Goal: Communication & Community: Answer question/provide support

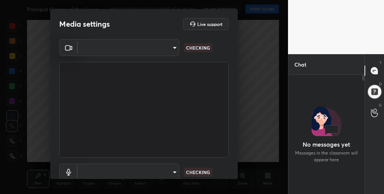
scroll to position [2, 3]
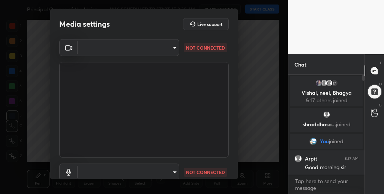
drag, startPoint x: 182, startPoint y: 110, endPoint x: 188, endPoint y: 76, distance: 34.4
click at [186, 93] on video at bounding box center [144, 109] width 170 height 95
click at [162, 170] on body "1 2 3 4 5 6 7 C X Z C X Z E E Erase all H H Principal Organs of the Union and G…" at bounding box center [192, 97] width 384 height 194
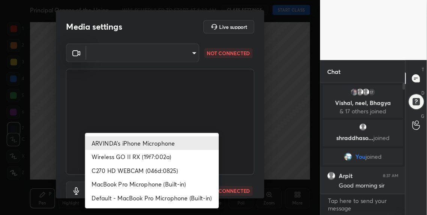
scroll to position [1, 0]
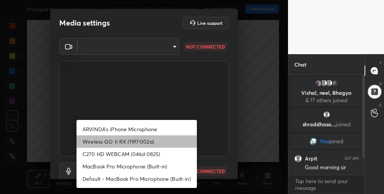
click at [118, 142] on li "Wireless GO II RX (19f7:002a)" at bounding box center [137, 141] width 120 height 12
type input "8c9b873a05bf117591949ec7913d793ebec876804826d6523a6afc1af6a2637b"
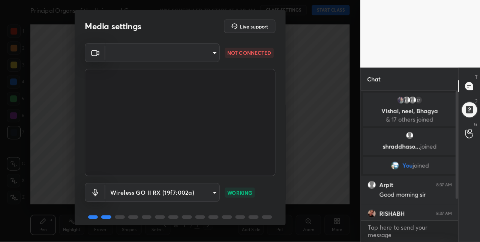
scroll to position [0, 0]
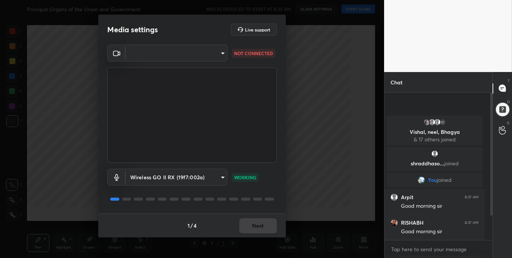
type textarea "x"
click at [187, 51] on body "1 2 3 4 5 6 7 C X Z C X Z E E Erase all H H Principal Organs of the Union and G…" at bounding box center [256, 129] width 512 height 258
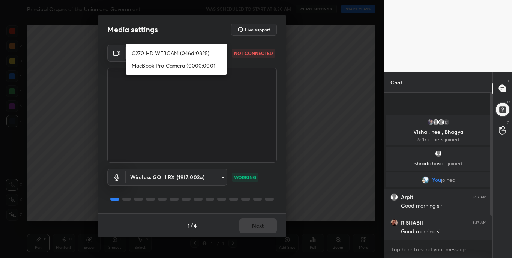
drag, startPoint x: 176, startPoint y: 53, endPoint x: 176, endPoint y: 57, distance: 3.8
click at [176, 53] on li "C270 HD WEBCAM (046d:0825)" at bounding box center [176, 53] width 101 height 12
type input "37981b857295e599645dc6d8d25310e20f639df5081b7f00a91977b635296bb2"
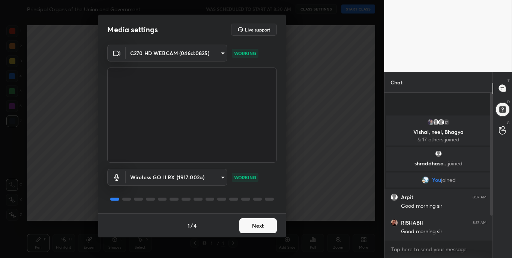
click at [257, 193] on button "Next" at bounding box center [258, 225] width 38 height 15
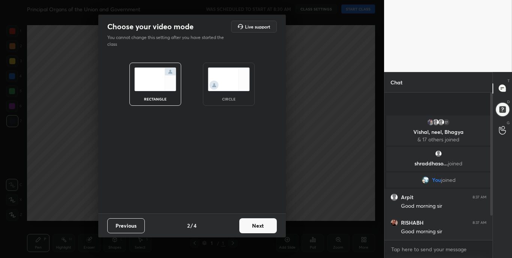
click at [263, 193] on button "Next" at bounding box center [258, 225] width 38 height 15
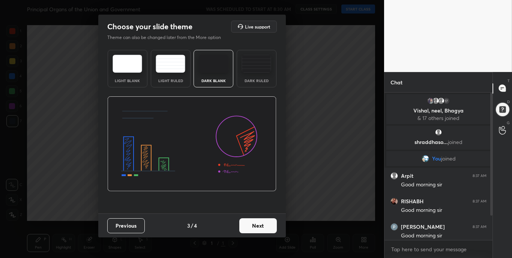
click at [265, 193] on button "Next" at bounding box center [258, 225] width 38 height 15
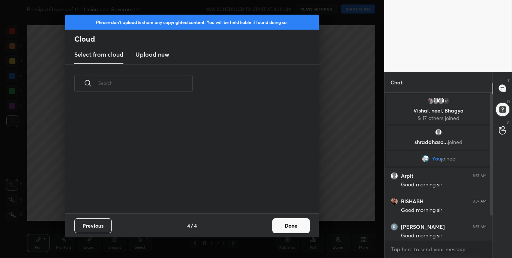
click at [290, 193] on button "Done" at bounding box center [291, 225] width 38 height 15
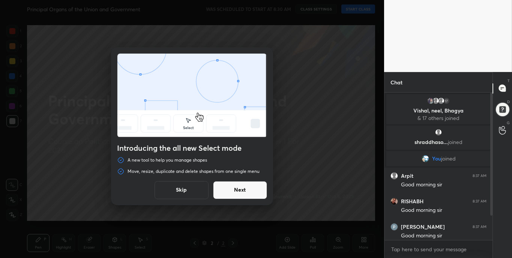
click at [249, 190] on button "Next" at bounding box center [240, 190] width 54 height 18
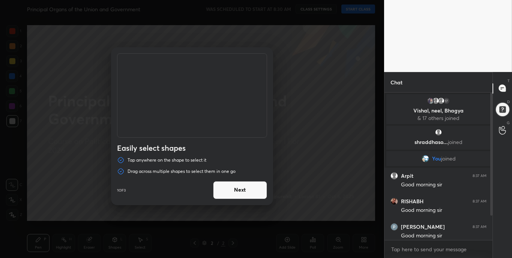
click at [249, 190] on button "Next" at bounding box center [240, 190] width 54 height 18
click at [250, 191] on button "Next" at bounding box center [240, 190] width 54 height 18
click at [253, 191] on button "Done" at bounding box center [240, 190] width 54 height 18
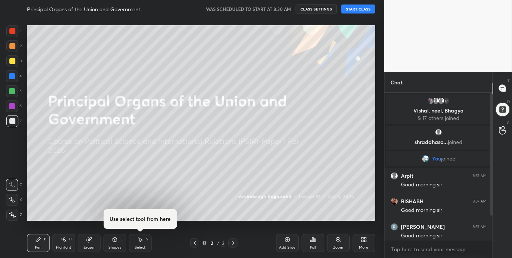
click at [255, 190] on div "Duplicate or delete a shape Duplicate or delete selected shapes quickly by usin…" at bounding box center [192, 129] width 384 height 258
click at [360, 12] on button "START CLASS" at bounding box center [358, 9] width 34 height 9
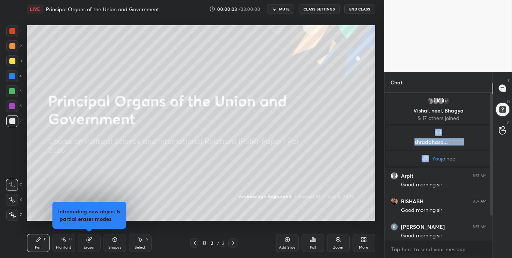
click at [384, 121] on div "17 [PERSON_NAME], [PERSON_NAME], [PERSON_NAME] & 17 others joined [PERSON_NAME]…" at bounding box center [438, 169] width 108 height 152
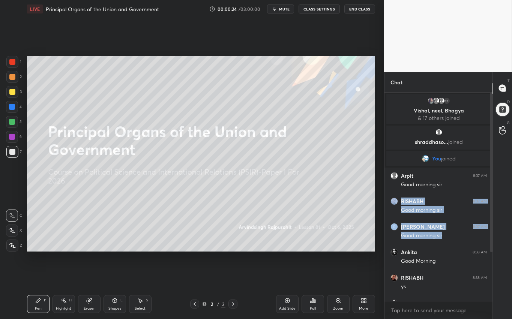
drag, startPoint x: 449, startPoint y: 206, endPoint x: 449, endPoint y: 160, distance: 46.1
click at [384, 177] on div "17 [PERSON_NAME], [PERSON_NAME], [PERSON_NAME] & 17 others joined shraddhaso...…" at bounding box center [438, 232] width 108 height 279
click at [384, 193] on body "1 2 3 4 5 6 7 C X Z C X Z E E Erase all H H LIVE Principal Organs of the Union …" at bounding box center [256, 159] width 512 height 319
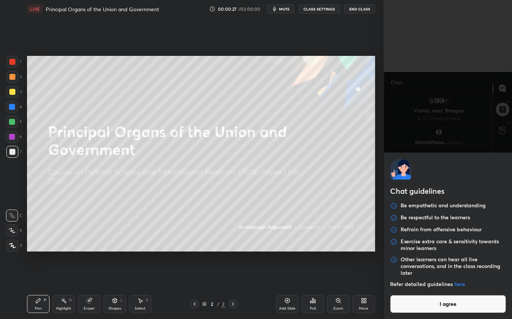
click at [384, 193] on div "Chat guidelines Be empathetic and understanding Be respectful to the learners R…" at bounding box center [448, 236] width 128 height 167
click at [384, 193] on button "I agree" at bounding box center [448, 304] width 116 height 18
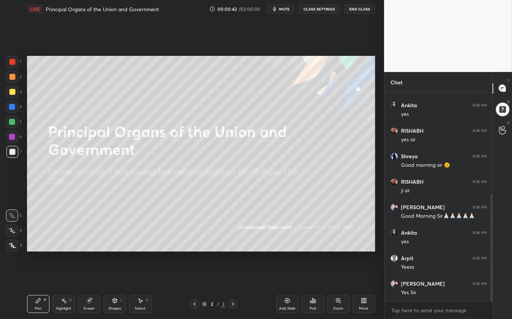
click at [365, 193] on icon at bounding box center [364, 301] width 6 height 6
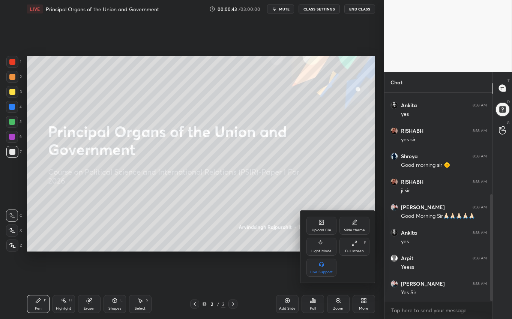
click at [327, 193] on div "Upload File" at bounding box center [322, 230] width 20 height 4
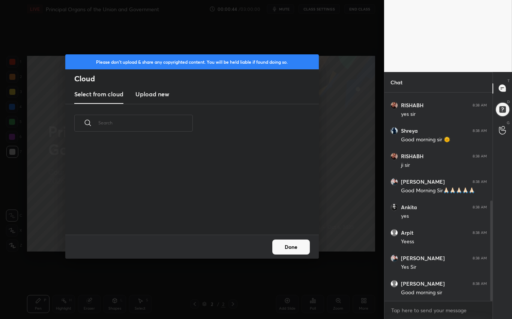
drag, startPoint x: 157, startPoint y: 92, endPoint x: 156, endPoint y: 101, distance: 9.5
click at [157, 93] on h3 "Upload new" at bounding box center [152, 94] width 34 height 9
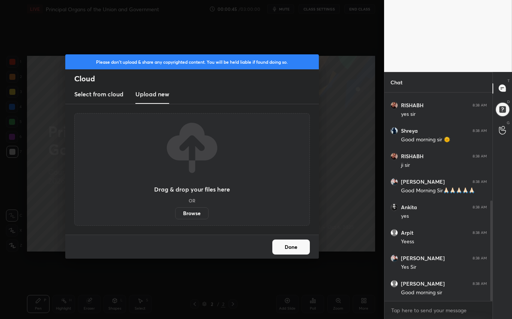
click at [187, 193] on label "Browse" at bounding box center [191, 213] width 33 height 12
click at [175, 193] on input "Browse" at bounding box center [175, 213] width 0 height 12
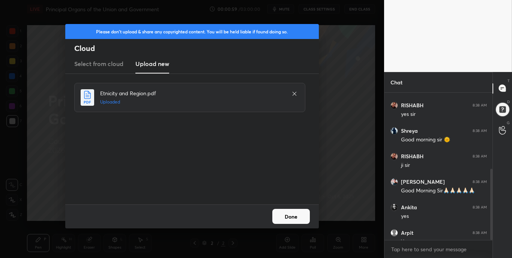
click at [293, 193] on button "Done" at bounding box center [291, 216] width 38 height 15
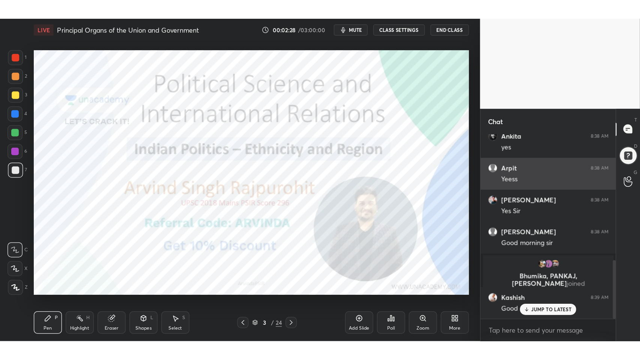
scroll to position [255, 0]
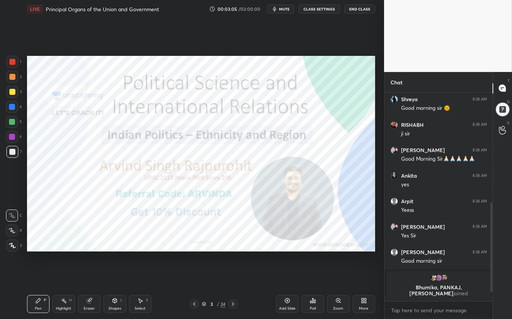
click at [360, 11] on button "End Class" at bounding box center [359, 9] width 31 height 9
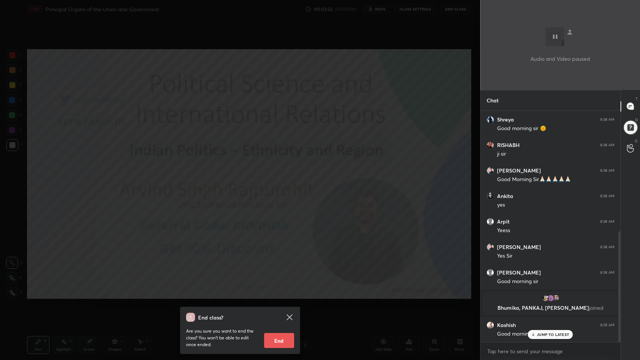
scroll to position [229, 138]
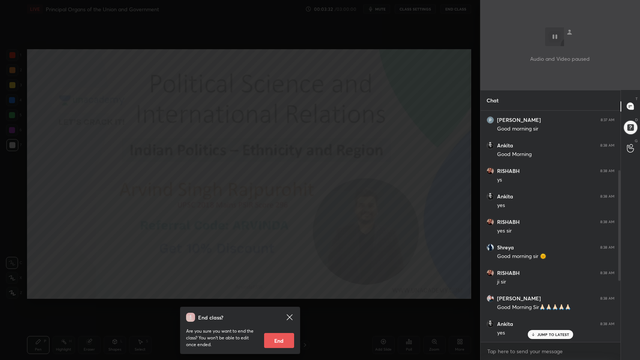
click at [314, 192] on div "End class? Are you sure you want to end the class? You won’t be able to edit on…" at bounding box center [240, 180] width 480 height 360
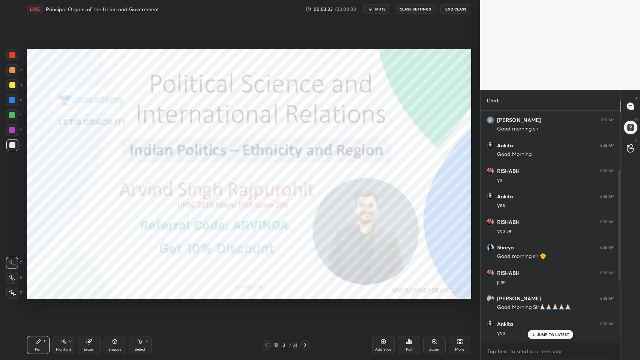
click at [384, 193] on p "JUMP TO LATEST" at bounding box center [553, 334] width 32 height 5
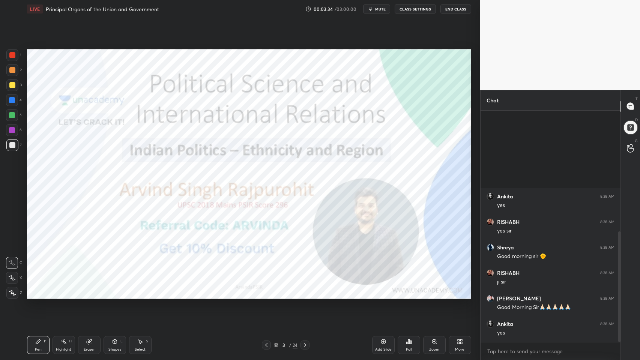
scroll to position [253, 0]
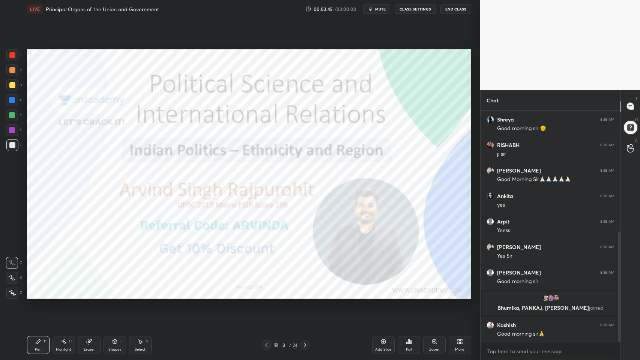
click at [384, 193] on div "Add Slide" at bounding box center [383, 345] width 23 height 18
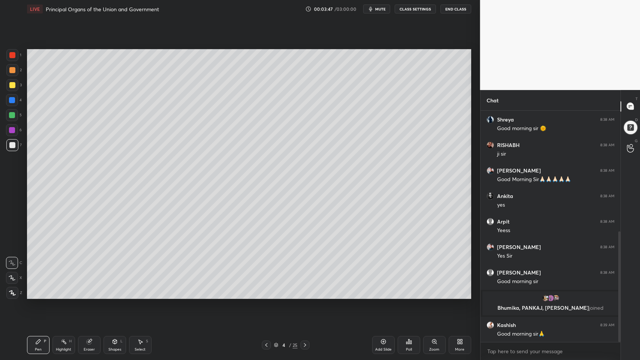
click at [18, 85] on div "3" at bounding box center [13, 85] width 15 height 12
click at [15, 119] on div at bounding box center [12, 115] width 12 height 12
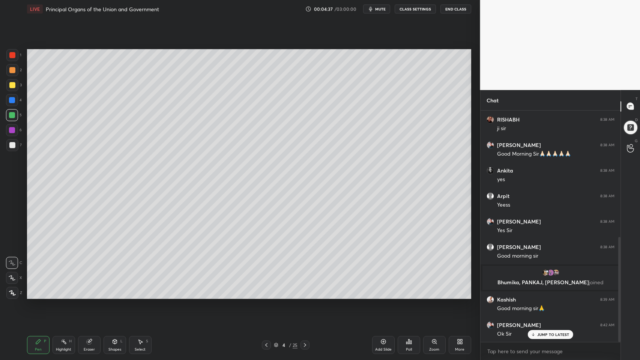
click at [13, 149] on div at bounding box center [12, 145] width 12 height 12
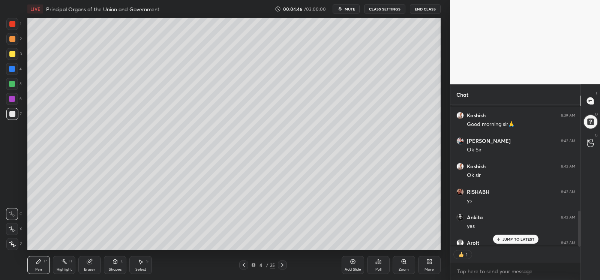
scroll to position [2, 2]
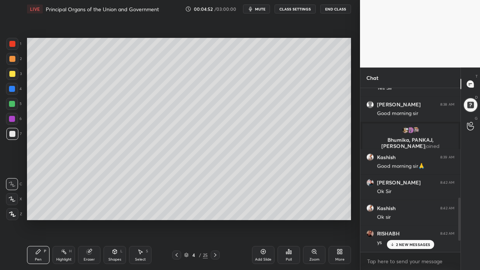
click at [384, 193] on p "2 NEW MESSAGES" at bounding box center [413, 244] width 35 height 5
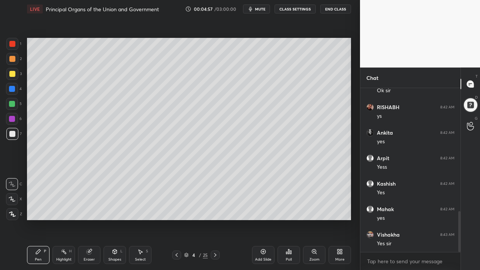
click at [11, 76] on div at bounding box center [12, 74] width 6 height 6
drag, startPoint x: 12, startPoint y: 75, endPoint x: 9, endPoint y: 82, distance: 7.9
click at [12, 75] on div at bounding box center [12, 74] width 6 height 6
click at [14, 127] on div "6" at bounding box center [14, 120] width 16 height 15
click at [13, 136] on div at bounding box center [12, 134] width 6 height 6
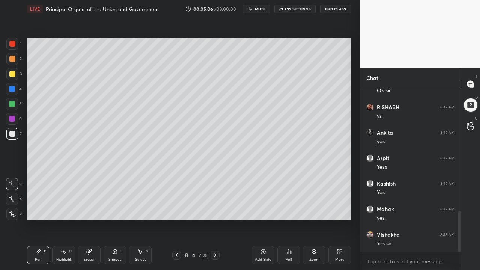
drag, startPoint x: 13, startPoint y: 136, endPoint x: 21, endPoint y: 133, distance: 8.7
click at [13, 136] on div at bounding box center [12, 134] width 6 height 6
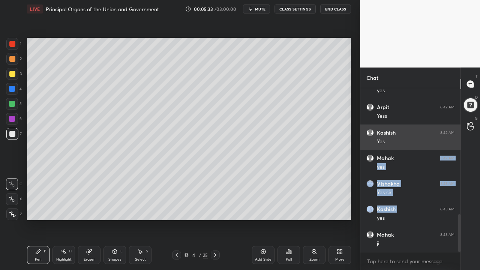
drag, startPoint x: 441, startPoint y: 194, endPoint x: 455, endPoint y: 133, distance: 63.1
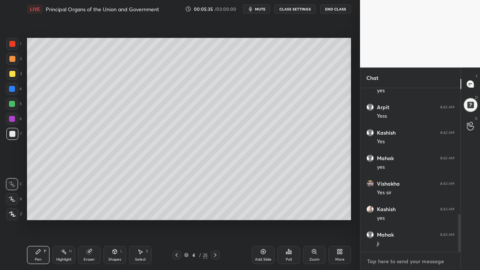
click at [384, 193] on textarea at bounding box center [410, 261] width 88 height 12
click at [15, 67] on div "2" at bounding box center [13, 60] width 15 height 15
click at [15, 61] on div at bounding box center [12, 59] width 12 height 12
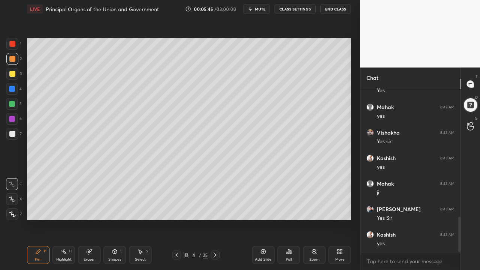
click at [15, 74] on div at bounding box center [12, 74] width 12 height 12
click at [14, 73] on div at bounding box center [12, 74] width 6 height 6
click at [17, 62] on div at bounding box center [12, 59] width 12 height 12
click at [12, 48] on div at bounding box center [12, 44] width 12 height 12
click at [16, 104] on div at bounding box center [12, 104] width 12 height 12
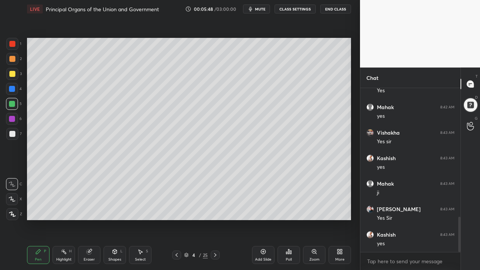
click at [263, 193] on icon at bounding box center [263, 252] width 6 height 6
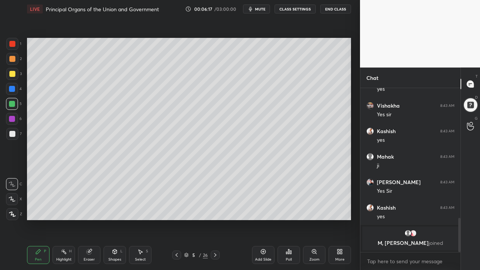
drag, startPoint x: 15, startPoint y: 75, endPoint x: 22, endPoint y: 92, distance: 18.9
click at [15, 75] on div at bounding box center [12, 74] width 12 height 12
click at [12, 110] on div "5" at bounding box center [14, 105] width 16 height 15
click at [14, 120] on div at bounding box center [12, 119] width 12 height 12
click at [17, 73] on div at bounding box center [12, 74] width 12 height 12
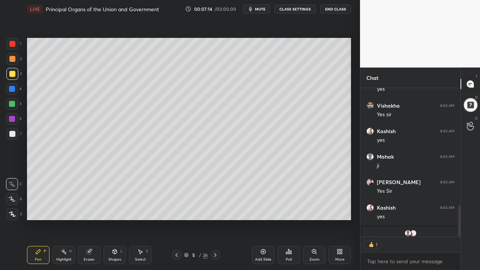
scroll to position [146, 98]
click at [18, 132] on div "7" at bounding box center [13, 134] width 15 height 12
click at [17, 106] on div at bounding box center [12, 104] width 12 height 12
drag, startPoint x: 6, startPoint y: 63, endPoint x: 14, endPoint y: 60, distance: 7.9
click at [10, 61] on div "2" at bounding box center [13, 60] width 15 height 15
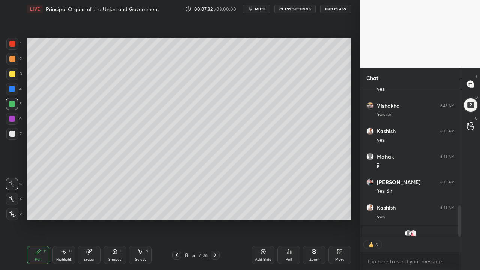
click at [15, 61] on div at bounding box center [12, 59] width 12 height 12
drag, startPoint x: 6, startPoint y: 103, endPoint x: 12, endPoint y: 101, distance: 6.8
click at [8, 102] on div "1 2 3 4 5 6 7" at bounding box center [14, 90] width 16 height 105
click at [15, 103] on div at bounding box center [12, 104] width 12 height 12
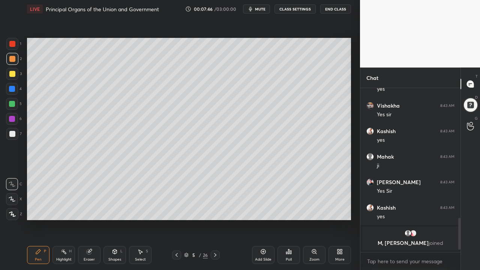
click at [14, 100] on div at bounding box center [12, 104] width 12 height 12
drag, startPoint x: 2, startPoint y: 78, endPoint x: 9, endPoint y: 76, distance: 7.7
click at [3, 77] on div "1 2 3 4 5 6 7 C X Z C X Z E E Erase all H H" at bounding box center [12, 129] width 24 height 182
click at [9, 78] on div at bounding box center [12, 74] width 12 height 12
click at [13, 76] on div at bounding box center [12, 74] width 6 height 6
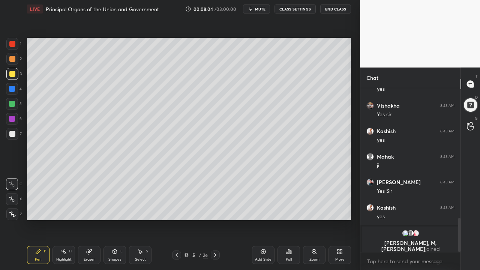
click at [17, 97] on div "4" at bounding box center [14, 90] width 16 height 15
click at [15, 99] on div at bounding box center [12, 104] width 12 height 12
click at [14, 119] on div at bounding box center [12, 119] width 6 height 6
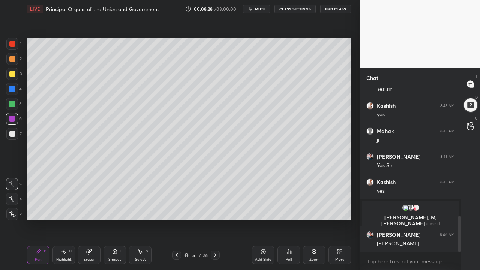
drag, startPoint x: 14, startPoint y: 74, endPoint x: 15, endPoint y: 70, distance: 3.8
click at [14, 74] on div at bounding box center [12, 74] width 6 height 6
click at [14, 64] on div at bounding box center [12, 59] width 12 height 12
click at [14, 59] on div at bounding box center [12, 59] width 12 height 12
drag, startPoint x: 14, startPoint y: 44, endPoint x: 17, endPoint y: 48, distance: 5.4
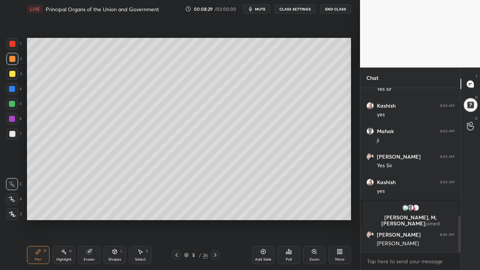
click at [16, 44] on div at bounding box center [12, 44] width 12 height 12
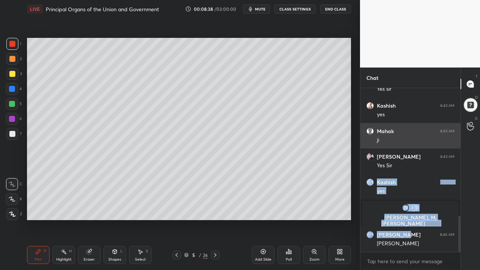
drag, startPoint x: 416, startPoint y: 227, endPoint x: 406, endPoint y: 126, distance: 102.1
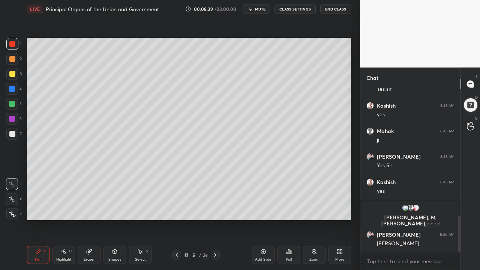
click at [384, 193] on div "x" at bounding box center [410, 261] width 100 height 18
drag, startPoint x: 263, startPoint y: 256, endPoint x: 267, endPoint y: 254, distance: 4.2
click at [264, 193] on div "Add Slide" at bounding box center [263, 255] width 23 height 18
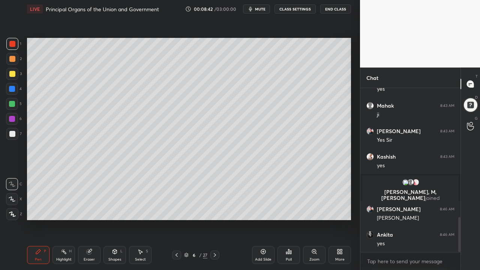
click at [338, 193] on div "More" at bounding box center [340, 255] width 23 height 18
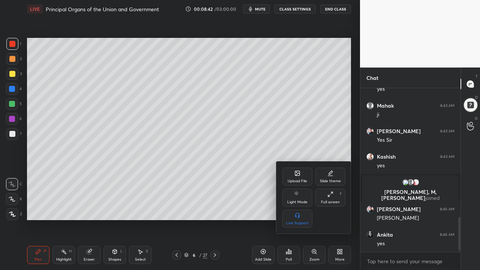
scroll to position [631, 0]
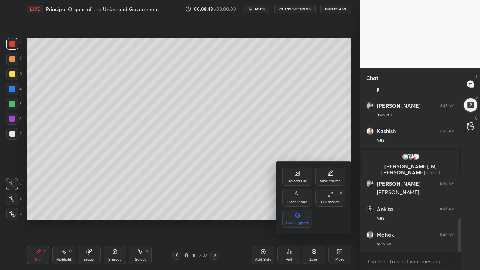
click at [300, 176] on div "Upload File" at bounding box center [297, 177] width 30 height 18
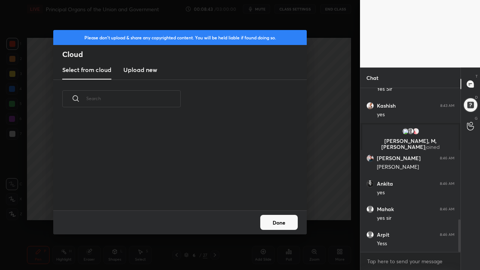
scroll to position [92, 241]
click at [140, 75] on new "Upload new" at bounding box center [140, 70] width 34 height 19
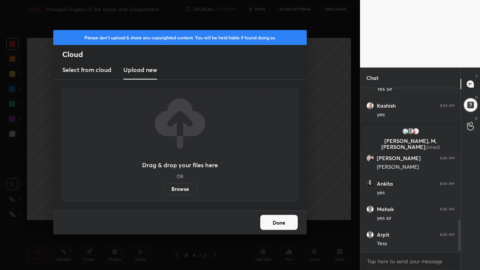
click at [180, 193] on label "Browse" at bounding box center [180, 189] width 33 height 12
click at [164, 193] on input "Browse" at bounding box center [164, 189] width 0 height 12
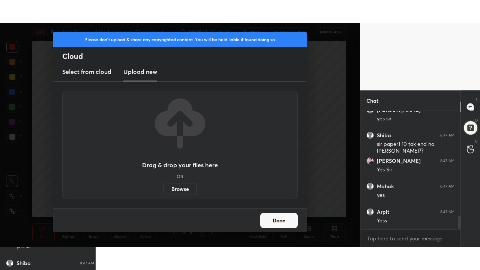
scroll to position [933, 0]
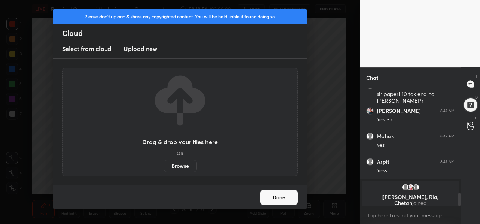
click at [175, 161] on label "Browse" at bounding box center [180, 166] width 33 height 12
click at [164, 161] on input "Browse" at bounding box center [164, 166] width 0 height 12
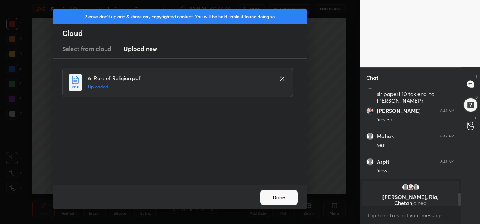
click at [273, 193] on button "Done" at bounding box center [279, 197] width 38 height 15
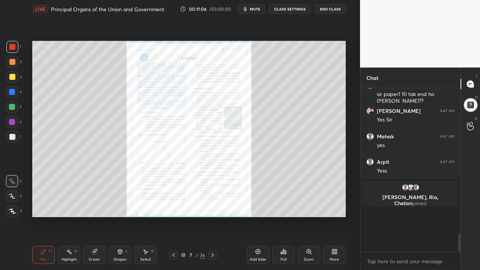
scroll to position [887, 0]
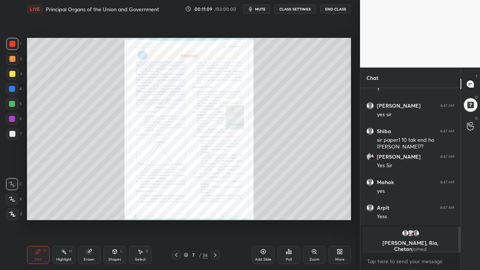
click at [317, 193] on div "Zoom" at bounding box center [314, 260] width 10 height 4
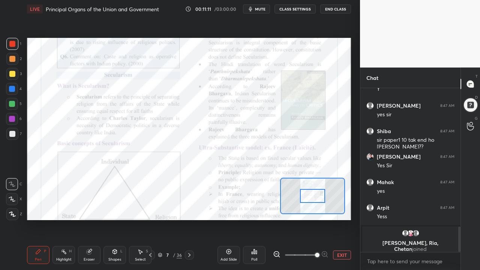
drag, startPoint x: 296, startPoint y: 254, endPoint x: 324, endPoint y: 253, distance: 28.5
click at [324, 193] on div at bounding box center [301, 255] width 56 height 9
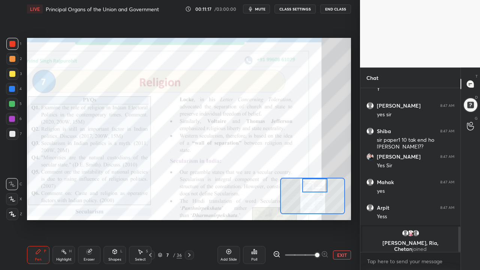
drag, startPoint x: 313, startPoint y: 195, endPoint x: 316, endPoint y: 178, distance: 17.5
click at [316, 179] on div at bounding box center [315, 186] width 26 height 14
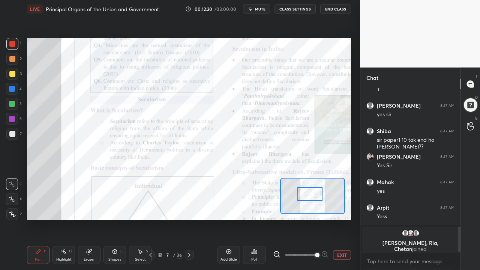
drag, startPoint x: 317, startPoint y: 185, endPoint x: 311, endPoint y: 193, distance: 10.2
click at [312, 193] on div at bounding box center [310, 194] width 26 height 14
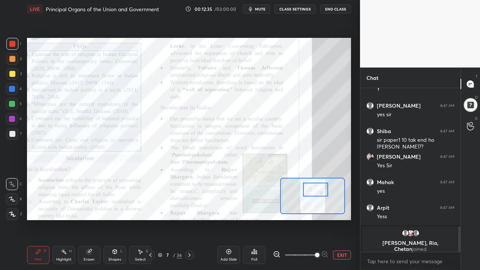
drag, startPoint x: 312, startPoint y: 194, endPoint x: 316, endPoint y: 189, distance: 6.2
click at [319, 190] on div at bounding box center [316, 190] width 26 height 14
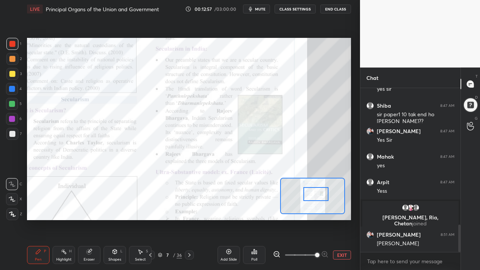
scroll to position [823, 0]
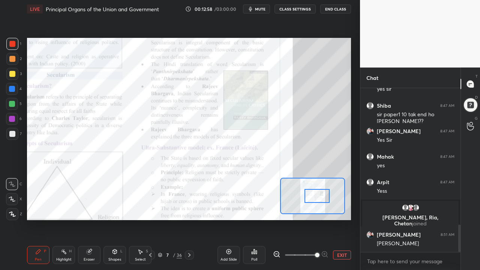
click at [319, 193] on div at bounding box center [318, 196] width 26 height 14
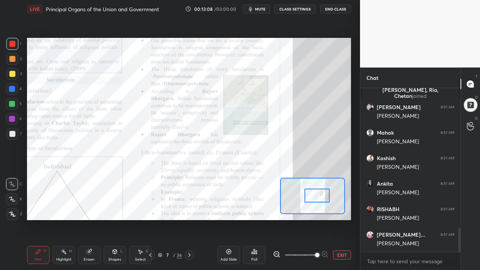
scroll to position [976, 0]
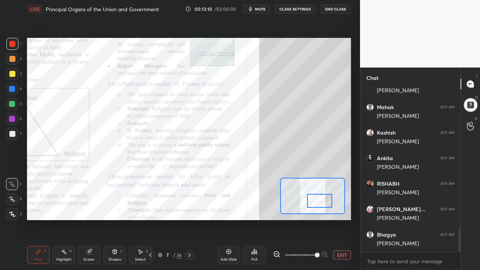
drag, startPoint x: 316, startPoint y: 196, endPoint x: 318, endPoint y: 200, distance: 4.5
click at [318, 193] on div at bounding box center [320, 201] width 26 height 14
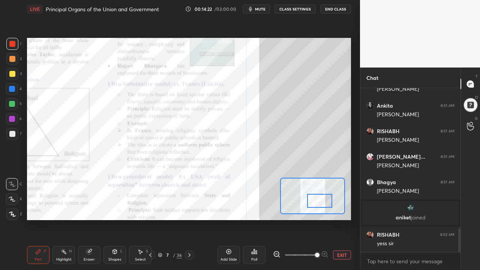
scroll to position [1019, 0]
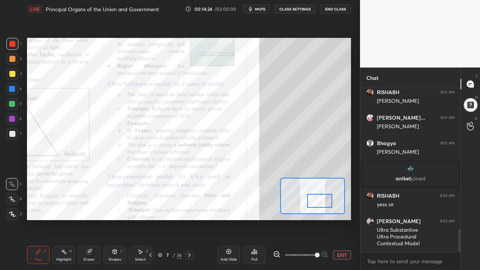
drag, startPoint x: 138, startPoint y: 260, endPoint x: 141, endPoint y: 257, distance: 4.5
click at [138, 193] on div "Select" at bounding box center [140, 260] width 11 height 4
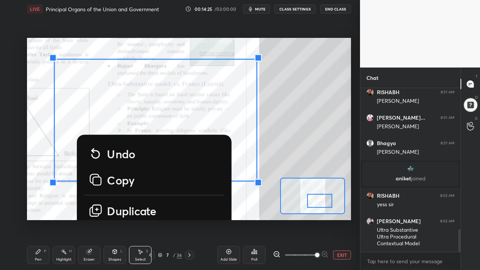
click at [310, 193] on div "0 ° Undo Copy Duplicate Duplicate to new slide Delete Setting up your live clas…" at bounding box center [189, 129] width 324 height 182
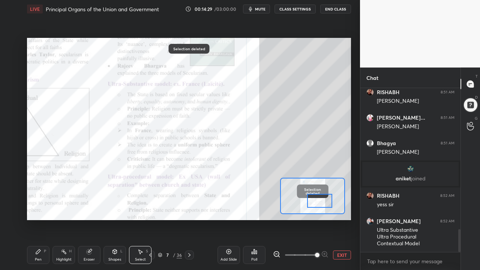
click at [38, 193] on div "Pen" at bounding box center [38, 260] width 7 height 4
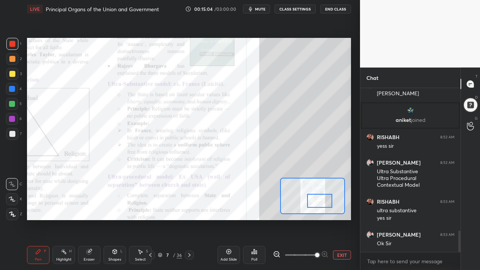
scroll to position [1103, 0]
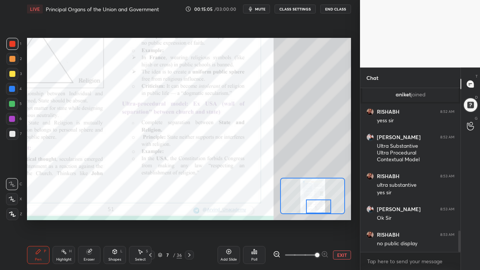
drag, startPoint x: 323, startPoint y: 201, endPoint x: 314, endPoint y: 204, distance: 9.6
click at [322, 193] on div at bounding box center [312, 196] width 65 height 36
click at [345, 193] on button "EXIT" at bounding box center [342, 255] width 18 height 9
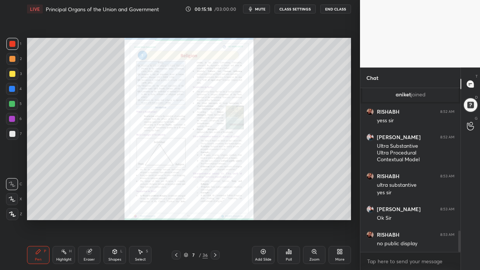
click at [215, 193] on icon at bounding box center [215, 255] width 6 height 6
click at [315, 193] on div "Zoom" at bounding box center [314, 260] width 10 height 4
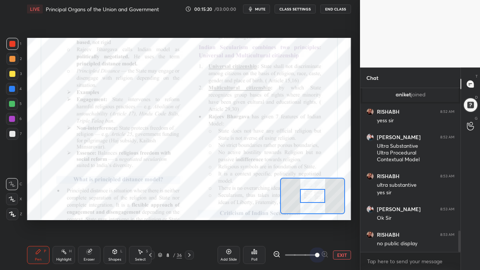
click at [316, 193] on span at bounding box center [301, 254] width 32 height 11
click at [309, 193] on div at bounding box center [312, 196] width 65 height 36
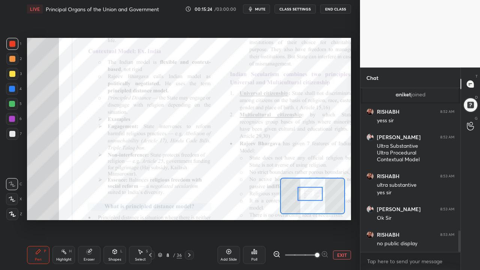
click at [314, 193] on div at bounding box center [310, 194] width 26 height 14
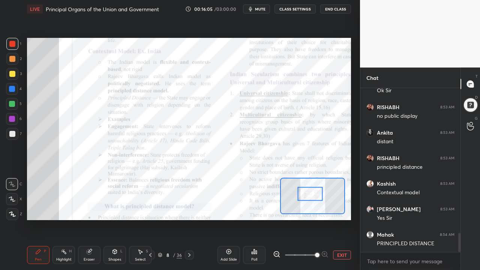
scroll to position [1256, 0]
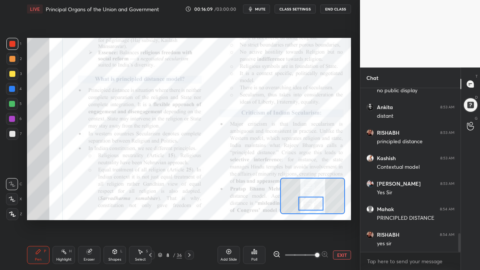
drag, startPoint x: 308, startPoint y: 194, endPoint x: 309, endPoint y: 203, distance: 8.3
click at [309, 193] on div at bounding box center [311, 204] width 26 height 14
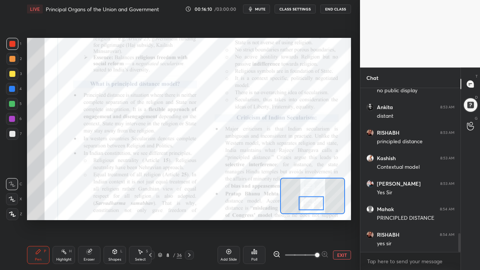
scroll to position [1282, 0]
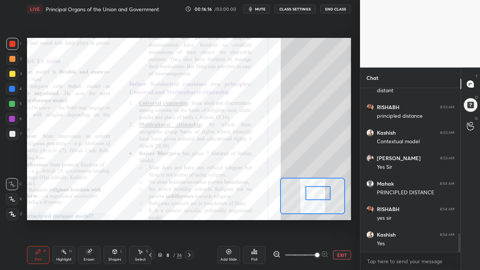
drag, startPoint x: 313, startPoint y: 200, endPoint x: 320, endPoint y: 189, distance: 13.5
click at [320, 190] on div at bounding box center [318, 193] width 26 height 14
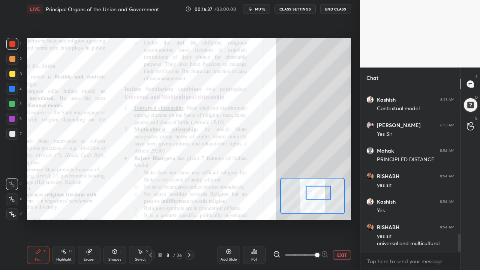
scroll to position [1340, 0]
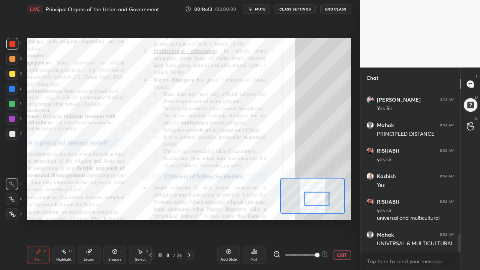
drag, startPoint x: 317, startPoint y: 191, endPoint x: 313, endPoint y: 192, distance: 4.6
click at [316, 193] on div at bounding box center [317, 199] width 26 height 14
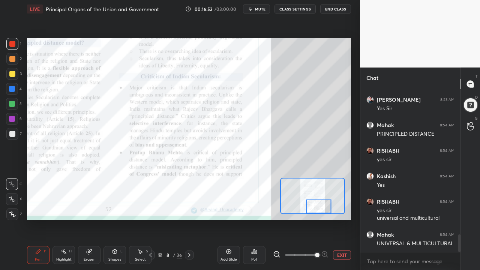
scroll to position [1366, 0]
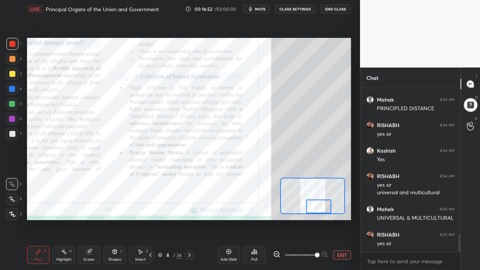
drag, startPoint x: 315, startPoint y: 202, endPoint x: 320, endPoint y: 203, distance: 5.7
click at [317, 193] on div at bounding box center [319, 207] width 26 height 14
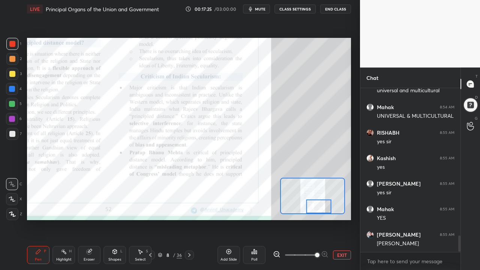
scroll to position [1493, 0]
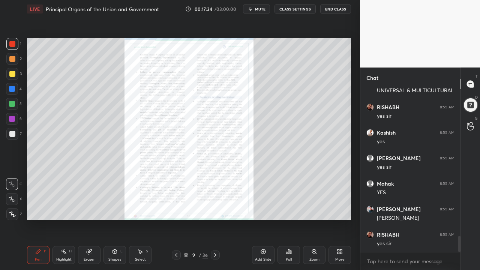
click at [315, 193] on div "Zoom" at bounding box center [314, 255] width 23 height 18
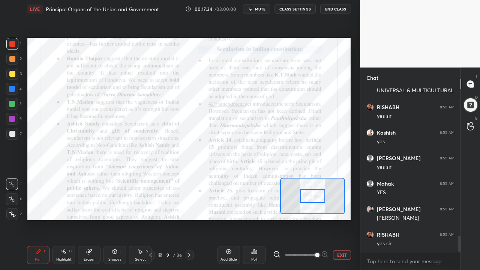
click at [315, 193] on span at bounding box center [317, 255] width 5 height 5
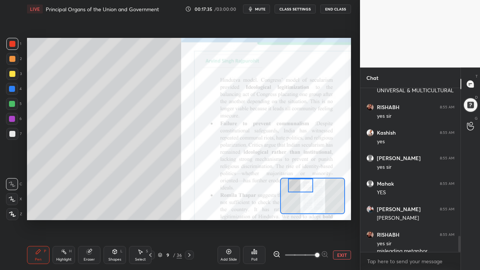
scroll to position [1501, 0]
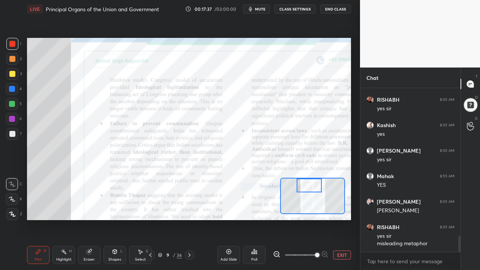
click at [309, 174] on div "Setting up your live class Poll for secs No correct answer Start poll" at bounding box center [189, 129] width 324 height 182
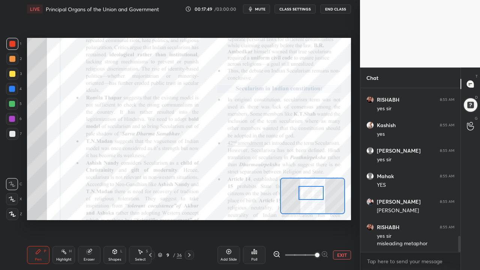
drag, startPoint x: 310, startPoint y: 186, endPoint x: 308, endPoint y: 193, distance: 7.7
click at [312, 193] on div at bounding box center [312, 193] width 26 height 14
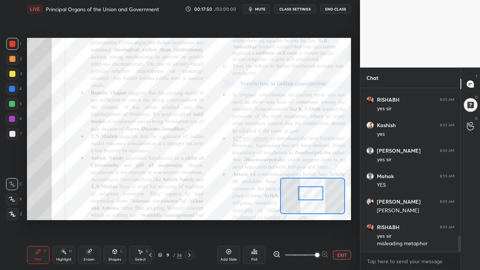
scroll to position [1526, 0]
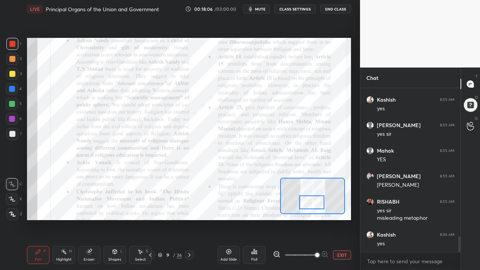
drag, startPoint x: 310, startPoint y: 192, endPoint x: 311, endPoint y: 201, distance: 8.8
click at [311, 193] on div at bounding box center [312, 202] width 26 height 14
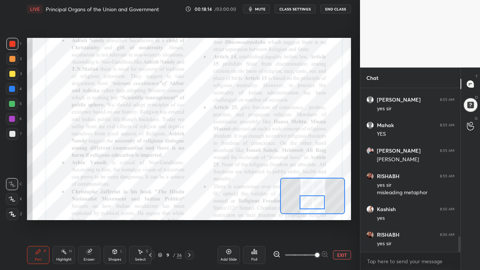
scroll to position [1577, 0]
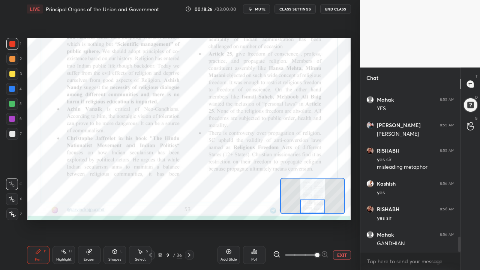
drag, startPoint x: 312, startPoint y: 207, endPoint x: 312, endPoint y: 213, distance: 6.0
click at [312, 193] on div at bounding box center [313, 207] width 26 height 14
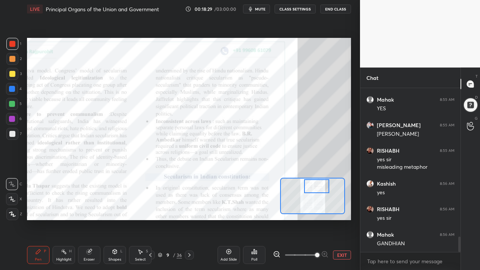
drag, startPoint x: 312, startPoint y: 211, endPoint x: 313, endPoint y: 191, distance: 20.3
click at [315, 191] on div at bounding box center [317, 186] width 26 height 14
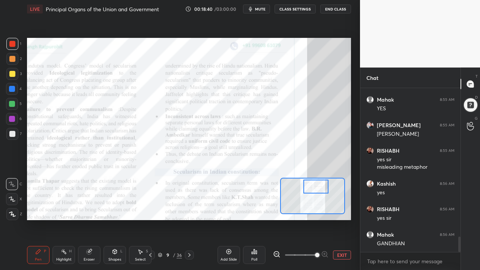
scroll to position [1603, 0]
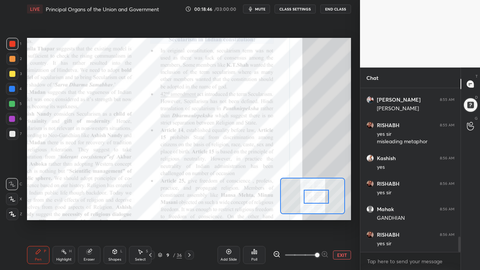
drag, startPoint x: 314, startPoint y: 189, endPoint x: 314, endPoint y: 196, distance: 7.1
click at [314, 193] on div at bounding box center [317, 197] width 26 height 14
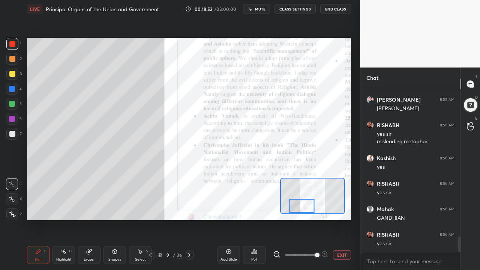
click at [311, 193] on div at bounding box center [312, 196] width 65 height 36
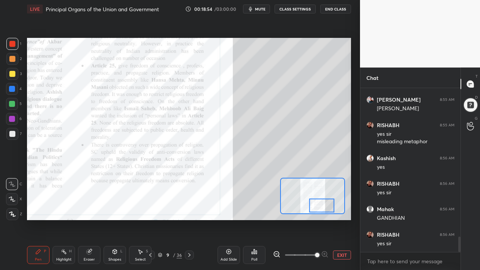
click at [317, 193] on div at bounding box center [322, 205] width 26 height 14
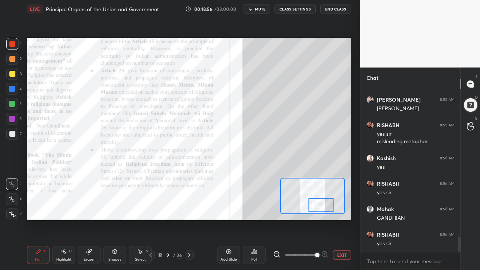
click at [190, 193] on icon at bounding box center [189, 255] width 6 height 6
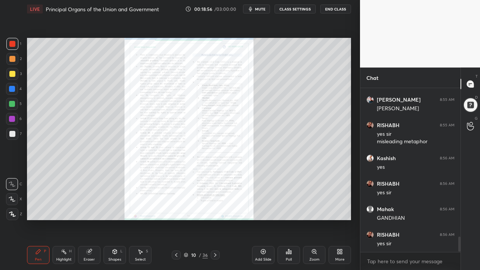
scroll to position [1628, 0]
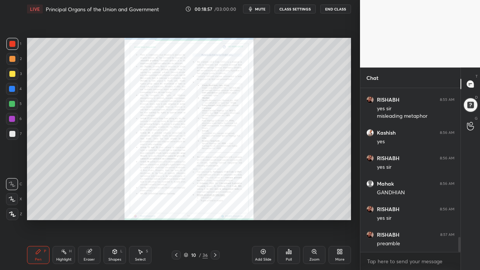
click at [315, 193] on div "Zoom" at bounding box center [314, 260] width 10 height 4
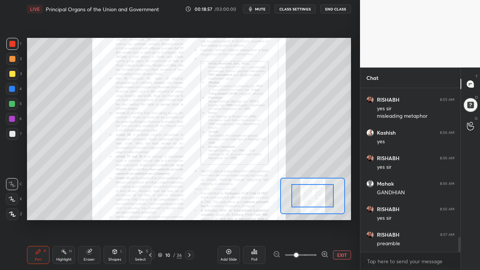
click at [317, 193] on div at bounding box center [301, 255] width 56 height 9
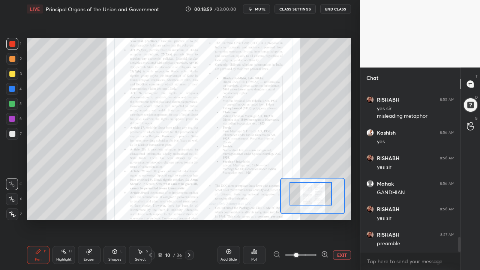
drag, startPoint x: 309, startPoint y: 202, endPoint x: 309, endPoint y: 188, distance: 14.6
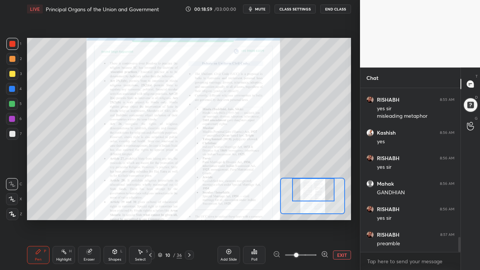
drag, startPoint x: 314, startPoint y: 185, endPoint x: 311, endPoint y: 190, distance: 5.9
click at [315, 183] on div at bounding box center [313, 189] width 42 height 23
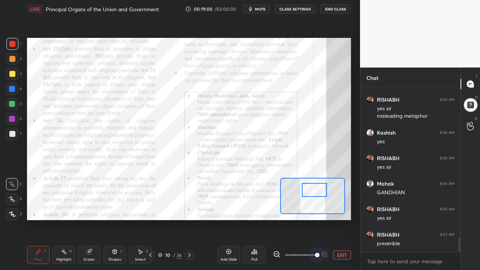
drag, startPoint x: 301, startPoint y: 257, endPoint x: 313, endPoint y: 229, distance: 30.9
click at [315, 193] on span at bounding box center [317, 255] width 5 height 5
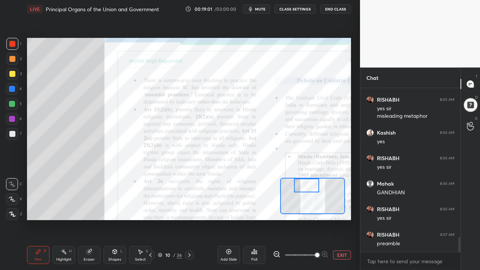
drag, startPoint x: 311, startPoint y: 194, endPoint x: 304, endPoint y: 189, distance: 7.8
click at [305, 189] on div at bounding box center [307, 186] width 26 height 14
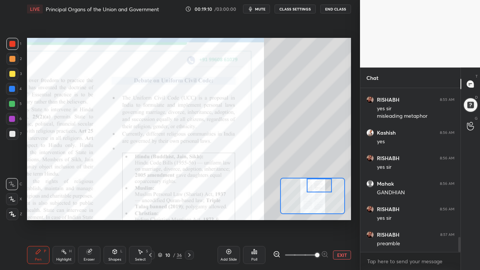
drag, startPoint x: 310, startPoint y: 193, endPoint x: 323, endPoint y: 187, distance: 13.9
click at [324, 188] on div at bounding box center [320, 186] width 26 height 14
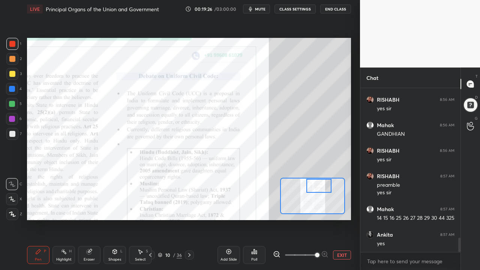
scroll to position [1712, 0]
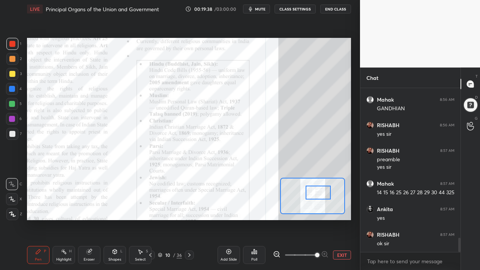
drag, startPoint x: 313, startPoint y: 188, endPoint x: 314, endPoint y: 192, distance: 4.2
click at [314, 193] on div at bounding box center [319, 193] width 26 height 14
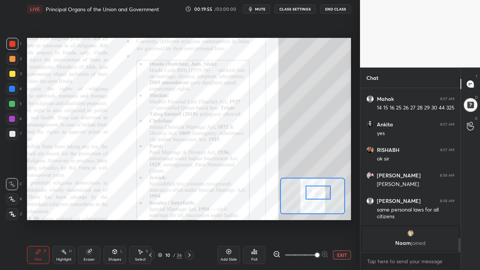
scroll to position [1575, 0]
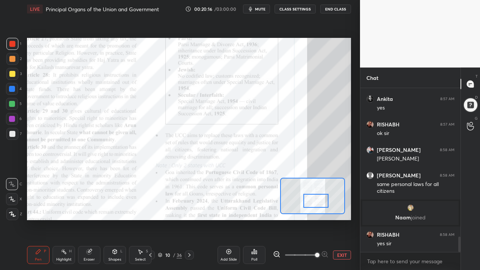
drag, startPoint x: 314, startPoint y: 191, endPoint x: 310, endPoint y: 195, distance: 5.6
click at [312, 193] on div at bounding box center [316, 201] width 26 height 14
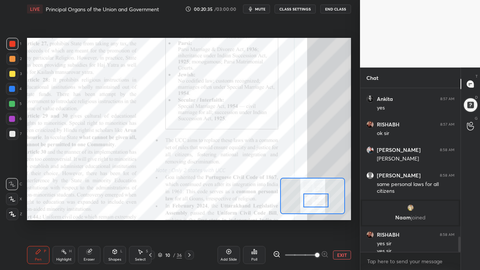
scroll to position [1582, 0]
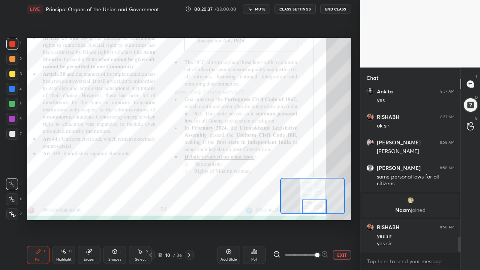
drag, startPoint x: 313, startPoint y: 201, endPoint x: 312, endPoint y: 206, distance: 4.6
click at [312, 193] on div at bounding box center [315, 207] width 26 height 14
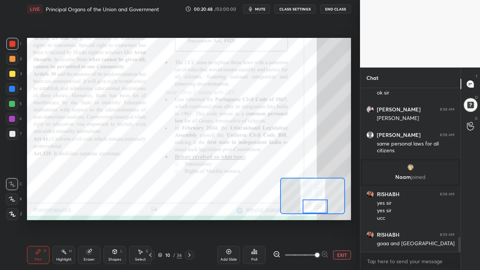
scroll to position [1641, 0]
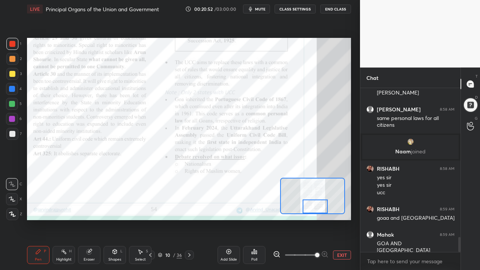
click at [336, 193] on button "EXIT" at bounding box center [342, 255] width 18 height 9
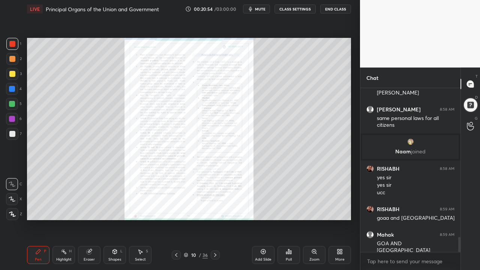
click at [218, 193] on icon at bounding box center [215, 255] width 6 height 6
click at [313, 193] on div "Zoom" at bounding box center [314, 255] width 23 height 18
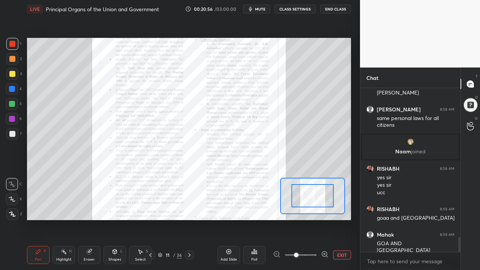
drag, startPoint x: 310, startPoint y: 251, endPoint x: 316, endPoint y: 251, distance: 6.0
click at [317, 193] on span at bounding box center [301, 254] width 32 height 11
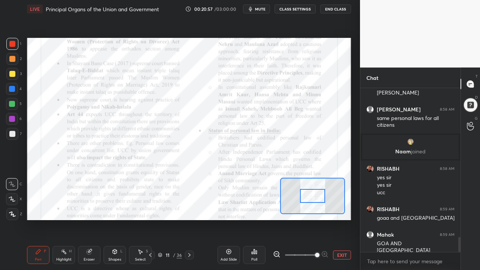
click at [312, 193] on div at bounding box center [312, 196] width 65 height 36
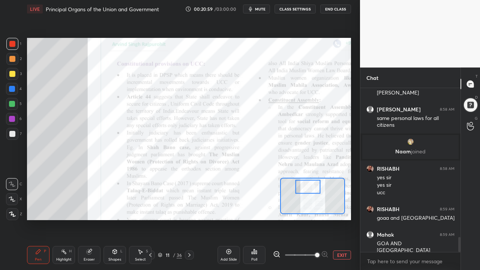
drag, startPoint x: 315, startPoint y: 213, endPoint x: 310, endPoint y: 180, distance: 33.4
click at [310, 180] on div at bounding box center [312, 196] width 65 height 36
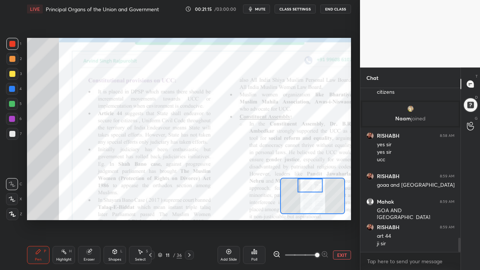
scroll to position [1700, 0]
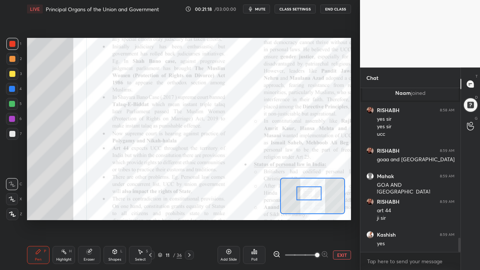
drag, startPoint x: 308, startPoint y: 188, endPoint x: 307, endPoint y: 196, distance: 8.0
click at [309, 193] on div at bounding box center [309, 193] width 26 height 14
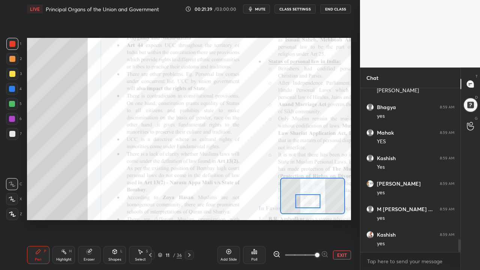
scroll to position [1955, 0]
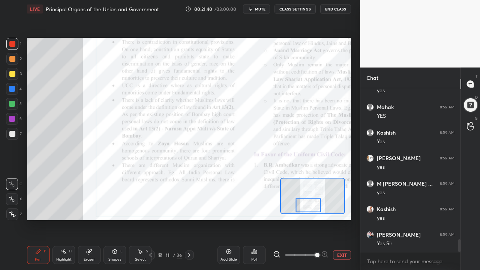
drag, startPoint x: 310, startPoint y: 194, endPoint x: 307, endPoint y: 203, distance: 10.3
click at [308, 193] on div at bounding box center [309, 205] width 26 height 14
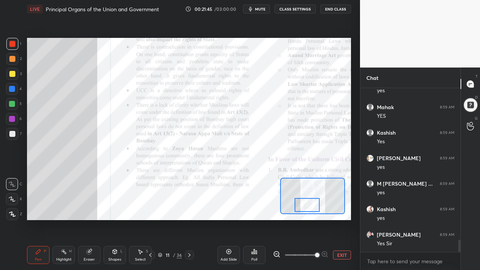
scroll to position [1980, 0]
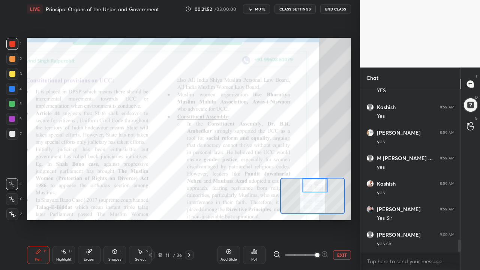
drag, startPoint x: 306, startPoint y: 210, endPoint x: 315, endPoint y: 187, distance: 25.3
click at [314, 189] on div at bounding box center [315, 186] width 26 height 14
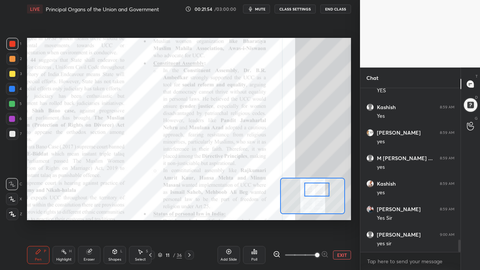
click at [314, 192] on div at bounding box center [317, 190] width 26 height 14
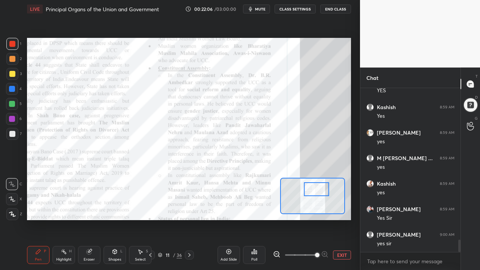
scroll to position [2006, 0]
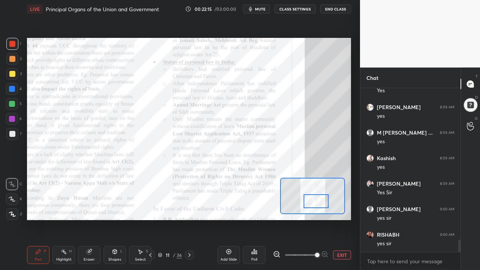
drag, startPoint x: 320, startPoint y: 189, endPoint x: 317, endPoint y: 199, distance: 9.6
click at [319, 193] on div at bounding box center [316, 201] width 26 height 14
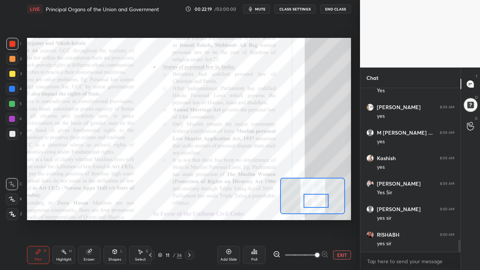
drag, startPoint x: 310, startPoint y: 197, endPoint x: 310, endPoint y: 211, distance: 13.9
click at [310, 193] on div at bounding box center [316, 201] width 26 height 14
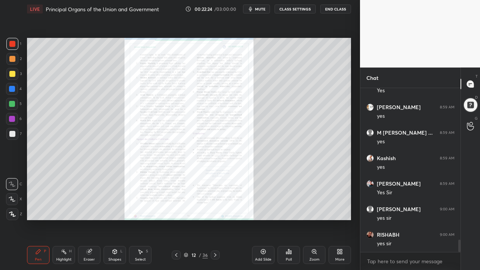
click at [312, 193] on div "Zoom" at bounding box center [314, 260] width 10 height 4
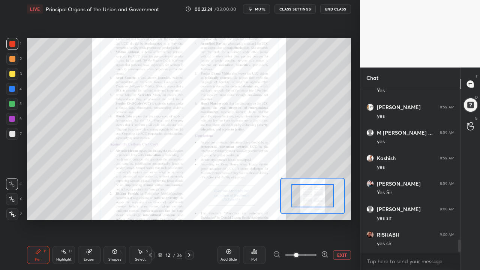
drag, startPoint x: 312, startPoint y: 260, endPoint x: 312, endPoint y: 252, distance: 7.5
click at [312, 193] on span at bounding box center [301, 254] width 32 height 11
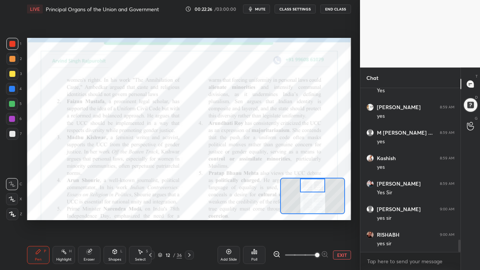
drag, startPoint x: 310, startPoint y: 194, endPoint x: 301, endPoint y: 177, distance: 19.1
click at [309, 183] on div at bounding box center [313, 186] width 26 height 14
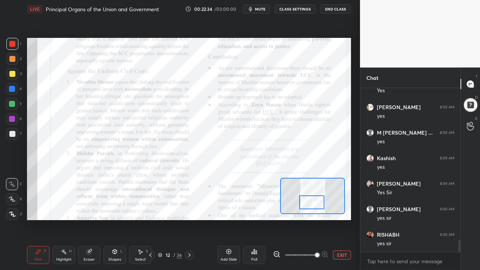
drag, startPoint x: 314, startPoint y: 185, endPoint x: 312, endPoint y: 198, distance: 13.9
click at [313, 193] on div at bounding box center [312, 202] width 26 height 14
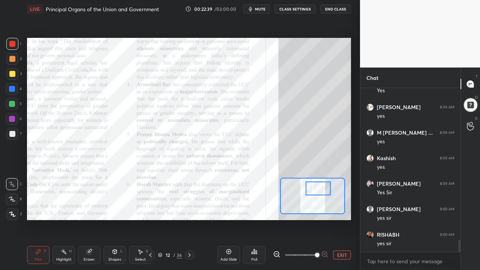
scroll to position [2033, 0]
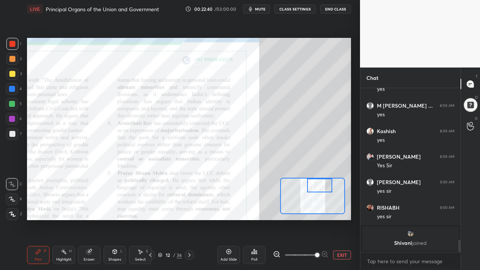
drag, startPoint x: 310, startPoint y: 203, endPoint x: 316, endPoint y: 184, distance: 20.0
click at [316, 185] on div at bounding box center [320, 186] width 26 height 14
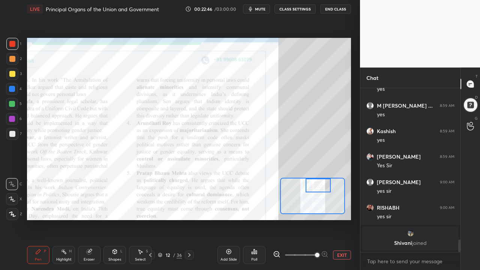
scroll to position [1928, 0]
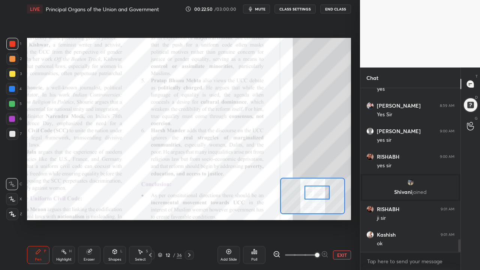
drag, startPoint x: 317, startPoint y: 187, endPoint x: 318, endPoint y: 192, distance: 5.3
click at [318, 192] on div at bounding box center [318, 193] width 26 height 14
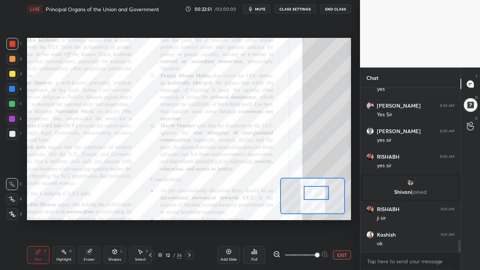
scroll to position [1979, 0]
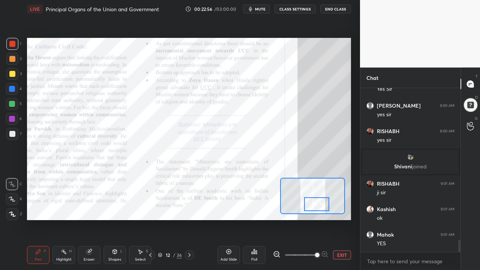
drag, startPoint x: 315, startPoint y: 194, endPoint x: 314, endPoint y: 204, distance: 9.8
click at [315, 193] on div at bounding box center [317, 204] width 26 height 14
click at [191, 193] on icon at bounding box center [189, 255] width 6 height 6
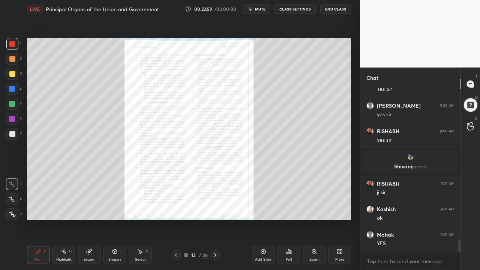
scroll to position [2005, 0]
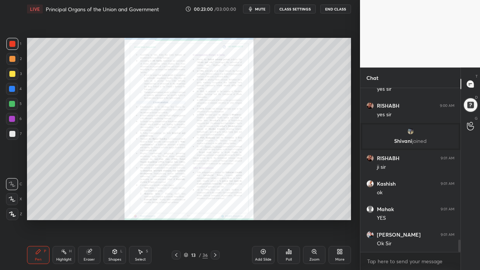
click at [312, 193] on div "Zoom" at bounding box center [314, 255] width 23 height 18
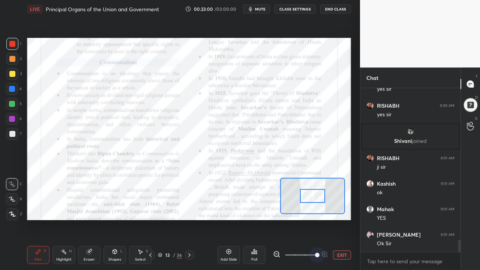
click at [313, 193] on span at bounding box center [301, 254] width 32 height 11
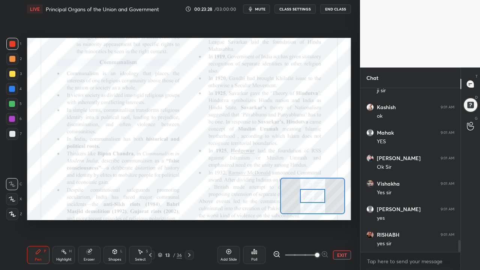
scroll to position [2107, 0]
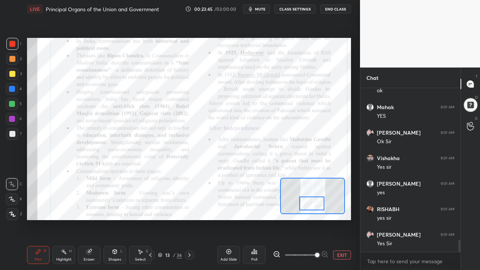
drag, startPoint x: 312, startPoint y: 197, endPoint x: 312, endPoint y: 204, distance: 7.5
click at [312, 193] on div at bounding box center [312, 204] width 26 height 14
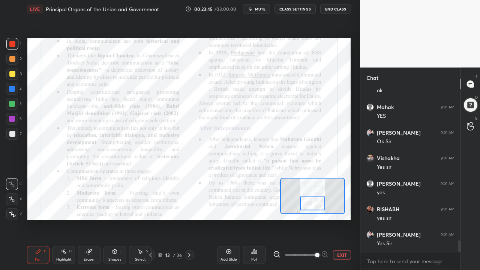
scroll to position [2132, 0]
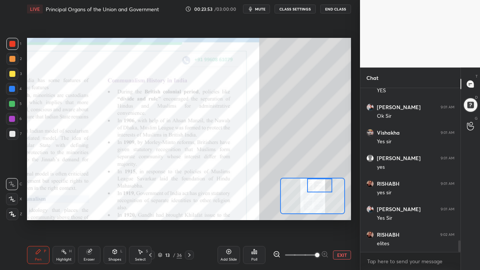
drag, startPoint x: 309, startPoint y: 206, endPoint x: 315, endPoint y: 187, distance: 19.9
click at [316, 187] on div at bounding box center [320, 186] width 26 height 14
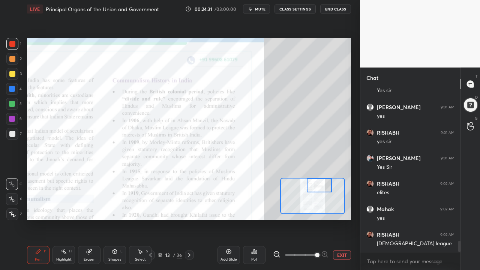
scroll to position [2209, 0]
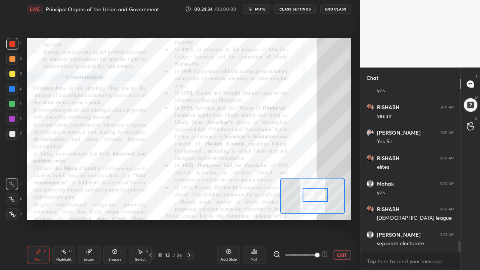
drag, startPoint x: 318, startPoint y: 185, endPoint x: 313, endPoint y: 194, distance: 10.4
click at [314, 193] on div at bounding box center [316, 195] width 26 height 14
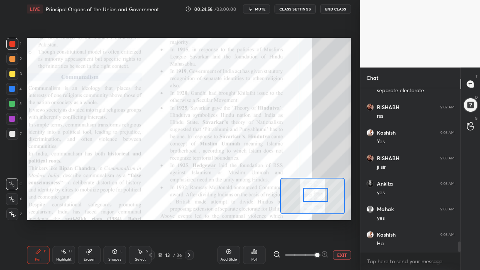
scroll to position [2387, 0]
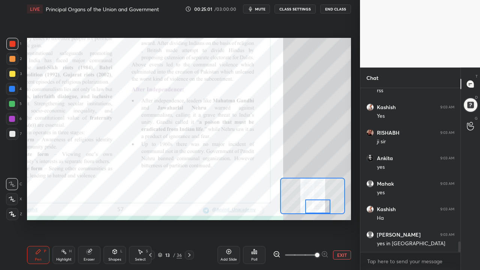
drag, startPoint x: 316, startPoint y: 201, endPoint x: 315, endPoint y: 207, distance: 6.0
click at [317, 193] on div at bounding box center [318, 207] width 26 height 14
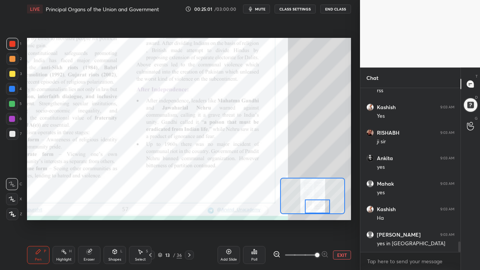
scroll to position [2413, 0]
click at [335, 193] on button "EXIT" at bounding box center [342, 255] width 18 height 9
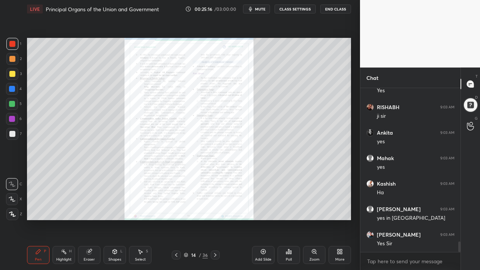
click at [317, 193] on div "Zoom" at bounding box center [314, 255] width 23 height 18
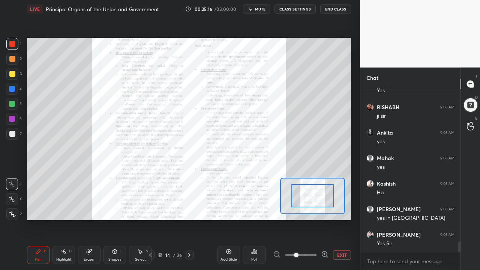
click at [314, 193] on span at bounding box center [301, 254] width 32 height 11
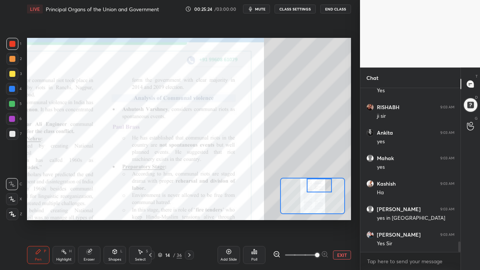
drag, startPoint x: 310, startPoint y: 199, endPoint x: 317, endPoint y: 188, distance: 13.3
click at [318, 188] on div at bounding box center [320, 186] width 26 height 14
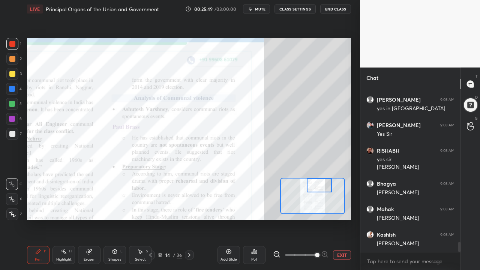
scroll to position [2548, 0]
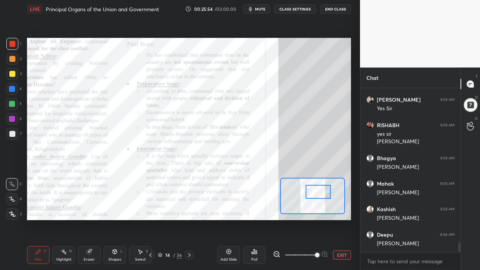
drag, startPoint x: 316, startPoint y: 186, endPoint x: 313, endPoint y: 189, distance: 4.8
click at [315, 192] on div at bounding box center [319, 192] width 26 height 14
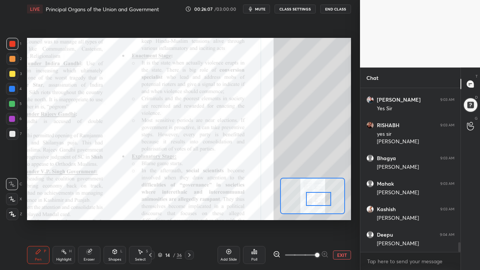
drag, startPoint x: 318, startPoint y: 194, endPoint x: 312, endPoint y: 200, distance: 8.0
click at [318, 193] on div at bounding box center [319, 199] width 26 height 14
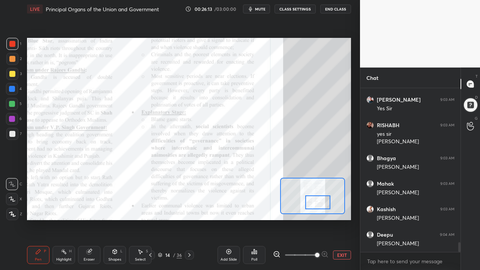
drag, startPoint x: 321, startPoint y: 202, endPoint x: 318, endPoint y: 206, distance: 4.5
click at [321, 193] on div at bounding box center [318, 202] width 26 height 14
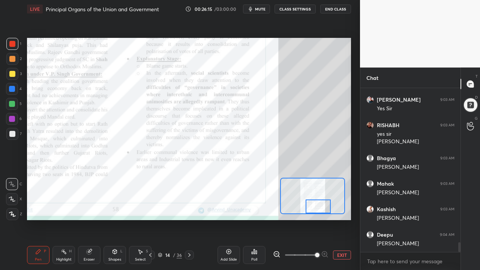
scroll to position [2573, 0]
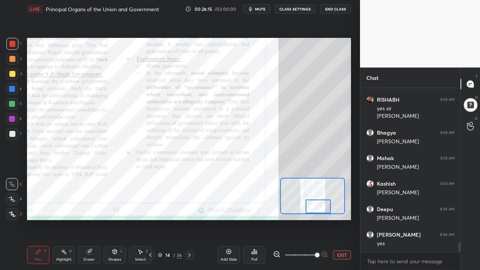
click at [338, 193] on button "EXIT" at bounding box center [342, 255] width 18 height 9
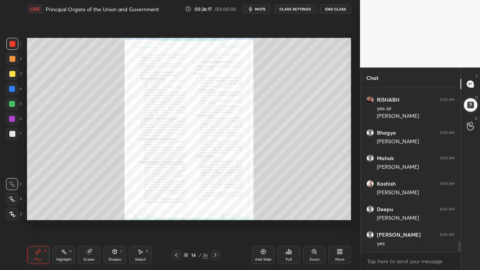
click at [215, 193] on div at bounding box center [215, 255] width 9 height 9
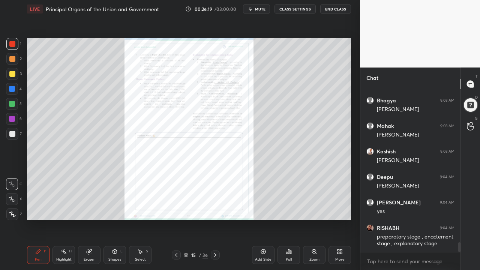
click at [312, 193] on div "Zoom" at bounding box center [314, 255] width 23 height 18
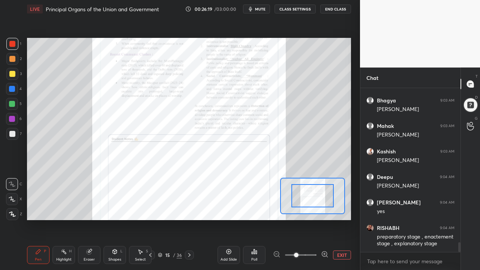
click at [313, 193] on span at bounding box center [301, 254] width 32 height 11
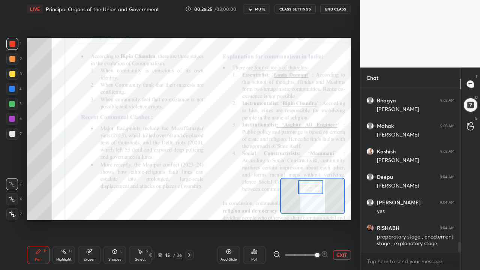
drag, startPoint x: 314, startPoint y: 196, endPoint x: 309, endPoint y: 186, distance: 11.6
click at [312, 187] on div at bounding box center [311, 187] width 26 height 14
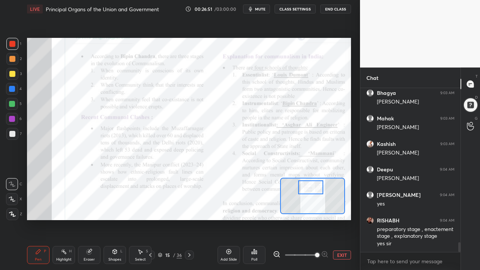
scroll to position [2639, 0]
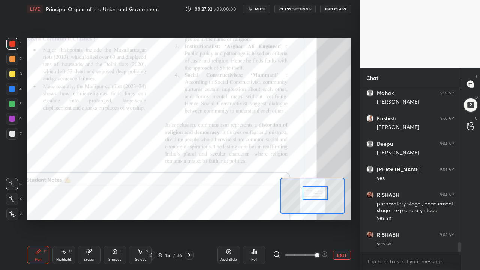
click at [316, 193] on div at bounding box center [316, 193] width 26 height 14
click at [338, 193] on button "EXIT" at bounding box center [342, 255] width 18 height 9
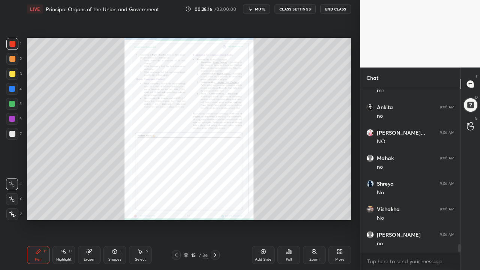
scroll to position [3225, 0]
click at [263, 193] on div "Add Slide" at bounding box center [263, 260] width 17 height 4
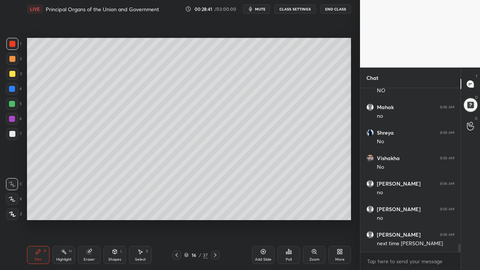
click at [14, 62] on div at bounding box center [12, 59] width 12 height 12
click at [12, 78] on div at bounding box center [12, 74] width 12 height 12
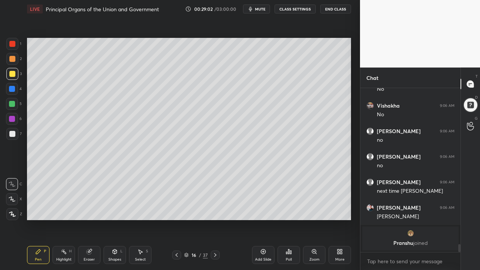
scroll to position [2910, 0]
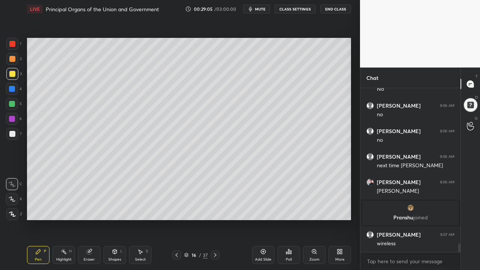
click at [11, 89] on div at bounding box center [12, 89] width 12 height 12
click at [13, 93] on div at bounding box center [12, 89] width 12 height 12
click at [12, 139] on div at bounding box center [12, 134] width 12 height 12
drag, startPoint x: 16, startPoint y: 138, endPoint x: 22, endPoint y: 142, distance: 7.5
click at [16, 138] on div at bounding box center [12, 134] width 12 height 12
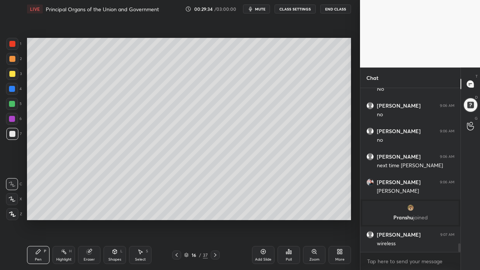
click at [0, 118] on div "1 2 3 4 5 6 7 C X Z C X Z E E Erase all H H" at bounding box center [12, 129] width 24 height 182
click at [11, 112] on div "1 2 3 4 5 6 7" at bounding box center [14, 90] width 16 height 105
click at [14, 110] on div at bounding box center [12, 104] width 12 height 12
click at [14, 76] on div at bounding box center [12, 74] width 6 height 6
click at [14, 65] on div "2" at bounding box center [13, 60] width 15 height 15
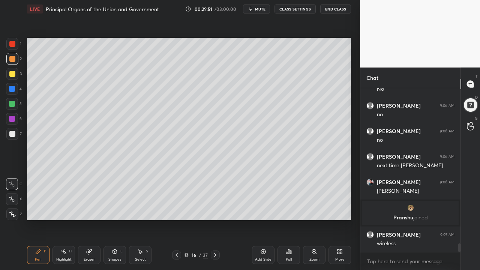
click at [15, 61] on div at bounding box center [12, 59] width 12 height 12
click at [259, 193] on div "Setting up your live class Poll for secs No correct answer Start poll" at bounding box center [189, 129] width 330 height 222
click at [263, 193] on div "Setting up your live class Poll for secs No correct answer Start poll" at bounding box center [189, 129] width 330 height 222
click at [11, 76] on div at bounding box center [12, 74] width 6 height 6
drag, startPoint x: 14, startPoint y: 63, endPoint x: 12, endPoint y: 60, distance: 4.1
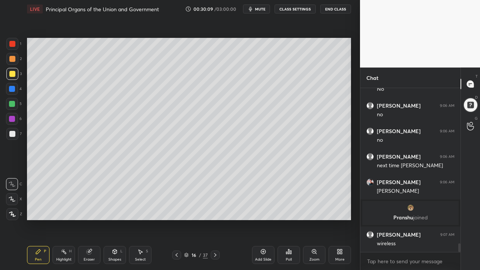
click at [11, 64] on div at bounding box center [12, 59] width 12 height 12
drag, startPoint x: 12, startPoint y: 60, endPoint x: 19, endPoint y: 64, distance: 8.1
click at [13, 61] on div at bounding box center [12, 59] width 6 height 6
click at [8, 115] on div at bounding box center [12, 119] width 12 height 12
click at [10, 118] on div at bounding box center [12, 119] width 6 height 6
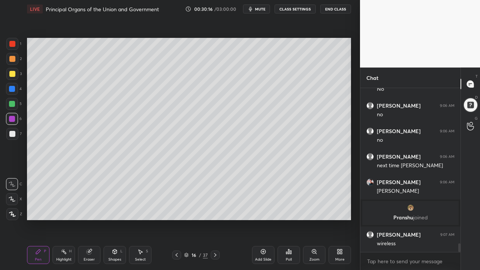
click at [254, 193] on div "Add Slide" at bounding box center [263, 255] width 23 height 18
drag, startPoint x: 14, startPoint y: 62, endPoint x: 18, endPoint y: 63, distance: 4.3
click at [14, 63] on div at bounding box center [12, 59] width 12 height 12
click at [19, 64] on div "2" at bounding box center [13, 59] width 15 height 12
click at [15, 88] on div at bounding box center [12, 89] width 12 height 12
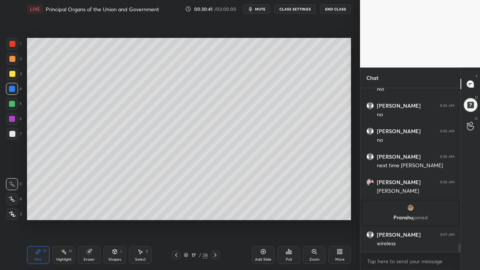
click at [21, 105] on div "1 2 3 4 5 6 7 C X Z C X Z E E Erase all H H" at bounding box center [12, 129] width 24 height 182
click at [9, 104] on div at bounding box center [12, 104] width 6 height 6
click at [14, 77] on div at bounding box center [12, 74] width 12 height 12
click at [13, 131] on div at bounding box center [12, 134] width 6 height 6
click at [15, 71] on div at bounding box center [12, 74] width 12 height 12
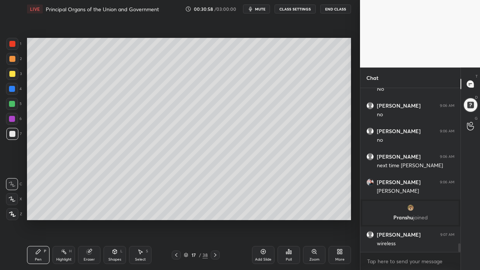
click at [15, 62] on div at bounding box center [12, 59] width 12 height 12
click at [17, 62] on div at bounding box center [12, 59] width 12 height 12
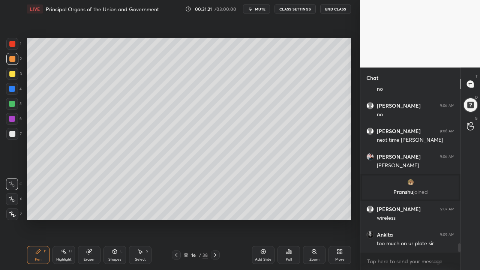
click at [6, 84] on div "1 2 3 4 5 6 7 C X Z C X Z E E Erase all H H" at bounding box center [12, 129] width 24 height 182
click at [18, 89] on div "4" at bounding box center [14, 89] width 16 height 12
click at [15, 87] on div at bounding box center [12, 89] width 12 height 12
click at [17, 77] on div at bounding box center [12, 74] width 12 height 12
click at [270, 193] on div "Add Slide" at bounding box center [263, 255] width 23 height 18
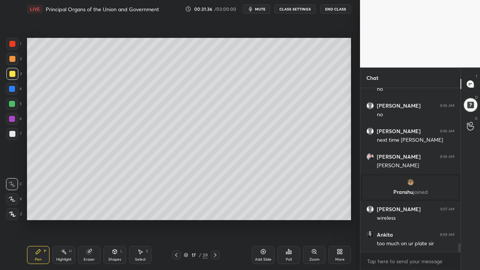
click at [1, 105] on div "1 2 3 4 5 6 7 C X Z C X Z E E Erase all H H" at bounding box center [12, 129] width 24 height 182
drag, startPoint x: 11, startPoint y: 104, endPoint x: 15, endPoint y: 104, distance: 4.1
click at [12, 104] on div at bounding box center [12, 104] width 6 height 6
drag, startPoint x: 10, startPoint y: 101, endPoint x: 10, endPoint y: 95, distance: 6.4
click at [10, 99] on div at bounding box center [12, 104] width 12 height 12
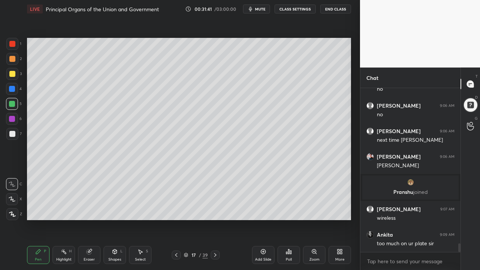
drag, startPoint x: 10, startPoint y: 95, endPoint x: 21, endPoint y: 95, distance: 10.5
click at [10, 95] on div "4" at bounding box center [14, 90] width 16 height 15
click at [0, 105] on div "1 2 3 4 5 6 7 C X Z C X Z E E Erase all H H" at bounding box center [12, 129] width 24 height 182
click at [6, 108] on div "1 2 3 4 5 6 7" at bounding box center [14, 90] width 16 height 105
click at [13, 106] on div at bounding box center [12, 104] width 6 height 6
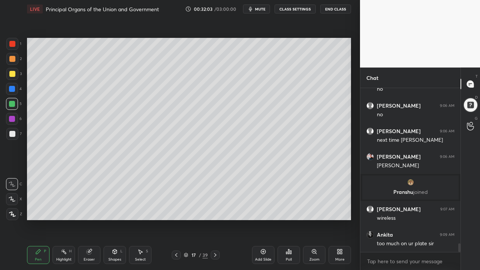
click at [17, 75] on div at bounding box center [12, 74] width 12 height 12
drag, startPoint x: 178, startPoint y: 255, endPoint x: 181, endPoint y: 258, distance: 4.5
click at [178, 193] on icon at bounding box center [176, 255] width 6 height 6
click at [264, 193] on div "Add Slide Poll Zoom More" at bounding box center [301, 255] width 99 height 42
drag, startPoint x: 262, startPoint y: 249, endPoint x: 266, endPoint y: 252, distance: 4.4
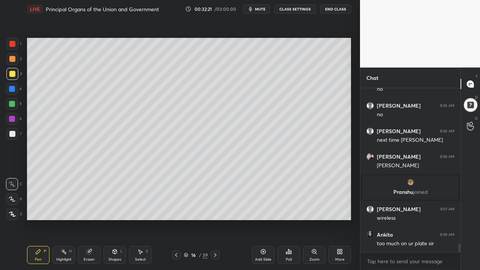
click at [262, 193] on icon at bounding box center [263, 252] width 6 height 6
drag, startPoint x: 5, startPoint y: 87, endPoint x: 11, endPoint y: 89, distance: 6.6
click at [9, 88] on div "1 2 3 4 5 6 7 C X Z C X Z E E Erase all H H" at bounding box center [12, 129] width 24 height 182
drag, startPoint x: 12, startPoint y: 89, endPoint x: 18, endPoint y: 86, distance: 6.8
click at [12, 89] on div at bounding box center [12, 89] width 6 height 6
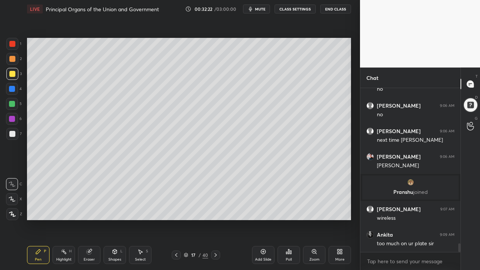
scroll to position [2961, 0]
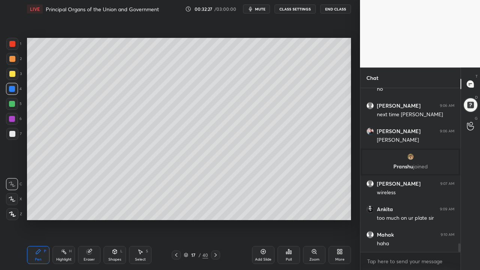
click at [15, 61] on div at bounding box center [12, 59] width 6 height 6
click at [14, 63] on div at bounding box center [12, 59] width 12 height 12
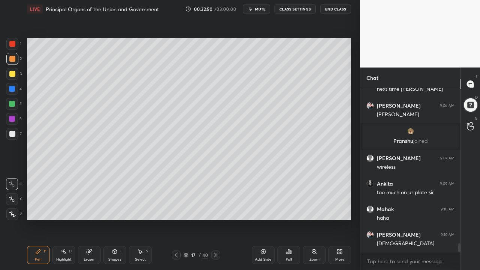
click at [8, 76] on div at bounding box center [12, 74] width 12 height 12
click at [17, 72] on div at bounding box center [12, 74] width 12 height 12
drag, startPoint x: 4, startPoint y: 90, endPoint x: 11, endPoint y: 92, distance: 7.7
click at [8, 91] on div "1 2 3 4 5 6 7 C X Z C X Z E E Erase all H H" at bounding box center [12, 129] width 24 height 182
click at [13, 93] on div at bounding box center [12, 89] width 12 height 12
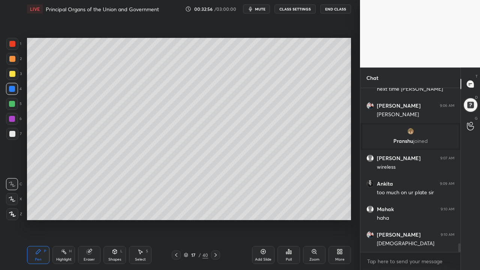
drag, startPoint x: 5, startPoint y: 112, endPoint x: 8, endPoint y: 108, distance: 4.3
click at [7, 110] on div "1 2 3 4 5 6 7 C X Z C X Z E E Erase all H H" at bounding box center [12, 129] width 24 height 182
drag, startPoint x: 9, startPoint y: 107, endPoint x: 23, endPoint y: 105, distance: 14.0
click at [10, 107] on div at bounding box center [12, 104] width 12 height 12
click at [6, 137] on div "1 2 3 4 5 6 7 C X Z C X Z E E Erase all H H" at bounding box center [12, 129] width 24 height 182
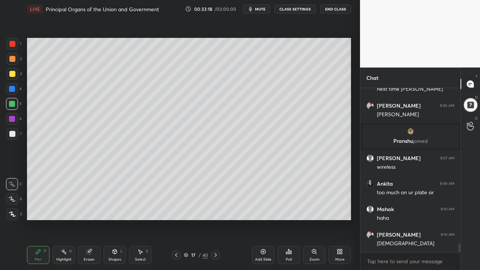
click at [13, 134] on div at bounding box center [12, 134] width 6 height 6
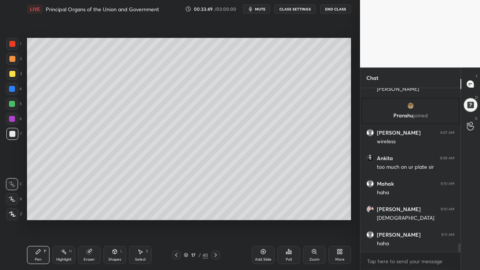
click at [267, 193] on div "Add Slide" at bounding box center [263, 260] width 17 height 4
click at [15, 80] on div "3" at bounding box center [13, 75] width 15 height 15
click at [14, 75] on div at bounding box center [12, 74] width 6 height 6
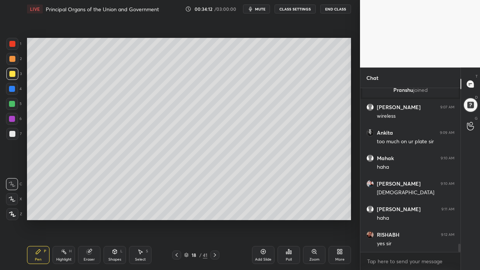
click at [18, 95] on div "4" at bounding box center [14, 90] width 16 height 15
click at [19, 92] on div "4" at bounding box center [14, 89] width 16 height 12
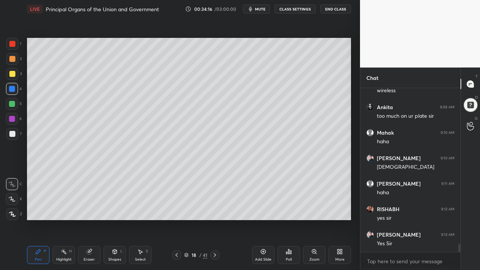
click at [16, 77] on div at bounding box center [12, 74] width 12 height 12
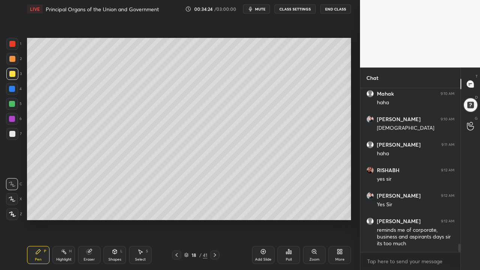
click at [14, 63] on div at bounding box center [12, 59] width 12 height 12
click at [15, 60] on div at bounding box center [12, 59] width 12 height 12
click at [15, 86] on div at bounding box center [12, 89] width 12 height 12
click at [15, 92] on div at bounding box center [12, 89] width 12 height 12
drag, startPoint x: 14, startPoint y: 100, endPoint x: 15, endPoint y: 108, distance: 7.9
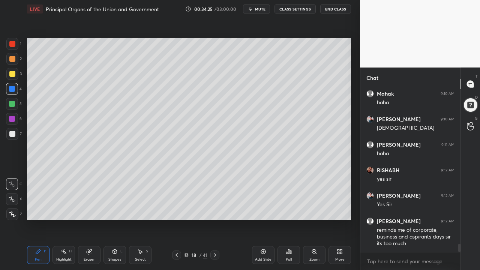
click at [14, 100] on div at bounding box center [12, 104] width 12 height 12
click at [16, 111] on div "5" at bounding box center [14, 105] width 16 height 15
drag, startPoint x: 16, startPoint y: 114, endPoint x: 12, endPoint y: 120, distance: 7.4
click at [16, 114] on div at bounding box center [12, 119] width 12 height 12
click at [14, 123] on div at bounding box center [12, 119] width 12 height 12
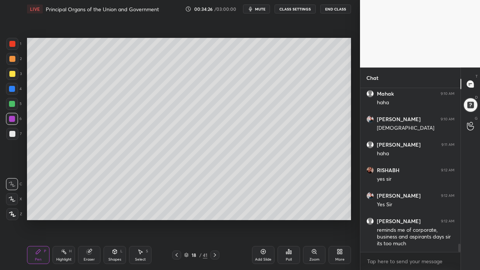
drag, startPoint x: 14, startPoint y: 131, endPoint x: 15, endPoint y: 139, distance: 8.7
click at [14, 131] on div at bounding box center [12, 134] width 12 height 12
click at [16, 138] on div at bounding box center [12, 134] width 12 height 12
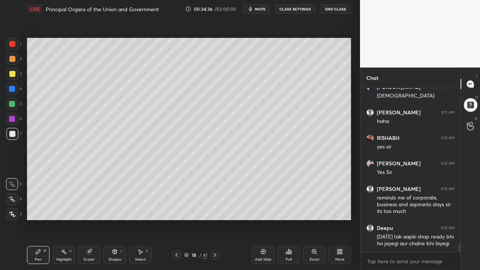
click at [13, 96] on div "4" at bounding box center [14, 90] width 16 height 15
click at [15, 94] on div at bounding box center [12, 89] width 12 height 12
drag, startPoint x: 16, startPoint y: 101, endPoint x: 17, endPoint y: 111, distance: 9.5
click at [17, 104] on div at bounding box center [12, 104] width 12 height 12
drag, startPoint x: 18, startPoint y: 111, endPoint x: 23, endPoint y: 108, distance: 6.8
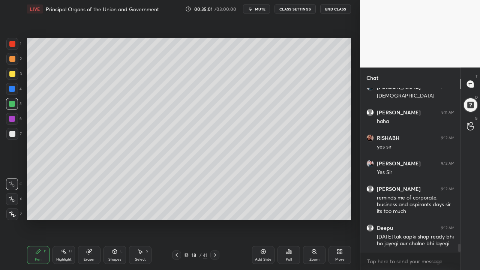
click at [18, 111] on div "5" at bounding box center [14, 105] width 16 height 15
click at [177, 193] on div at bounding box center [176, 255] width 9 height 9
click at [216, 193] on icon at bounding box center [215, 255] width 6 height 6
drag, startPoint x: 13, startPoint y: 135, endPoint x: 19, endPoint y: 135, distance: 6.0
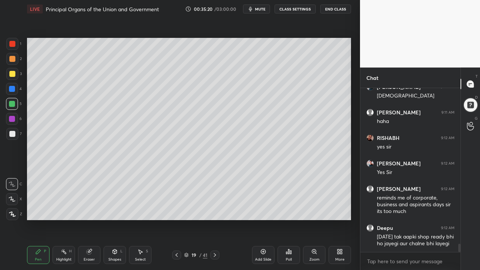
click at [13, 134] on div at bounding box center [12, 134] width 6 height 6
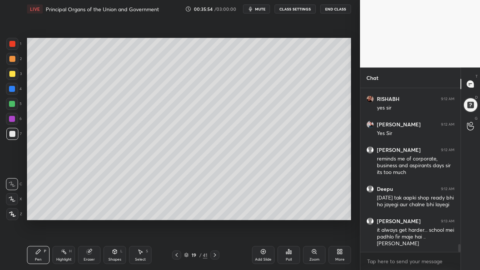
drag, startPoint x: 266, startPoint y: 258, endPoint x: 263, endPoint y: 252, distance: 6.6
click at [266, 193] on div "Add Slide" at bounding box center [263, 260] width 17 height 4
click at [13, 80] on div "3" at bounding box center [13, 75] width 15 height 15
click at [14, 72] on div at bounding box center [12, 74] width 6 height 6
drag, startPoint x: 10, startPoint y: 99, endPoint x: 14, endPoint y: 103, distance: 5.0
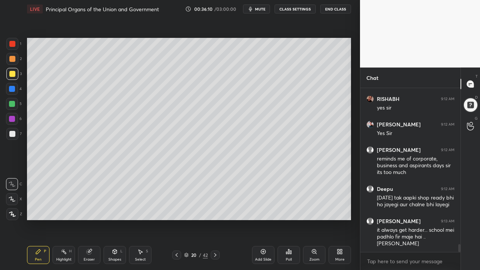
click at [12, 98] on div at bounding box center [12, 104] width 12 height 12
click at [15, 105] on div at bounding box center [12, 104] width 6 height 6
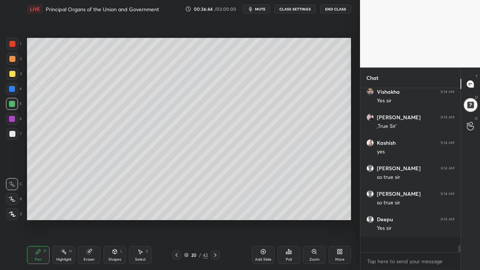
scroll to position [3378, 0]
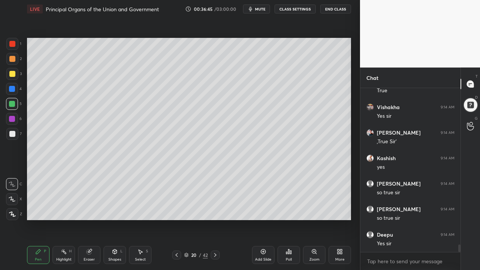
click at [14, 69] on div at bounding box center [12, 74] width 12 height 12
click at [7, 58] on div at bounding box center [12, 59] width 12 height 12
click at [9, 42] on div at bounding box center [12, 44] width 12 height 12
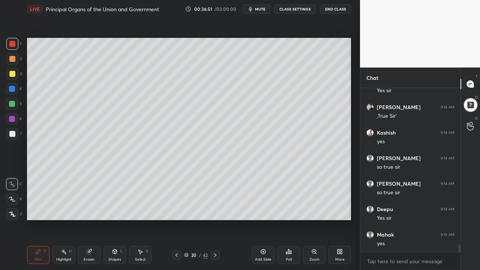
click at [217, 193] on icon at bounding box center [215, 255] width 6 height 6
click at [216, 193] on icon at bounding box center [215, 255] width 6 height 6
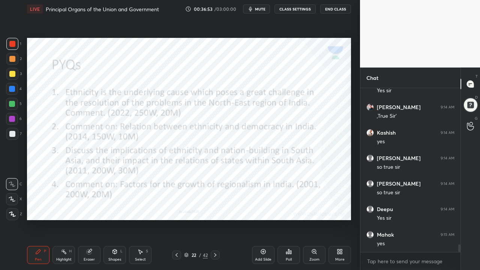
drag, startPoint x: 12, startPoint y: 47, endPoint x: 26, endPoint y: 54, distance: 16.3
click at [12, 47] on div at bounding box center [12, 44] width 12 height 12
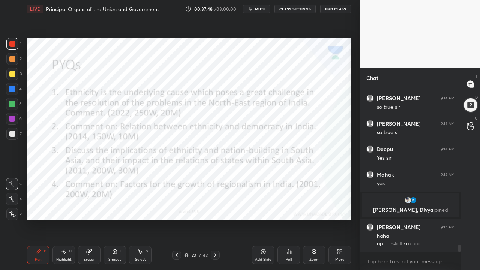
scroll to position [3366, 0]
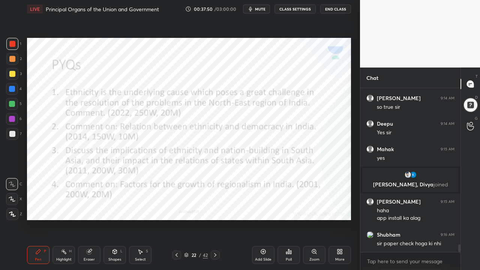
click at [1, 45] on div "1 2 3 4 5 6 7 C X Z C X Z E E Erase all H H" at bounding box center [12, 129] width 24 height 182
click at [12, 46] on div at bounding box center [12, 44] width 6 height 6
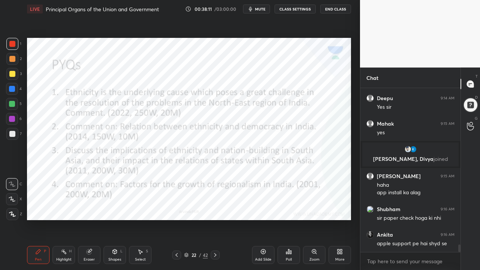
click at [256, 193] on div "Add Slide" at bounding box center [263, 260] width 17 height 4
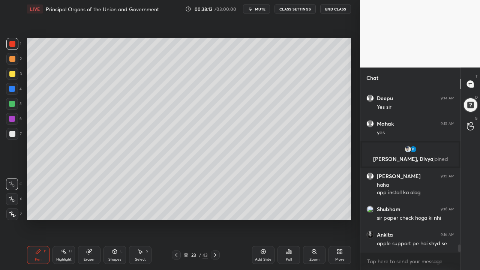
click at [14, 77] on div at bounding box center [12, 74] width 12 height 12
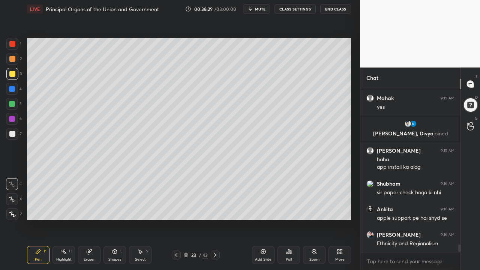
drag, startPoint x: 10, startPoint y: 92, endPoint x: 14, endPoint y: 91, distance: 4.2
click at [10, 92] on div at bounding box center [12, 89] width 12 height 12
click at [15, 91] on div at bounding box center [12, 89] width 12 height 12
click at [12, 140] on div "7" at bounding box center [13, 135] width 15 height 15
click at [12, 134] on div at bounding box center [12, 134] width 6 height 6
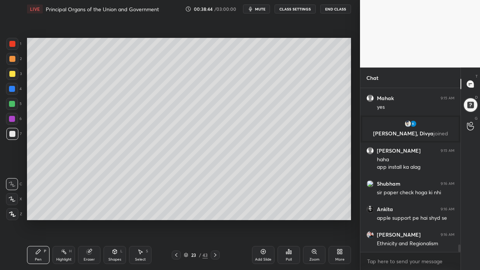
scroll to position [3442, 0]
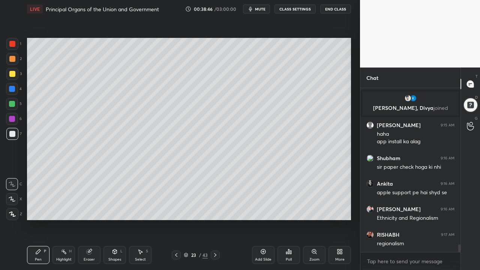
click at [335, 11] on button "End Class" at bounding box center [335, 9] width 31 height 9
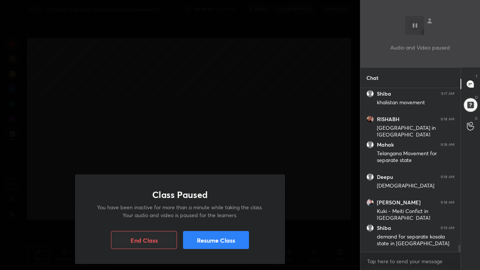
scroll to position [3708, 0]
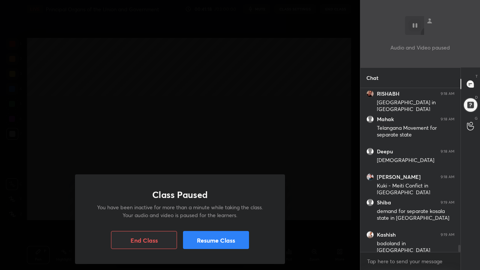
click at [225, 193] on button "Resume Class" at bounding box center [216, 240] width 66 height 18
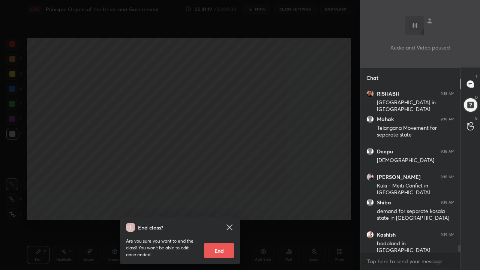
drag, startPoint x: 253, startPoint y: 150, endPoint x: 248, endPoint y: 165, distance: 15.9
click at [254, 149] on div "End class? Are you sure you want to end the class? You won’t be able to edit on…" at bounding box center [180, 135] width 360 height 270
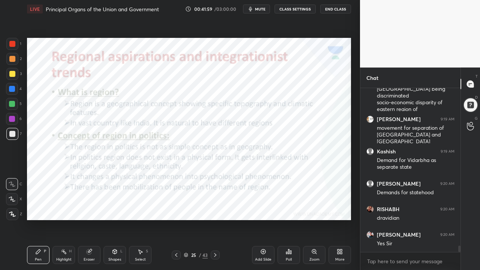
scroll to position [3966, 0]
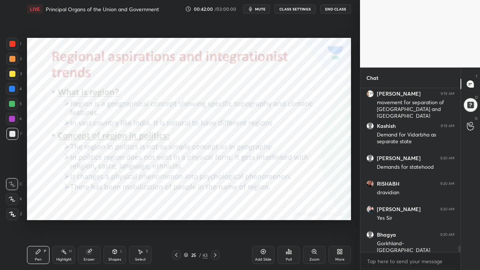
click at [11, 48] on div at bounding box center [12, 44] width 12 height 12
click at [262, 193] on div "Add Slide" at bounding box center [263, 260] width 17 height 4
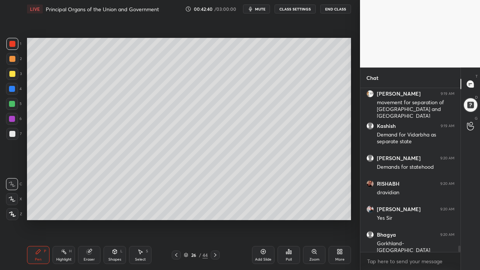
click at [20, 86] on div "4" at bounding box center [14, 89] width 16 height 12
drag, startPoint x: 5, startPoint y: 73, endPoint x: 9, endPoint y: 72, distance: 4.2
click at [7, 73] on div "1 2 3 4 5 6 7 C X Z C X Z E E Erase all H H" at bounding box center [12, 129] width 24 height 182
click at [12, 73] on div at bounding box center [12, 74] width 6 height 6
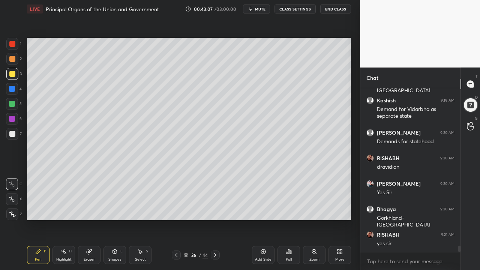
drag, startPoint x: 17, startPoint y: 136, endPoint x: 19, endPoint y: 144, distance: 8.1
click at [18, 137] on div "7" at bounding box center [13, 134] width 15 height 12
click at [269, 193] on div "Add Slide" at bounding box center [263, 255] width 23 height 18
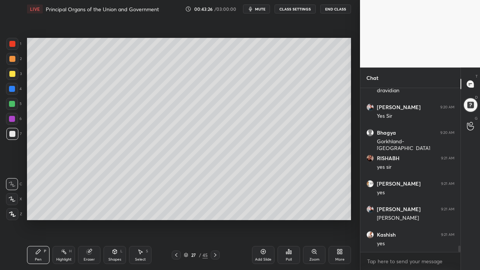
scroll to position [4119, 0]
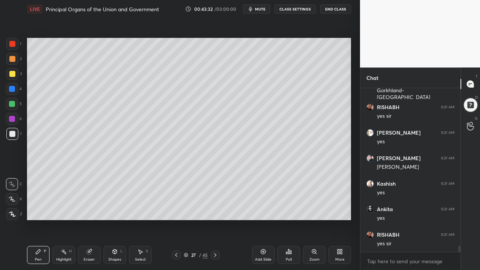
click at [12, 77] on div at bounding box center [12, 74] width 6 height 6
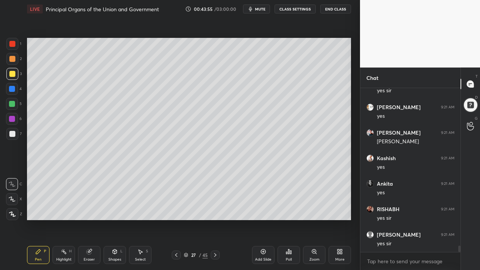
scroll to position [4170, 0]
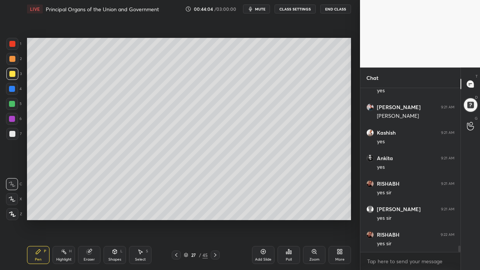
click at [14, 93] on div at bounding box center [12, 89] width 12 height 12
click at [14, 59] on div at bounding box center [12, 59] width 6 height 6
click at [13, 56] on div at bounding box center [12, 59] width 6 height 6
click at [16, 53] on div at bounding box center [12, 59] width 12 height 12
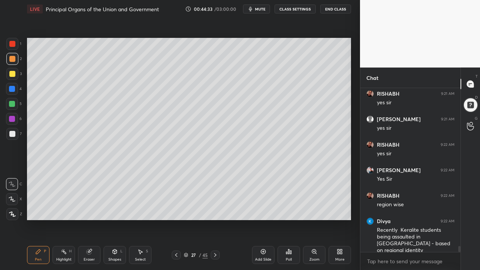
click at [15, 114] on div at bounding box center [12, 119] width 12 height 12
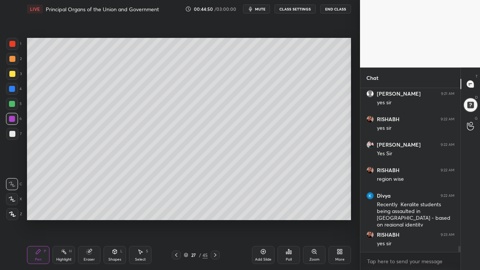
click at [255, 193] on div "Add Slide" at bounding box center [263, 255] width 23 height 18
click at [14, 76] on div at bounding box center [12, 74] width 12 height 12
click at [14, 86] on div at bounding box center [12, 89] width 6 height 6
click at [15, 92] on div at bounding box center [12, 89] width 12 height 12
drag, startPoint x: 12, startPoint y: 109, endPoint x: 17, endPoint y: 108, distance: 5.1
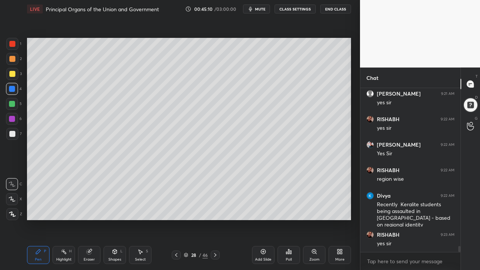
click at [14, 109] on div "5" at bounding box center [14, 104] width 16 height 12
click at [18, 107] on div "5" at bounding box center [14, 104] width 16 height 12
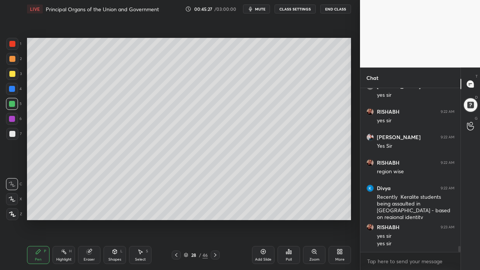
scroll to position [146, 98]
click at [16, 130] on div "1 2 3 4 5 6 7" at bounding box center [14, 90] width 16 height 105
drag, startPoint x: 15, startPoint y: 136, endPoint x: 26, endPoint y: 138, distance: 11.1
click at [17, 135] on div at bounding box center [12, 134] width 12 height 12
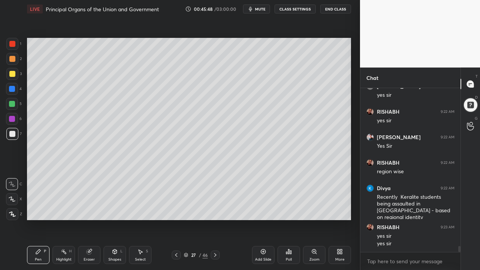
click at [261, 193] on div "Add Slide" at bounding box center [263, 255] width 23 height 18
click at [17, 62] on div "2" at bounding box center [13, 59] width 15 height 12
click at [18, 77] on div "3" at bounding box center [13, 74] width 15 height 12
click at [18, 76] on div "3" at bounding box center [13, 74] width 15 height 12
drag, startPoint x: 3, startPoint y: 96, endPoint x: 12, endPoint y: 93, distance: 8.8
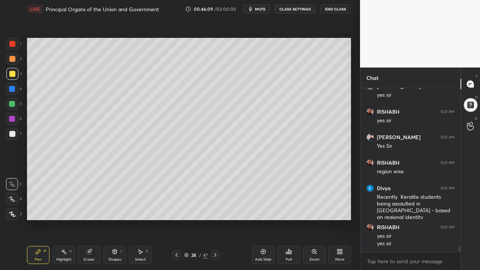
click at [6, 95] on div "1 2 3 4 5 6 7 C X Z C X Z E E Erase all H H" at bounding box center [12, 129] width 24 height 182
click at [13, 93] on div at bounding box center [12, 89] width 12 height 12
click at [15, 94] on div at bounding box center [12, 89] width 12 height 12
click at [11, 128] on div "1 2 3 4 5 6 7" at bounding box center [14, 90] width 16 height 105
click at [14, 137] on div at bounding box center [12, 134] width 12 height 12
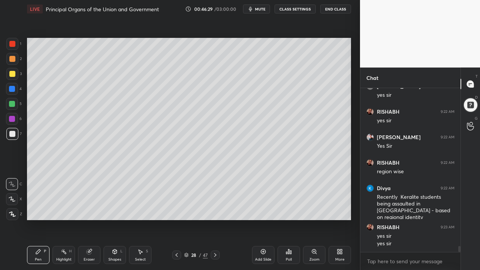
scroll to position [4318, 0]
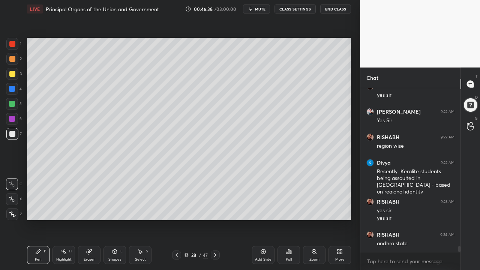
click at [12, 84] on div at bounding box center [12, 89] width 12 height 12
drag, startPoint x: 12, startPoint y: 83, endPoint x: 15, endPoint y: 87, distance: 4.9
click at [12, 83] on div at bounding box center [12, 89] width 12 height 12
click at [16, 84] on div at bounding box center [12, 89] width 12 height 12
click at [9, 78] on div at bounding box center [12, 74] width 12 height 12
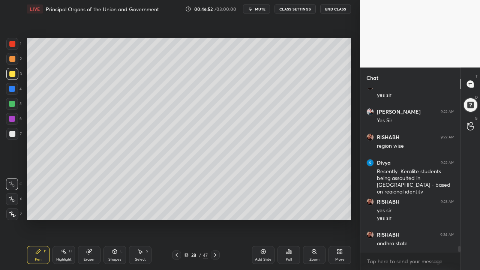
click at [0, 109] on div "1 2 3 4 5 6 7 C X Z C X Z E E Erase all H H" at bounding box center [12, 129] width 24 height 182
click at [12, 105] on div at bounding box center [12, 104] width 6 height 6
click at [21, 104] on div "5" at bounding box center [14, 104] width 16 height 12
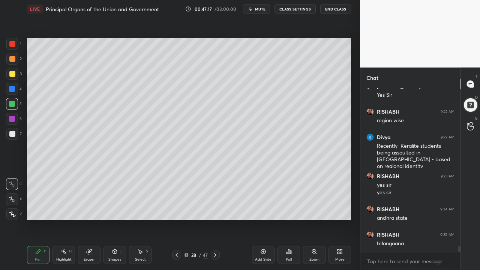
click at [15, 133] on div at bounding box center [12, 134] width 12 height 12
click at [16, 79] on div at bounding box center [12, 74] width 12 height 12
drag, startPoint x: 15, startPoint y: 77, endPoint x: 26, endPoint y: 80, distance: 10.9
click at [17, 77] on div at bounding box center [12, 74] width 12 height 12
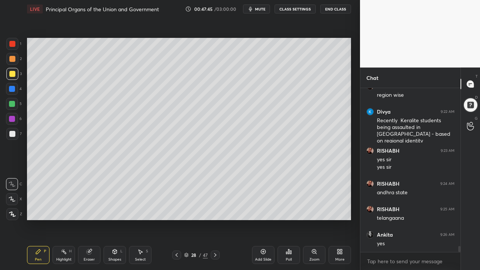
click at [14, 119] on div at bounding box center [12, 119] width 6 height 6
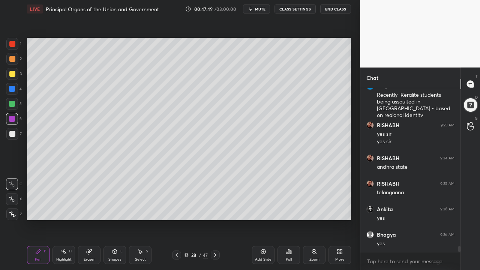
drag, startPoint x: 260, startPoint y: 252, endPoint x: 256, endPoint y: 249, distance: 4.8
click at [260, 193] on div "Add Slide" at bounding box center [263, 255] width 23 height 18
click at [1, 95] on div "1 2 3 4 5 6 7 C X Z C X Z E E Erase all H H" at bounding box center [12, 129] width 24 height 182
click at [13, 92] on div at bounding box center [12, 89] width 12 height 12
click at [13, 87] on div at bounding box center [12, 89] width 6 height 6
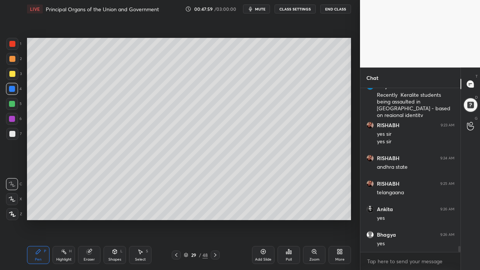
click at [15, 78] on div at bounding box center [12, 74] width 12 height 12
click at [17, 94] on div "4" at bounding box center [14, 89] width 16 height 12
click at [16, 92] on div at bounding box center [12, 89] width 12 height 12
click at [11, 101] on div at bounding box center [12, 104] width 6 height 6
click at [13, 104] on div at bounding box center [12, 104] width 6 height 6
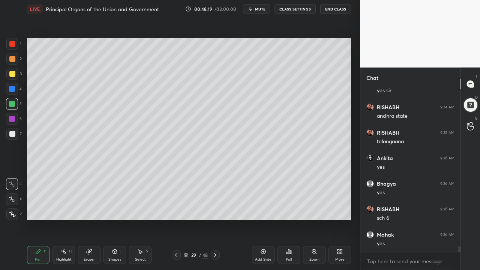
scroll to position [4471, 0]
click at [16, 66] on div "2" at bounding box center [13, 60] width 15 height 15
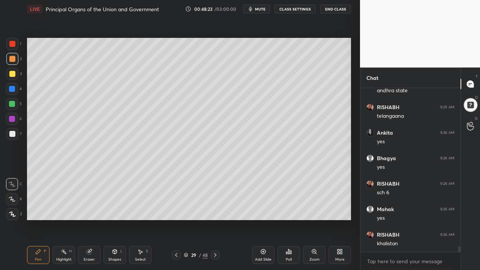
drag, startPoint x: 16, startPoint y: 64, endPoint x: 25, endPoint y: 66, distance: 9.1
click at [16, 64] on div at bounding box center [12, 59] width 12 height 12
click at [21, 76] on div "1 2 3 4 5 6 7" at bounding box center [14, 90] width 16 height 105
click at [16, 80] on div "3" at bounding box center [13, 74] width 15 height 12
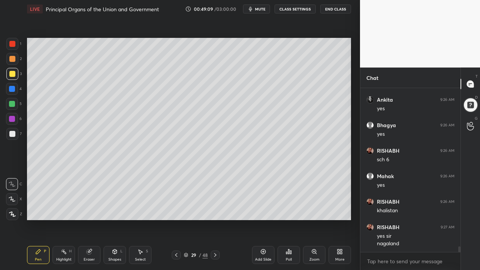
click at [17, 108] on div "5" at bounding box center [14, 105] width 16 height 15
click at [270, 193] on div "Add Slide" at bounding box center [263, 260] width 17 height 4
drag, startPoint x: 12, startPoint y: 128, endPoint x: 17, endPoint y: 131, distance: 5.6
click at [13, 129] on div "1 2 3 4 5 6 7" at bounding box center [14, 90] width 16 height 105
drag, startPoint x: 17, startPoint y: 131, endPoint x: 15, endPoint y: 136, distance: 4.9
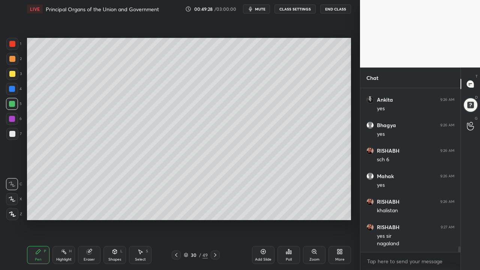
click at [15, 135] on div at bounding box center [12, 134] width 12 height 12
click at [17, 138] on div at bounding box center [12, 134] width 12 height 12
click at [6, 78] on div "1 2 3 4 5 6 7 C X Z C X Z E E Erase all H H" at bounding box center [12, 129] width 24 height 182
drag, startPoint x: 12, startPoint y: 75, endPoint x: 17, endPoint y: 78, distance: 5.4
click at [12, 76] on div at bounding box center [12, 74] width 6 height 6
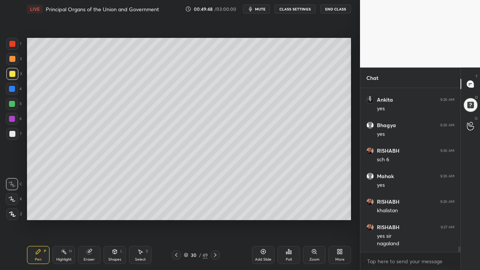
click at [264, 193] on div "Add Slide" at bounding box center [263, 260] width 17 height 4
click at [12, 61] on div at bounding box center [12, 59] width 12 height 12
click at [17, 60] on div at bounding box center [12, 59] width 12 height 12
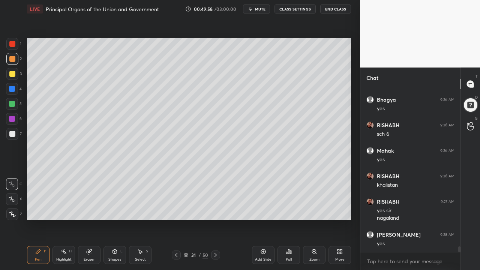
click at [13, 70] on div at bounding box center [12, 74] width 12 height 12
click at [14, 77] on div at bounding box center [12, 74] width 12 height 12
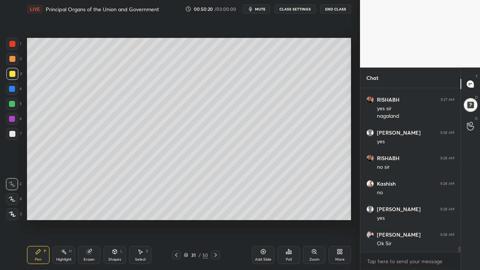
scroll to position [4657, 0]
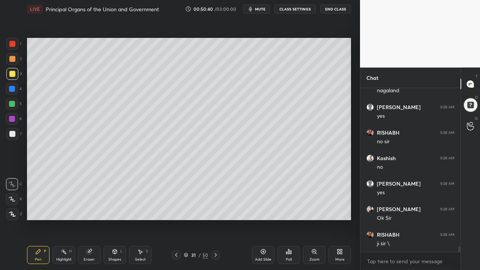
click at [11, 108] on div at bounding box center [12, 104] width 12 height 12
click at [12, 107] on div at bounding box center [12, 104] width 12 height 12
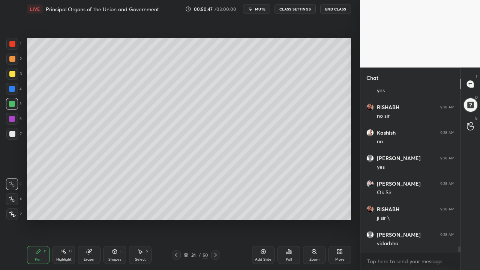
click at [18, 75] on div "3" at bounding box center [13, 74] width 15 height 12
click at [15, 78] on div at bounding box center [12, 74] width 12 height 12
drag, startPoint x: 24, startPoint y: 138, endPoint x: 20, endPoint y: 130, distance: 8.7
click at [24, 136] on div "1 2 3 4 5 6 7 C X Z C X Z E E Erase all H H LIVE Principal Organs of the Union …" at bounding box center [177, 135] width 354 height 270
click at [12, 136] on div at bounding box center [12, 134] width 12 height 12
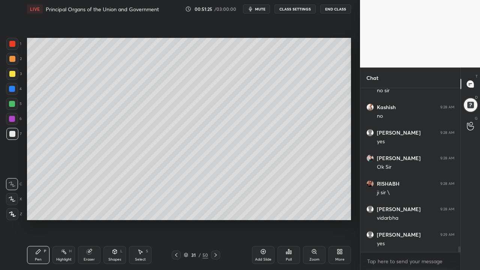
scroll to position [4741, 0]
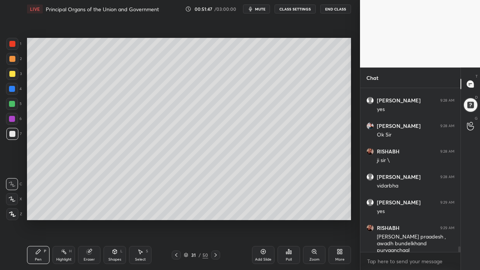
click at [14, 81] on div "3" at bounding box center [13, 75] width 15 height 15
click at [12, 75] on div at bounding box center [12, 74] width 6 height 6
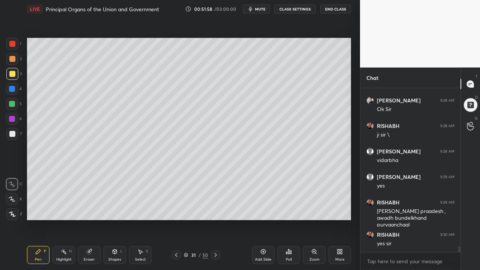
click at [263, 193] on div "Add Slide" at bounding box center [263, 255] width 23 height 18
click at [12, 48] on div at bounding box center [12, 44] width 12 height 12
click at [0, 68] on div "1 2 3 4 5 6 7 C X Z C X Z E E Erase all H H" at bounding box center [12, 129] width 24 height 182
click at [11, 69] on div at bounding box center [12, 74] width 12 height 12
click at [13, 76] on div at bounding box center [12, 74] width 6 height 6
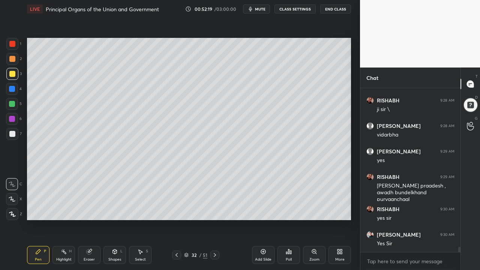
scroll to position [4817, 0]
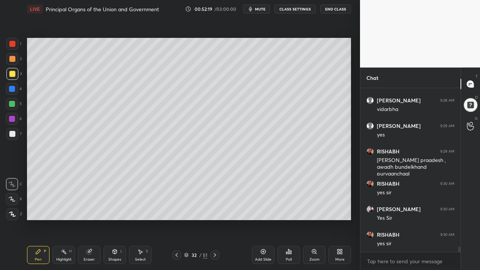
click at [8, 94] on div at bounding box center [12, 89] width 12 height 12
click at [12, 104] on div at bounding box center [12, 104] width 6 height 6
click at [13, 107] on div at bounding box center [12, 104] width 12 height 12
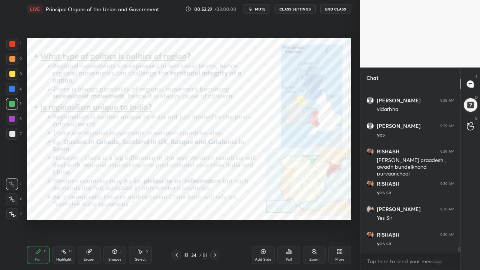
click at [318, 193] on div "Zoom" at bounding box center [314, 255] width 23 height 18
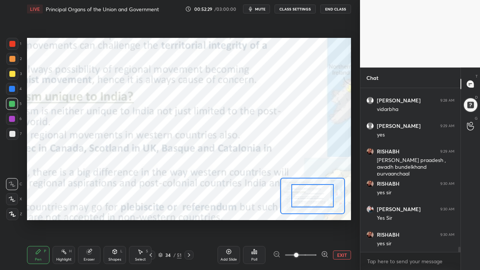
click at [318, 193] on div at bounding box center [301, 255] width 56 height 9
drag, startPoint x: 318, startPoint y: 255, endPoint x: 317, endPoint y: 251, distance: 4.3
click at [318, 193] on div at bounding box center [301, 255] width 56 height 9
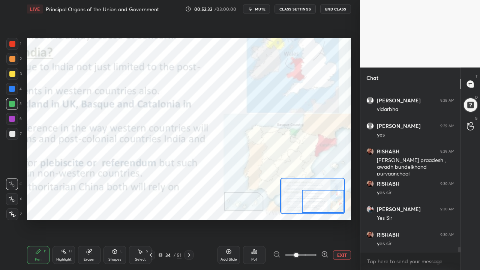
drag, startPoint x: 311, startPoint y: 194, endPoint x: 334, endPoint y: 203, distance: 25.2
click at [337, 193] on div at bounding box center [323, 201] width 42 height 23
drag, startPoint x: 329, startPoint y: 202, endPoint x: 329, endPoint y: 207, distance: 4.6
click at [335, 193] on div at bounding box center [323, 201] width 42 height 23
drag, startPoint x: 300, startPoint y: 254, endPoint x: 313, endPoint y: 255, distance: 13.5
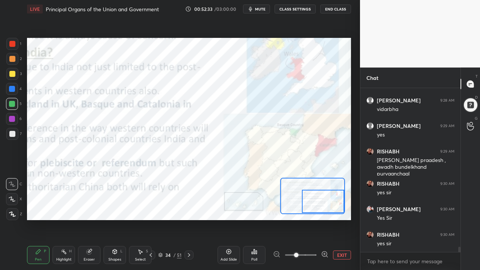
click at [299, 193] on span at bounding box center [296, 255] width 5 height 5
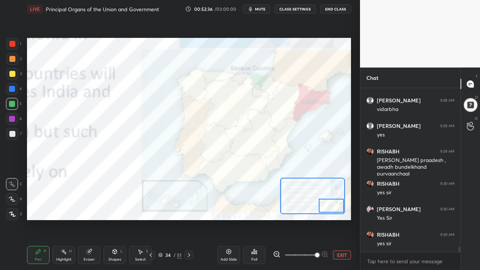
drag, startPoint x: 329, startPoint y: 204, endPoint x: 341, endPoint y: 209, distance: 13.2
click at [345, 193] on div at bounding box center [312, 196] width 65 height 36
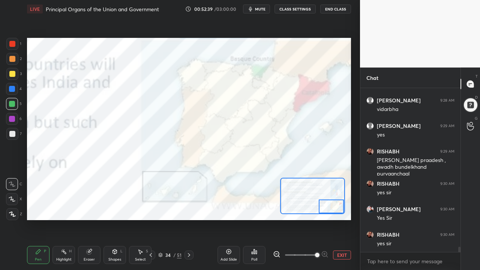
drag, startPoint x: 321, startPoint y: 207, endPoint x: 331, endPoint y: 209, distance: 9.7
click at [335, 193] on div at bounding box center [332, 207] width 26 height 14
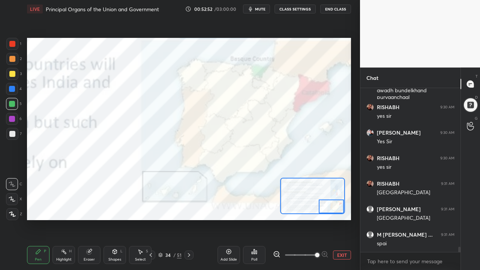
scroll to position [4919, 0]
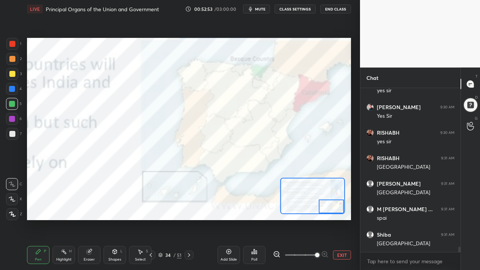
drag, startPoint x: 7, startPoint y: 45, endPoint x: 10, endPoint y: 50, distance: 5.3
click at [7, 46] on div at bounding box center [12, 44] width 12 height 12
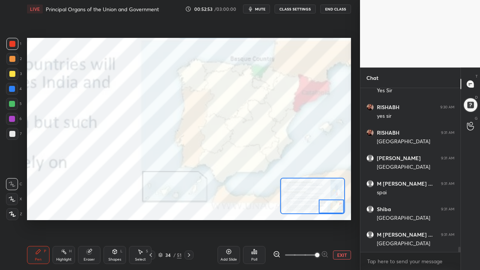
drag, startPoint x: 11, startPoint y: 50, endPoint x: 20, endPoint y: 59, distance: 13.3
click at [11, 50] on div at bounding box center [12, 44] width 12 height 12
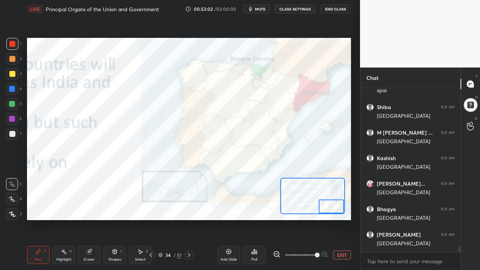
scroll to position [5072, 0]
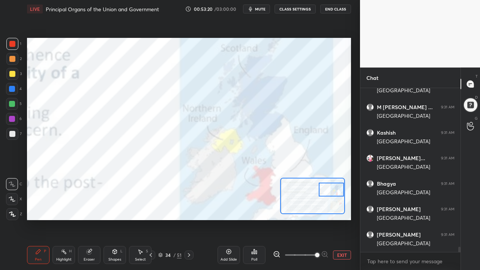
drag, startPoint x: 329, startPoint y: 204, endPoint x: 331, endPoint y: 189, distance: 14.7
click at [333, 188] on div at bounding box center [332, 190] width 26 height 14
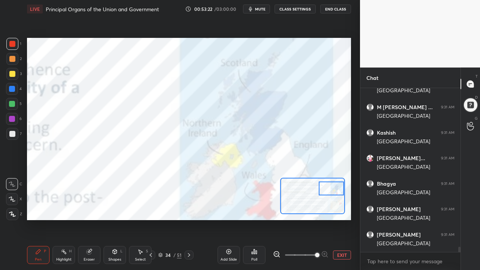
drag, startPoint x: 334, startPoint y: 193, endPoint x: 333, endPoint y: 182, distance: 10.5
click at [336, 190] on div at bounding box center [332, 189] width 26 height 14
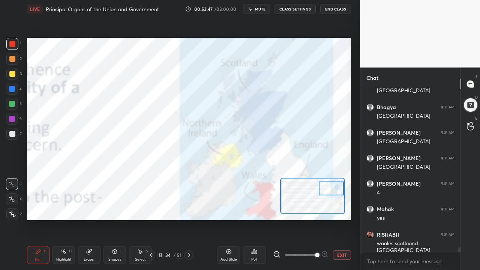
click at [339, 193] on button "EXIT" at bounding box center [342, 255] width 18 height 9
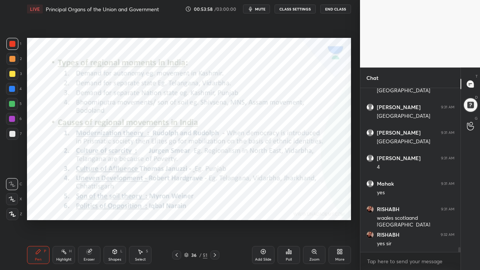
scroll to position [5200, 0]
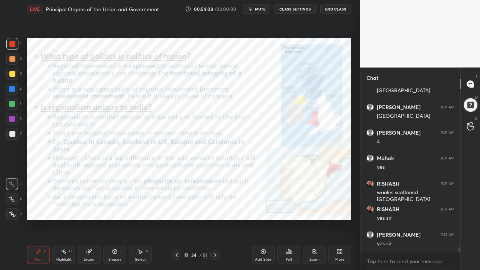
click at [15, 45] on div at bounding box center [12, 44] width 6 height 6
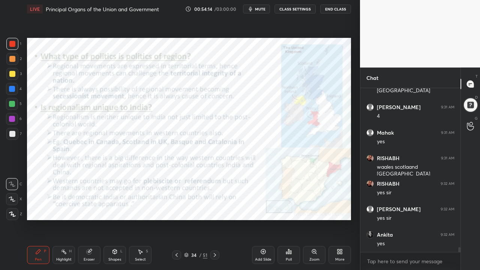
scroll to position [5251, 0]
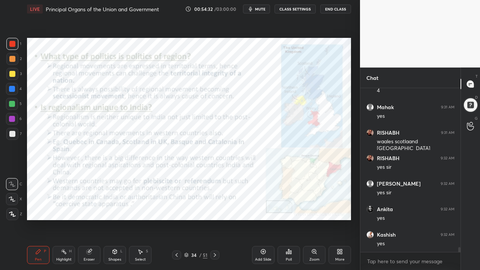
click at [339, 11] on button "End Class" at bounding box center [335, 9] width 31 height 9
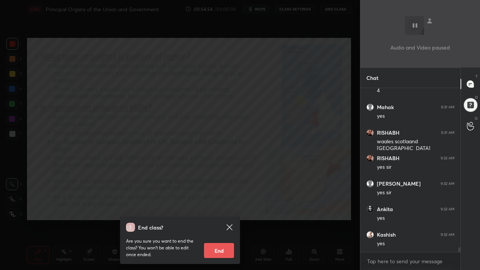
click at [263, 153] on div "End class? Are you sure you want to end the class? You won’t be able to edit on…" at bounding box center [180, 135] width 360 height 270
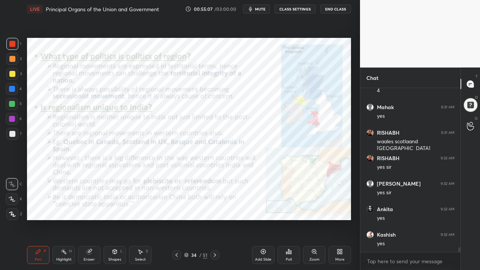
click at [261, 193] on icon at bounding box center [263, 252] width 6 height 6
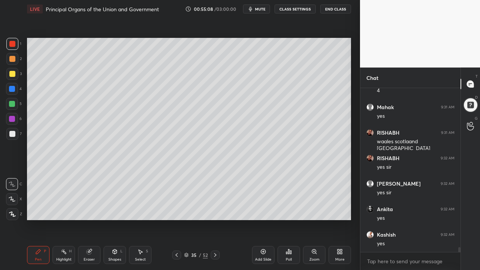
click at [11, 77] on div at bounding box center [12, 74] width 12 height 12
drag, startPoint x: 17, startPoint y: 77, endPoint x: 23, endPoint y: 78, distance: 5.8
click at [17, 77] on div at bounding box center [12, 74] width 12 height 12
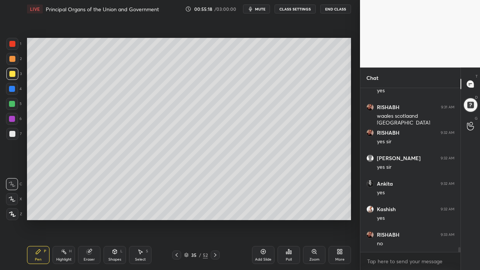
click at [11, 89] on div at bounding box center [12, 89] width 6 height 6
drag, startPoint x: 14, startPoint y: 90, endPoint x: 13, endPoint y: 95, distance: 4.6
click at [14, 91] on div at bounding box center [12, 89] width 6 height 6
click at [8, 105] on div at bounding box center [12, 104] width 12 height 12
click at [11, 94] on div "4" at bounding box center [14, 90] width 16 height 15
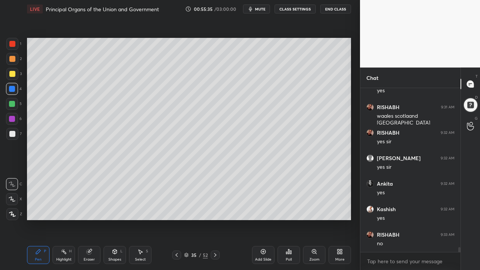
click at [14, 90] on div at bounding box center [12, 89] width 6 height 6
click at [15, 78] on div at bounding box center [12, 74] width 12 height 12
click at [16, 78] on div at bounding box center [12, 74] width 12 height 12
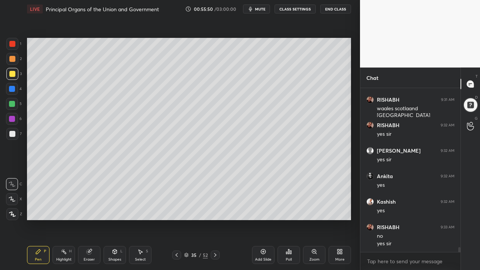
click at [2, 92] on div "1 2 3 4 5 6 7 C X Z C X Z E E Erase all H H" at bounding box center [12, 129] width 24 height 182
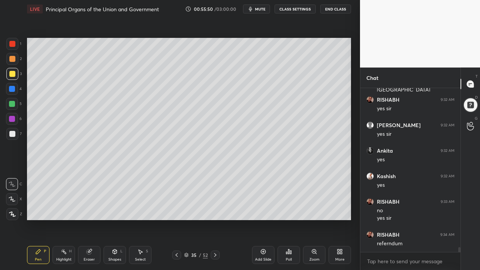
click at [13, 90] on div at bounding box center [12, 89] width 6 height 6
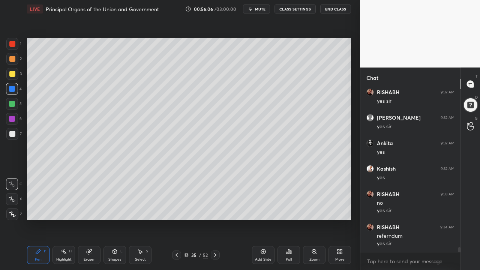
click at [13, 76] on div at bounding box center [12, 74] width 6 height 6
drag, startPoint x: 13, startPoint y: 76, endPoint x: 18, endPoint y: 74, distance: 5.5
click at [13, 76] on div at bounding box center [12, 74] width 6 height 6
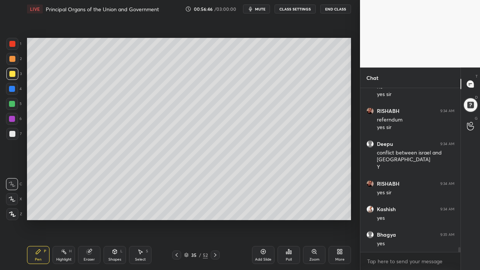
scroll to position [5459, 0]
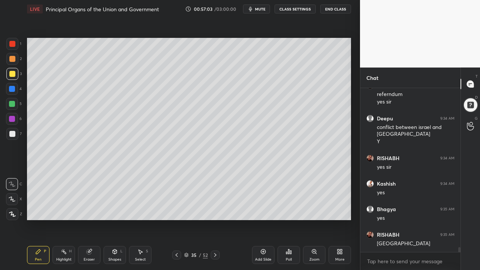
drag, startPoint x: 12, startPoint y: 51, endPoint x: 14, endPoint y: 41, distance: 9.8
click at [12, 50] on div "1" at bounding box center [13, 45] width 15 height 15
click at [12, 42] on div at bounding box center [12, 44] width 6 height 6
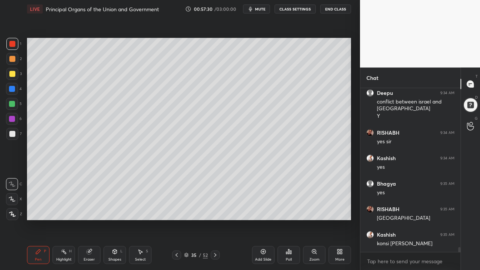
click at [10, 44] on div at bounding box center [12, 44] width 6 height 6
drag, startPoint x: 14, startPoint y: 44, endPoint x: 23, endPoint y: 42, distance: 8.9
click at [14, 44] on div at bounding box center [12, 44] width 6 height 6
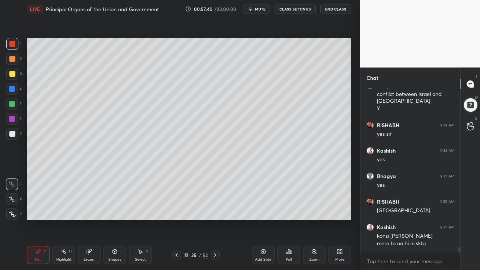
click at [155, 193] on div "Setting up your live class Poll for secs No correct answer Start poll" at bounding box center [189, 129] width 330 height 222
click at [10, 79] on div "3" at bounding box center [13, 74] width 15 height 12
click at [16, 78] on div at bounding box center [12, 74] width 12 height 12
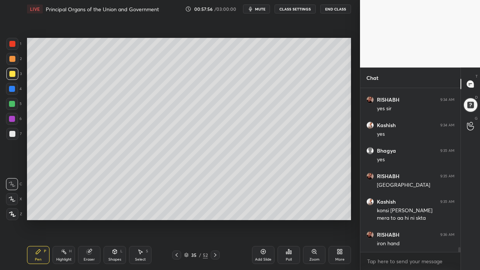
click at [19, 56] on div "2" at bounding box center [13, 59] width 15 height 12
click at [15, 46] on div at bounding box center [12, 44] width 12 height 12
drag, startPoint x: 255, startPoint y: 253, endPoint x: 256, endPoint y: 246, distance: 7.5
click at [256, 193] on div "Add Slide" at bounding box center [263, 255] width 23 height 18
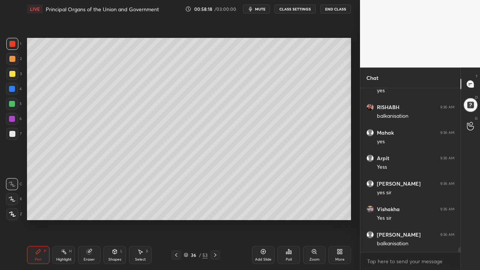
scroll to position [5805, 0]
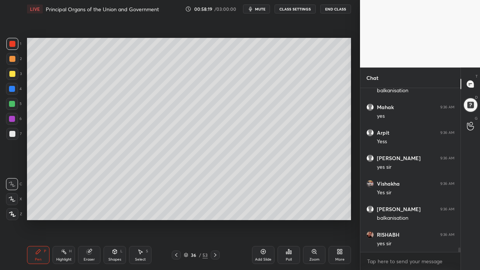
drag, startPoint x: 10, startPoint y: 75, endPoint x: 16, endPoint y: 74, distance: 6.0
click at [10, 75] on div at bounding box center [12, 74] width 6 height 6
click at [16, 74] on div at bounding box center [12, 74] width 12 height 12
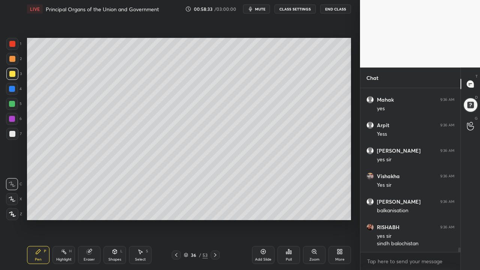
drag, startPoint x: 3, startPoint y: 82, endPoint x: 11, endPoint y: 90, distance: 11.4
click at [7, 84] on div "1 2 3 4 5 6 7 C X Z C X Z E E Erase all H H" at bounding box center [12, 129] width 24 height 182
click at [12, 94] on div at bounding box center [12, 89] width 12 height 12
click at [16, 89] on div at bounding box center [12, 89] width 12 height 12
click at [12, 77] on div at bounding box center [12, 74] width 12 height 12
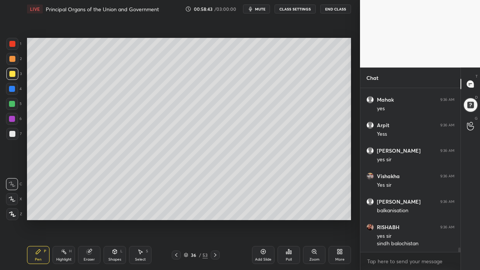
click at [17, 77] on div at bounding box center [12, 74] width 12 height 12
click at [20, 67] on div "2" at bounding box center [13, 60] width 15 height 15
click at [19, 55] on div "2" at bounding box center [13, 59] width 15 height 12
drag, startPoint x: 15, startPoint y: 52, endPoint x: 16, endPoint y: 45, distance: 6.9
click at [15, 48] on div "1 2 3 4 5 6 7" at bounding box center [14, 90] width 16 height 105
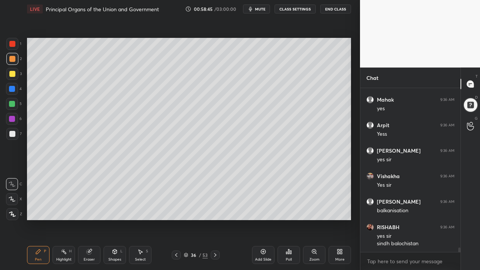
click at [16, 47] on div "1" at bounding box center [13, 45] width 15 height 15
click at [15, 47] on div at bounding box center [12, 44] width 12 height 12
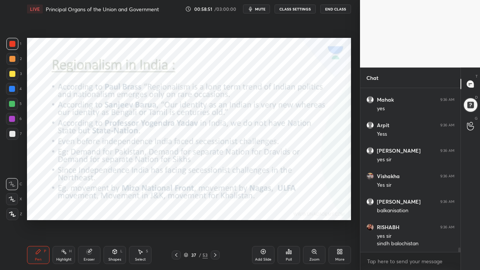
click at [11, 47] on div at bounding box center [12, 44] width 6 height 6
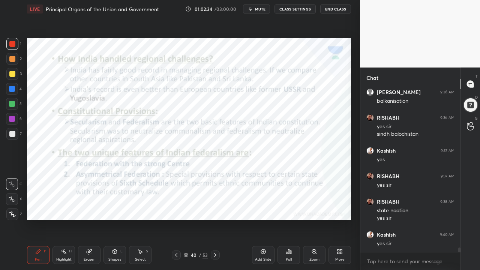
scroll to position [5948, 0]
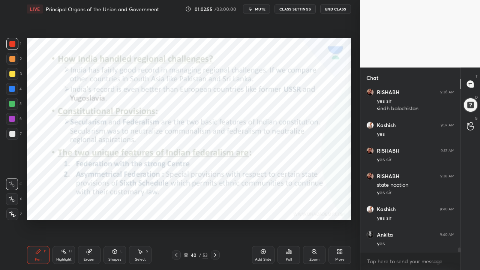
click at [269, 193] on div "Add Slide" at bounding box center [263, 255] width 23 height 18
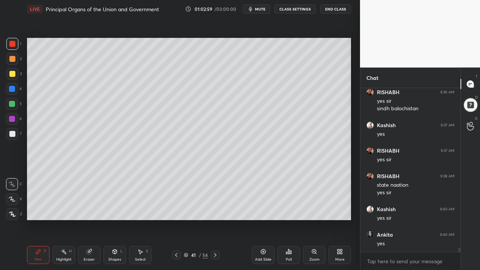
scroll to position [5973, 0]
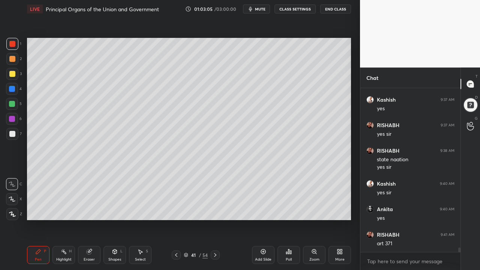
drag, startPoint x: 16, startPoint y: 74, endPoint x: 15, endPoint y: 79, distance: 5.6
click at [15, 75] on div at bounding box center [12, 74] width 12 height 12
click at [16, 80] on div "3" at bounding box center [13, 75] width 15 height 15
click at [16, 141] on div "7" at bounding box center [13, 135] width 15 height 15
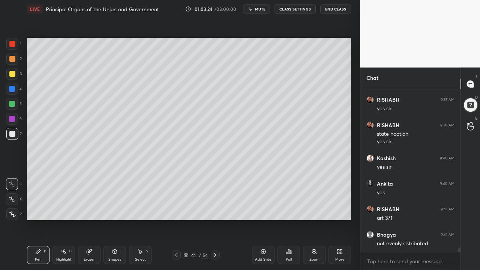
click at [6, 105] on div at bounding box center [12, 104] width 12 height 12
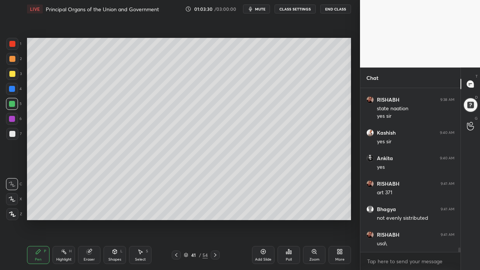
click at [17, 74] on div at bounding box center [12, 74] width 12 height 12
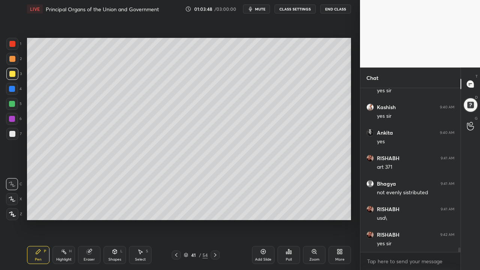
drag, startPoint x: 11, startPoint y: 108, endPoint x: 17, endPoint y: 123, distance: 16.2
click at [12, 107] on div at bounding box center [12, 104] width 12 height 12
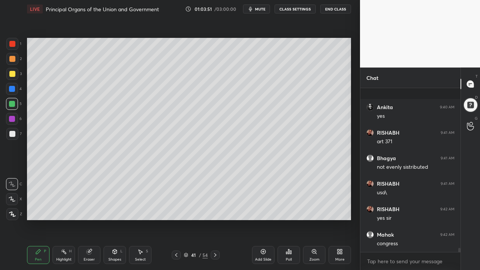
scroll to position [6126, 0]
click at [17, 86] on div at bounding box center [12, 89] width 12 height 12
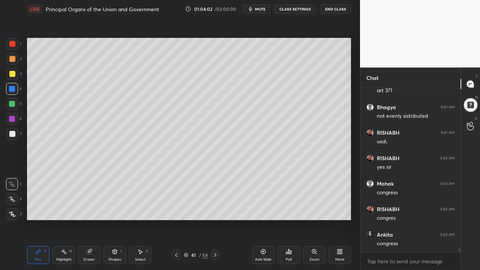
click at [17, 90] on div at bounding box center [12, 89] width 12 height 12
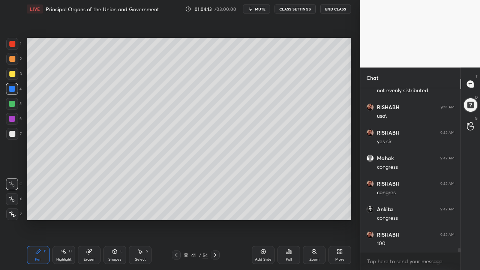
drag, startPoint x: 8, startPoint y: 54, endPoint x: 11, endPoint y: 49, distance: 5.9
click at [9, 53] on div "2" at bounding box center [13, 59] width 15 height 12
click at [12, 47] on div at bounding box center [12, 44] width 12 height 12
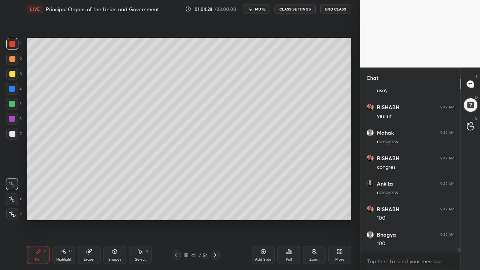
click at [10, 74] on div at bounding box center [12, 74] width 6 height 6
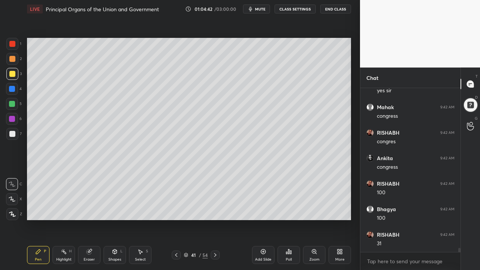
drag, startPoint x: 22, startPoint y: 98, endPoint x: 13, endPoint y: 106, distance: 12.2
click at [20, 101] on div "1 2 3 4 5 6 7 C X Z C X Z E E Erase all H H" at bounding box center [12, 129] width 24 height 182
click at [12, 105] on div at bounding box center [12, 104] width 6 height 6
click at [24, 61] on div "1 2 3 4 5 6 7 C X Z C X Z E E Erase all H H LIVE Principal Organs of the Union …" at bounding box center [177, 135] width 354 height 270
click at [14, 68] on div at bounding box center [12, 74] width 12 height 12
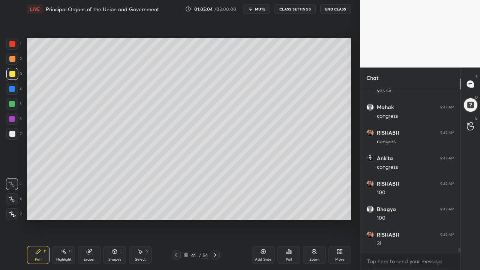
click at [14, 68] on div at bounding box center [12, 74] width 12 height 12
click at [266, 193] on div "Add Slide" at bounding box center [263, 255] width 23 height 18
drag, startPoint x: 175, startPoint y: 254, endPoint x: 179, endPoint y: 251, distance: 4.4
click at [176, 193] on icon at bounding box center [176, 255] width 6 height 6
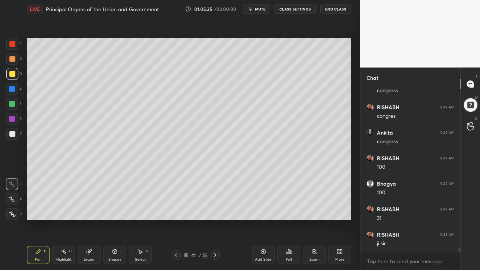
click at [216, 193] on div at bounding box center [215, 255] width 9 height 9
click at [260, 193] on div "Add Slide" at bounding box center [263, 260] width 17 height 4
drag, startPoint x: 144, startPoint y: 255, endPoint x: 144, endPoint y: 251, distance: 4.1
click at [144, 193] on div "Select S" at bounding box center [140, 255] width 23 height 18
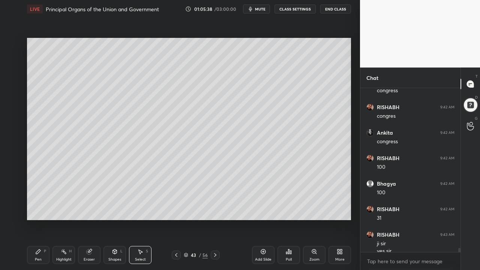
scroll to position [6236, 0]
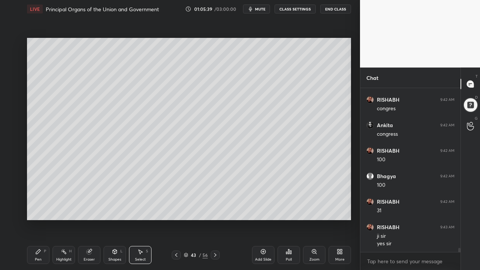
drag, startPoint x: 140, startPoint y: 261, endPoint x: 135, endPoint y: 258, distance: 5.1
click at [139, 193] on div "Select" at bounding box center [140, 260] width 11 height 4
click at [115, 193] on icon at bounding box center [115, 251] width 4 height 5
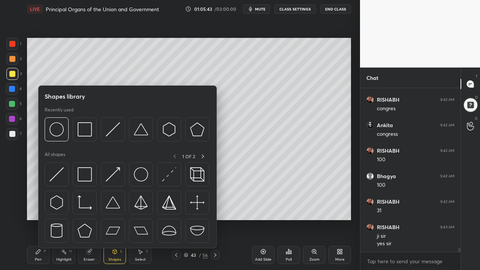
click at [85, 193] on img at bounding box center [85, 231] width 14 height 14
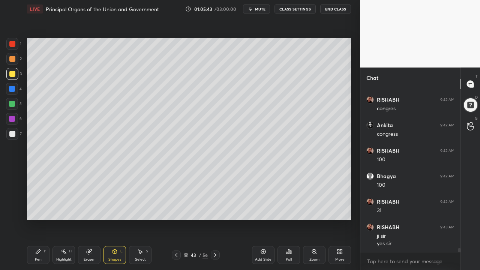
scroll to position [6261, 0]
click at [12, 104] on div at bounding box center [12, 104] width 6 height 6
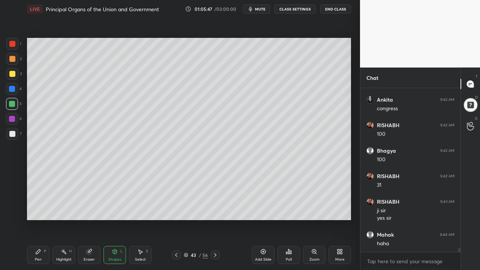
click at [10, 137] on div at bounding box center [12, 134] width 6 height 6
drag, startPoint x: 39, startPoint y: 254, endPoint x: 42, endPoint y: 251, distance: 4.0
click at [39, 193] on icon at bounding box center [38, 252] width 6 height 6
click at [212, 193] on div "Setting up your live class Poll for secs No correct answer Start poll" at bounding box center [189, 129] width 330 height 222
click at [181, 193] on div "Setting up your live class Poll for secs No correct answer Start poll" at bounding box center [189, 129] width 330 height 222
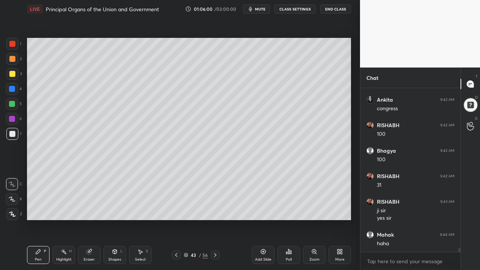
scroll to position [6287, 0]
click at [118, 193] on div "Shapes" at bounding box center [114, 260] width 13 height 4
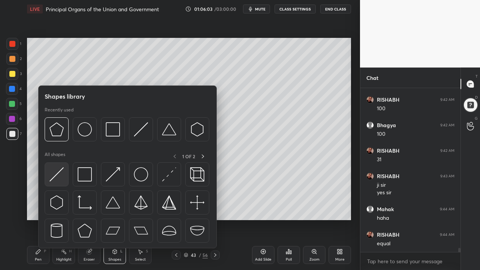
click at [51, 180] on img at bounding box center [57, 174] width 14 height 14
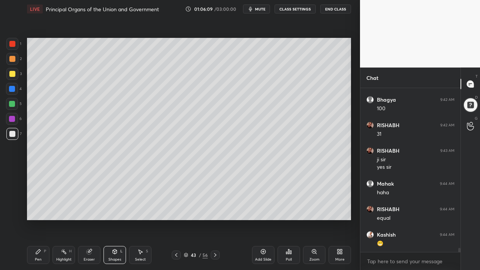
scroll to position [6338, 0]
click at [17, 78] on div "3" at bounding box center [13, 74] width 15 height 12
click at [14, 77] on div at bounding box center [12, 74] width 12 height 12
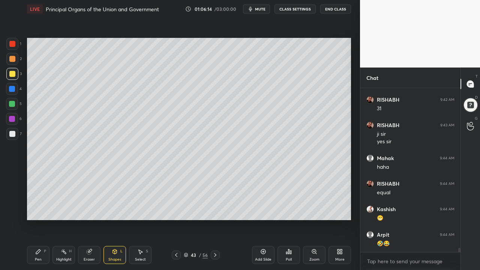
drag, startPoint x: 35, startPoint y: 253, endPoint x: 38, endPoint y: 262, distance: 9.0
click at [36, 193] on icon at bounding box center [38, 252] width 6 height 6
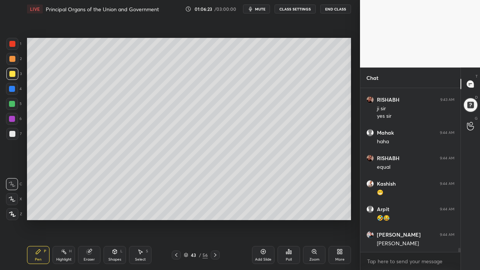
drag, startPoint x: 13, startPoint y: 108, endPoint x: 18, endPoint y: 109, distance: 4.9
click at [13, 108] on div at bounding box center [12, 104] width 12 height 12
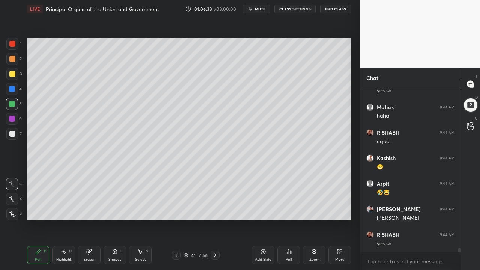
drag, startPoint x: 15, startPoint y: 52, endPoint x: 12, endPoint y: 45, distance: 6.8
click at [16, 51] on div "1" at bounding box center [13, 45] width 15 height 15
drag, startPoint x: 265, startPoint y: 258, endPoint x: 266, endPoint y: 252, distance: 5.7
click at [265, 193] on div "Add Slide" at bounding box center [263, 260] width 17 height 4
click at [15, 77] on div at bounding box center [12, 74] width 12 height 12
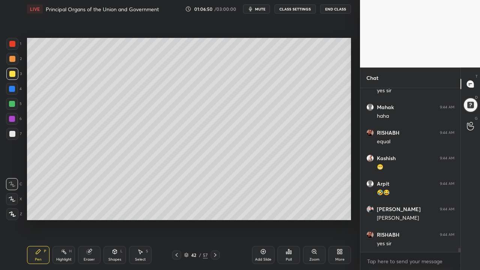
click at [7, 92] on div at bounding box center [12, 89] width 12 height 12
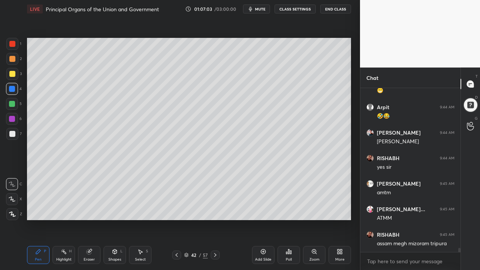
scroll to position [6491, 0]
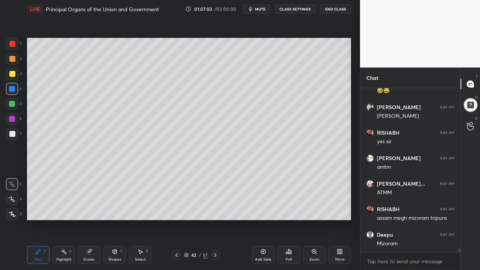
click at [12, 101] on div at bounding box center [12, 104] width 12 height 12
click at [14, 109] on div at bounding box center [12, 104] width 12 height 12
click at [11, 143] on div "7" at bounding box center [13, 135] width 15 height 15
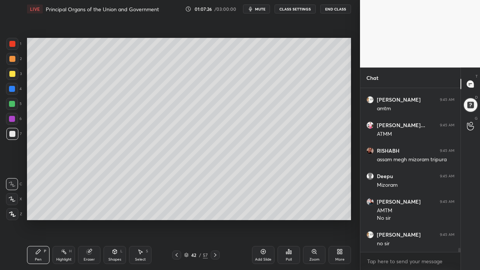
scroll to position [6575, 0]
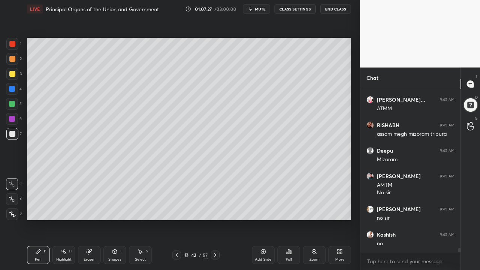
click at [11, 75] on div at bounding box center [12, 74] width 6 height 6
click at [13, 78] on div at bounding box center [12, 74] width 12 height 12
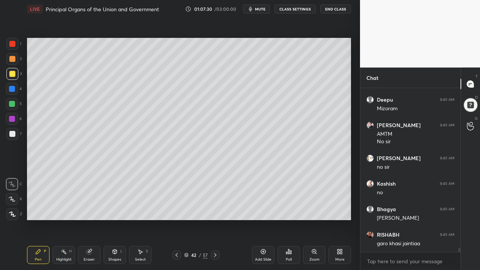
scroll to position [6651, 0]
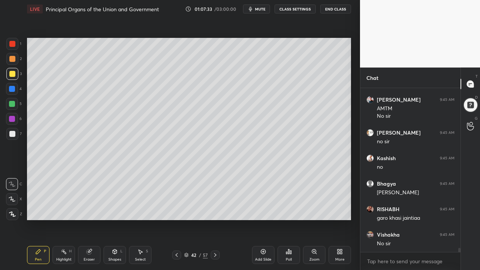
drag, startPoint x: 7, startPoint y: 140, endPoint x: 11, endPoint y: 138, distance: 3.9
click at [8, 140] on div "7" at bounding box center [13, 135] width 15 height 15
click at [13, 138] on div at bounding box center [12, 134] width 12 height 12
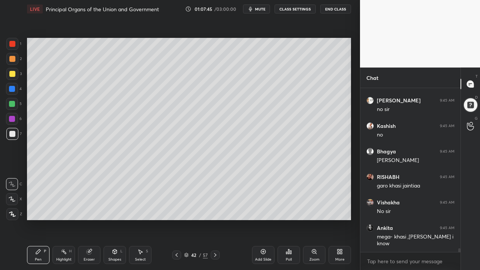
scroll to position [6709, 0]
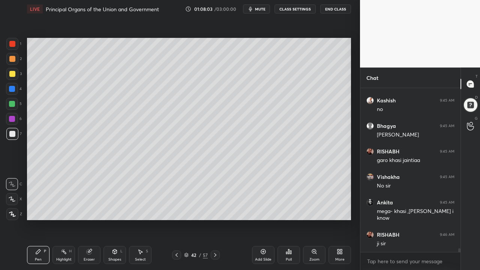
click at [296, 193] on div "Setting up your live class Poll for secs No correct answer Start poll" at bounding box center [189, 129] width 330 height 222
click at [18, 104] on div "5" at bounding box center [14, 104] width 16 height 12
click at [15, 107] on div at bounding box center [12, 104] width 12 height 12
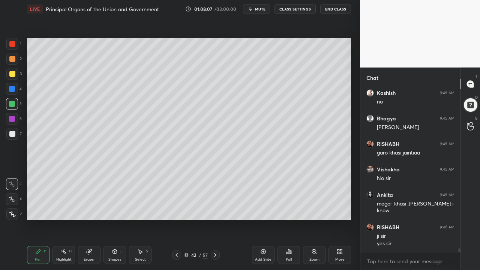
drag, startPoint x: 10, startPoint y: 132, endPoint x: 14, endPoint y: 135, distance: 4.7
click at [10, 132] on div at bounding box center [12, 134] width 6 height 6
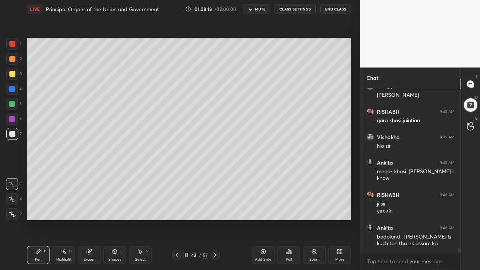
click at [11, 94] on div "4" at bounding box center [14, 90] width 16 height 15
click at [14, 92] on div at bounding box center [12, 89] width 12 height 12
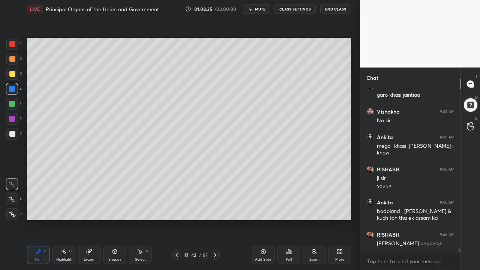
scroll to position [6782, 0]
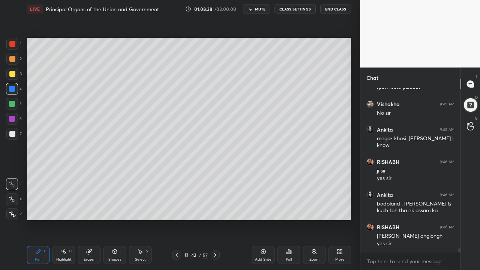
click at [20, 48] on div "1" at bounding box center [13, 44] width 15 height 12
drag, startPoint x: 17, startPoint y: 47, endPoint x: 25, endPoint y: 53, distance: 10.0
click at [16, 48] on div at bounding box center [12, 44] width 12 height 12
click at [305, 193] on div "Setting up your live class Poll for secs No correct answer Start poll" at bounding box center [189, 129] width 330 height 222
drag, startPoint x: 328, startPoint y: 227, endPoint x: 330, endPoint y: 223, distance: 5.2
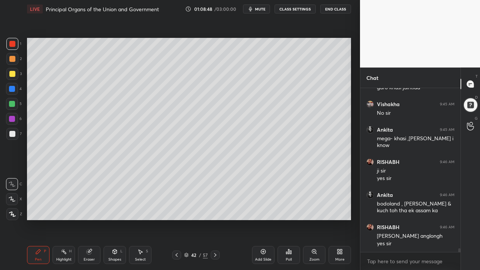
click at [331, 193] on div "Setting up your live class Poll for secs No correct answer Start poll" at bounding box center [189, 129] width 330 height 222
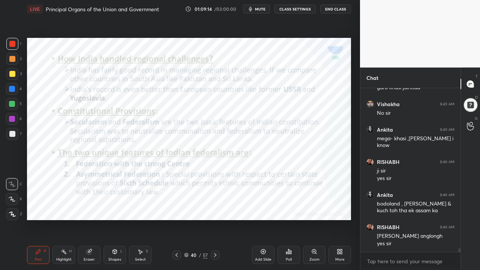
drag, startPoint x: 15, startPoint y: 42, endPoint x: 24, endPoint y: 55, distance: 15.9
click at [14, 42] on div at bounding box center [12, 44] width 6 height 6
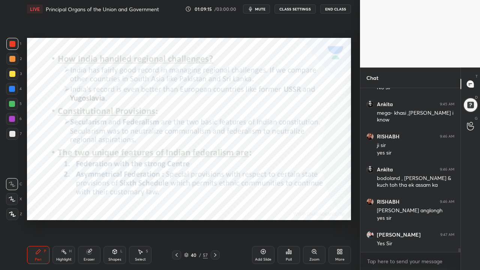
scroll to position [6833, 0]
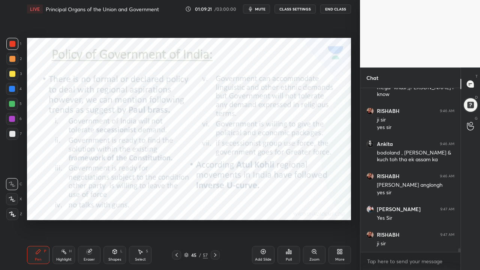
click at [17, 44] on div at bounding box center [12, 44] width 12 height 12
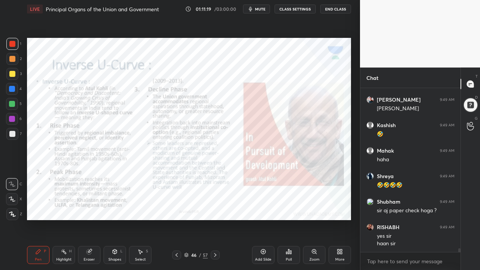
scroll to position [7248, 0]
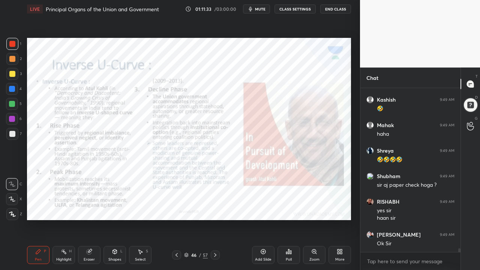
drag, startPoint x: 11, startPoint y: 48, endPoint x: 15, endPoint y: 49, distance: 4.3
click at [11, 48] on div at bounding box center [12, 44] width 12 height 12
click at [261, 193] on div "Add Slide" at bounding box center [263, 260] width 17 height 4
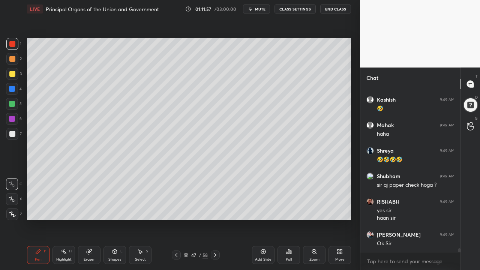
click at [15, 70] on div at bounding box center [12, 74] width 12 height 12
click at [15, 72] on div at bounding box center [12, 74] width 12 height 12
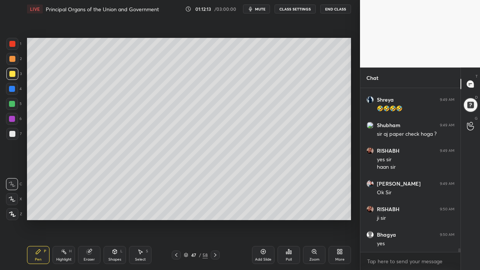
scroll to position [7325, 0]
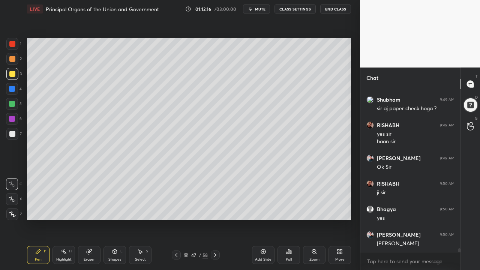
drag, startPoint x: 15, startPoint y: 77, endPoint x: 21, endPoint y: 73, distance: 6.2
click at [16, 77] on div at bounding box center [12, 74] width 12 height 12
click at [21, 73] on div "3" at bounding box center [13, 74] width 15 height 12
click at [176, 193] on div "Pen P Highlight H Eraser Shapes L Select S 47 / 58 Add Slide Poll Zoom More" at bounding box center [189, 255] width 324 height 30
click at [178, 193] on icon at bounding box center [176, 255] width 6 height 6
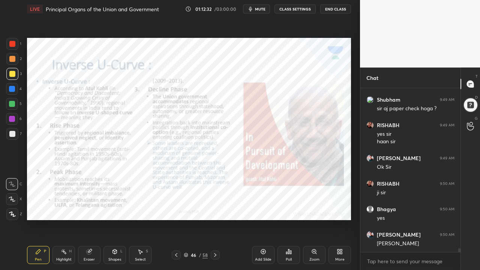
click at [177, 193] on div at bounding box center [176, 255] width 9 height 9
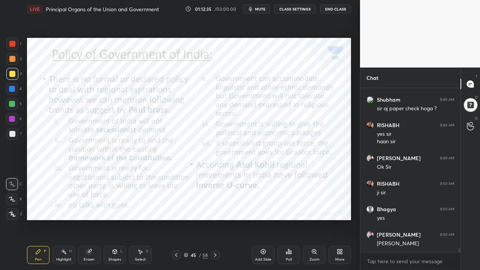
drag, startPoint x: 15, startPoint y: 44, endPoint x: 22, endPoint y: 57, distance: 14.9
click at [14, 44] on div at bounding box center [12, 44] width 6 height 6
click at [264, 193] on div "Add Slide" at bounding box center [263, 255] width 23 height 18
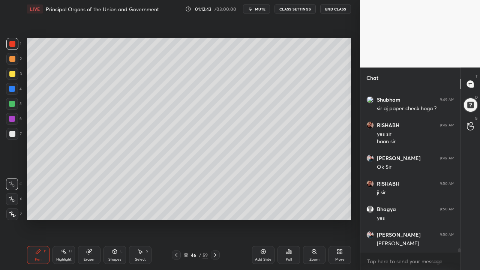
drag, startPoint x: 9, startPoint y: 132, endPoint x: 24, endPoint y: 131, distance: 14.6
click at [10, 132] on div at bounding box center [12, 134] width 6 height 6
click at [17, 120] on div at bounding box center [12, 119] width 12 height 12
drag, startPoint x: 17, startPoint y: 105, endPoint x: 21, endPoint y: 106, distance: 4.6
click at [16, 105] on div at bounding box center [12, 104] width 12 height 12
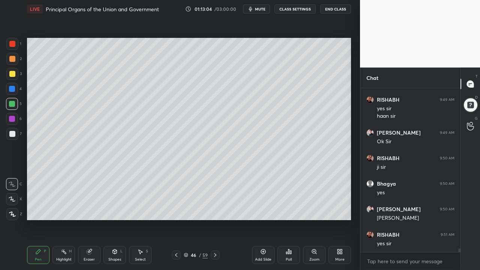
scroll to position [7376, 0]
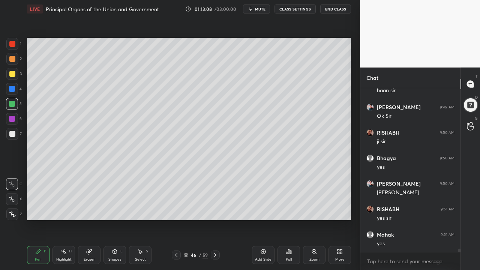
click at [10, 83] on div at bounding box center [12, 89] width 12 height 12
click at [13, 74] on div at bounding box center [12, 74] width 6 height 6
click at [18, 76] on div "3" at bounding box center [13, 74] width 15 height 12
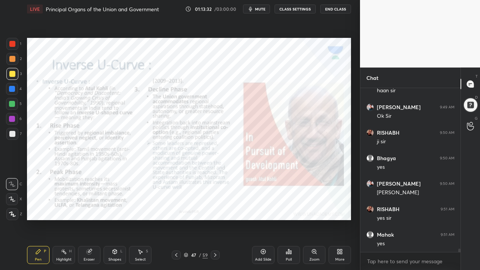
click at [13, 47] on div at bounding box center [12, 44] width 6 height 6
drag, startPoint x: 133, startPoint y: 257, endPoint x: 137, endPoint y: 243, distance: 14.4
click at [133, 193] on div "Select S" at bounding box center [140, 255] width 23 height 18
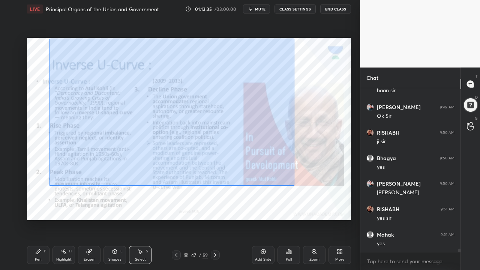
drag, startPoint x: 60, startPoint y: 50, endPoint x: 354, endPoint y: 236, distance: 348.0
click at [358, 193] on div "1 2 3 4 5 6 7 C X Z C X Z E E Erase all H H LIVE Principal Organs of the Union …" at bounding box center [180, 135] width 360 height 270
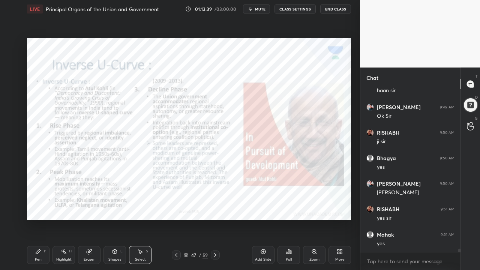
drag, startPoint x: 39, startPoint y: 255, endPoint x: 38, endPoint y: 250, distance: 5.4
click at [39, 193] on div "Pen P" at bounding box center [38, 255] width 23 height 18
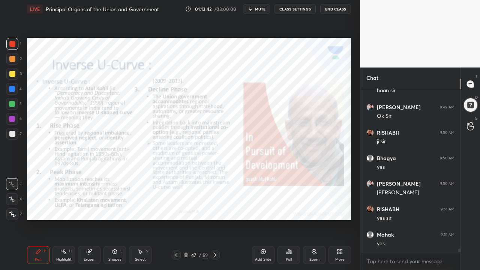
scroll to position [7402, 0]
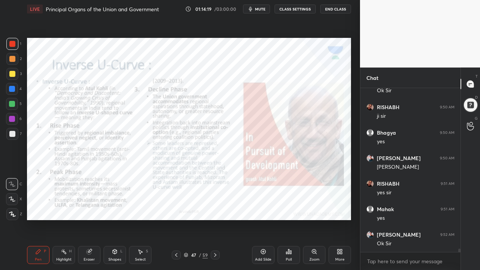
click at [215, 193] on icon at bounding box center [215, 255] width 6 height 6
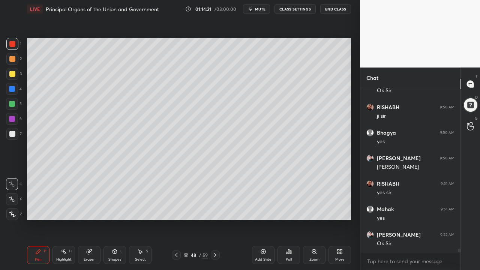
click at [215, 193] on icon at bounding box center [215, 255] width 6 height 6
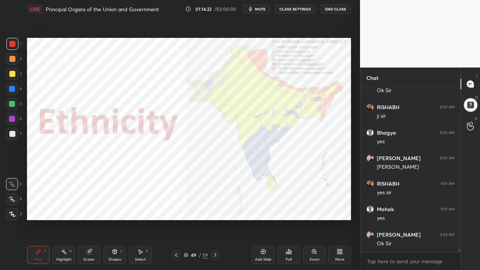
scroll to position [7427, 0]
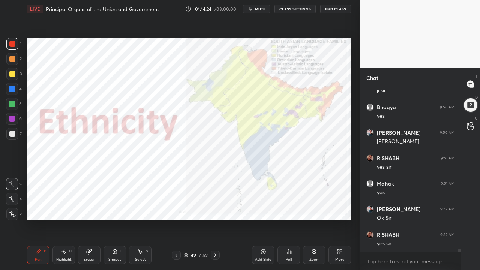
click at [13, 45] on div at bounding box center [12, 44] width 6 height 6
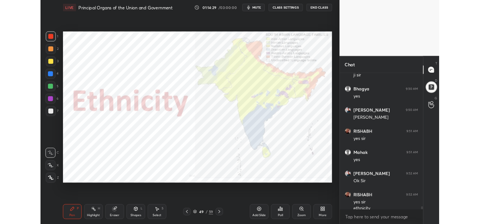
scroll to position [7435, 0]
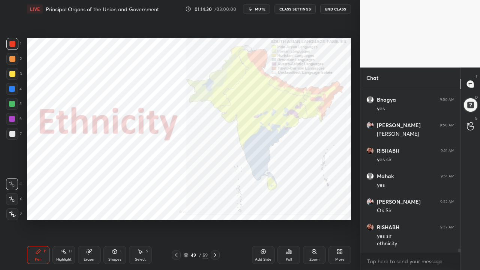
click at [338, 11] on button "End Class" at bounding box center [335, 9] width 31 height 9
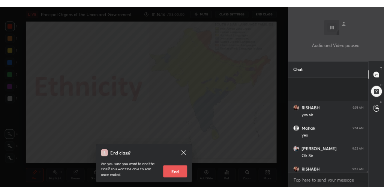
scroll to position [7531, 0]
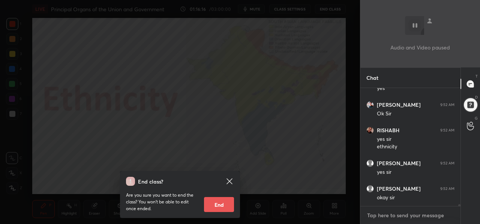
click at [384, 193] on textarea at bounding box center [410, 216] width 88 height 12
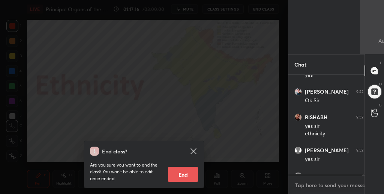
scroll to position [98, 74]
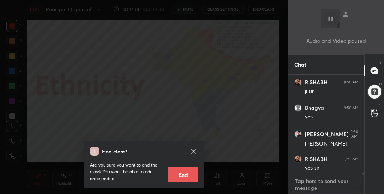
click at [312, 183] on textarea at bounding box center [326, 184] width 64 height 19
click at [323, 184] on textarea at bounding box center [326, 184] width 64 height 19
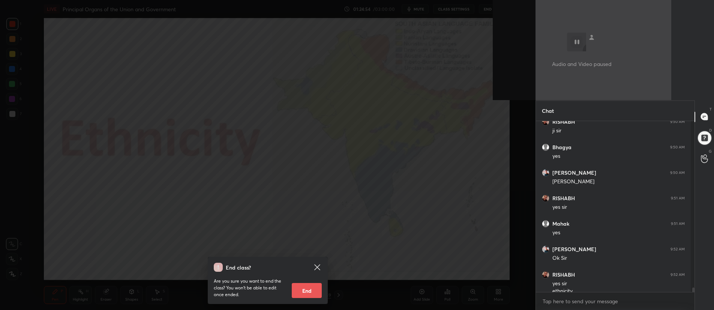
scroll to position [37246, 37003]
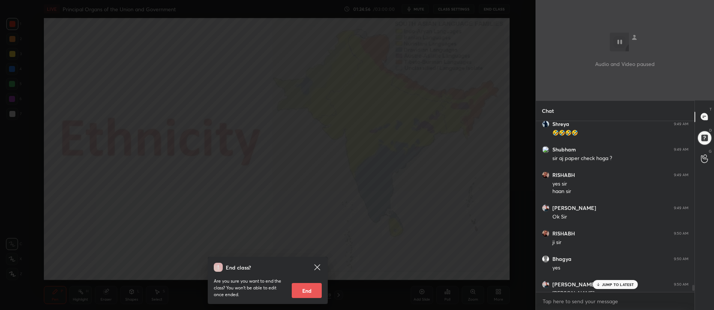
click at [384, 193] on div "x" at bounding box center [615, 302] width 159 height 18
type textarea "x"
click at [384, 193] on p "JUMP TO LATEST" at bounding box center [618, 284] width 32 height 5
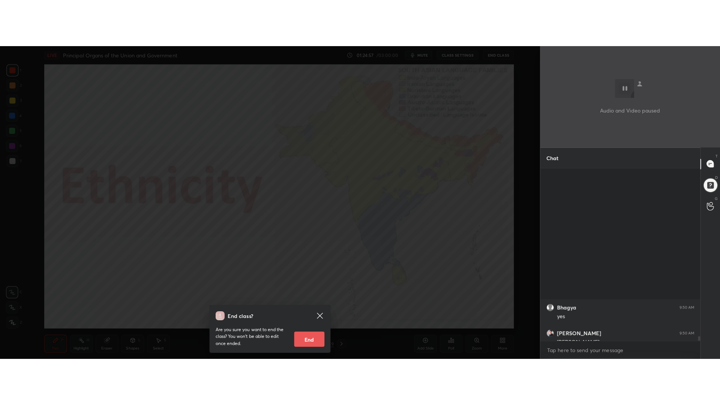
scroll to position [6244, 0]
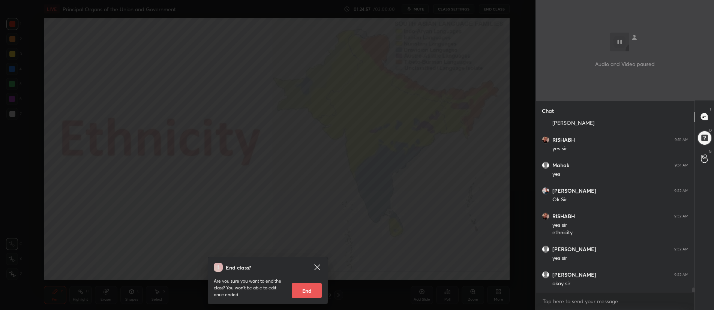
click at [384, 193] on div "End class? Are you sure you want to end the class? You won’t be able to edit on…" at bounding box center [268, 155] width 536 height 310
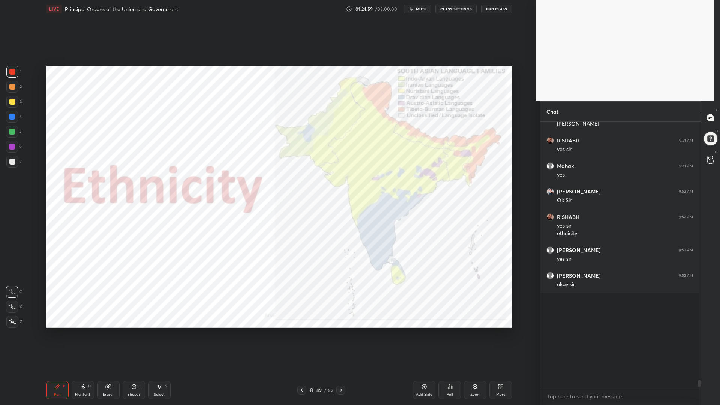
scroll to position [6150, 0]
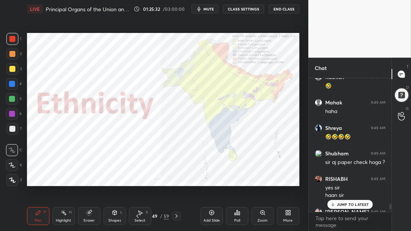
click at [344, 193] on p "JUMP TO LATEST" at bounding box center [353, 205] width 32 height 5
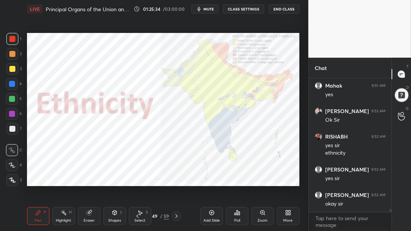
click at [19, 43] on div "1" at bounding box center [13, 39] width 15 height 12
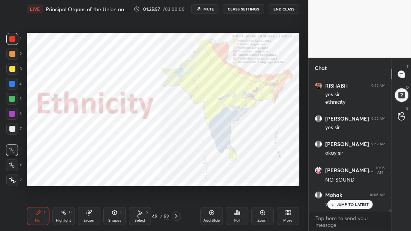
click at [20, 47] on div "1 2 3 4 5 6 7" at bounding box center [14, 85] width 16 height 105
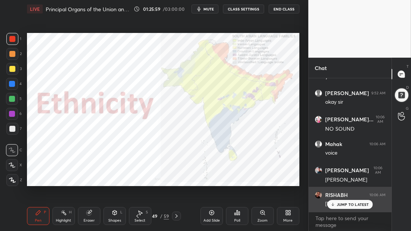
drag, startPoint x: 342, startPoint y: 207, endPoint x: 336, endPoint y: 212, distance: 7.2
click at [342, 193] on div "JUMP TO LATEST" at bounding box center [350, 204] width 45 height 9
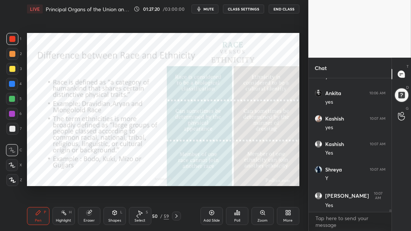
scroll to position [6565, 0]
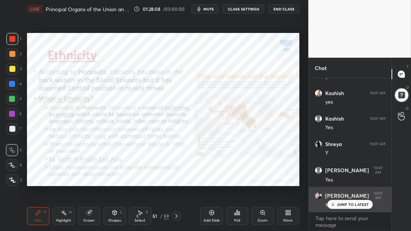
click at [332, 193] on div "JUMP TO LATEST" at bounding box center [350, 204] width 45 height 9
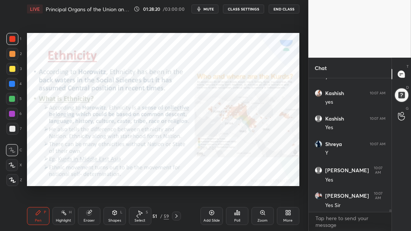
click at [261, 193] on div "Zoom" at bounding box center [263, 216] width 23 height 18
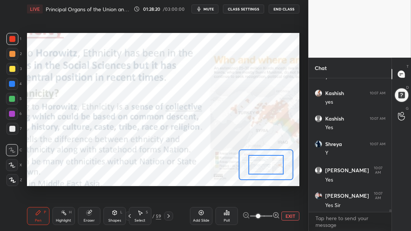
click at [261, 193] on span at bounding box center [258, 216] width 5 height 5
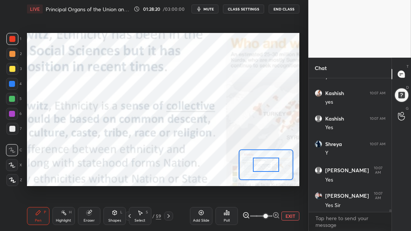
click at [267, 193] on span at bounding box center [266, 216] width 5 height 5
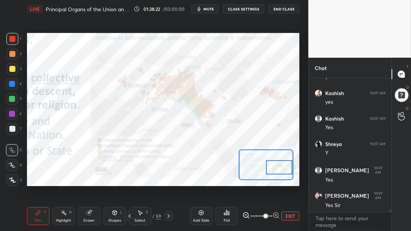
drag, startPoint x: 270, startPoint y: 167, endPoint x: 285, endPoint y: 170, distance: 15.7
click at [291, 169] on div at bounding box center [279, 168] width 27 height 15
click at [44, 193] on div "Pen P" at bounding box center [38, 216] width 23 height 18
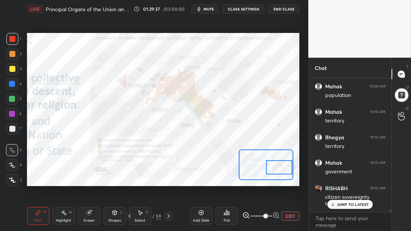
scroll to position [6776, 0]
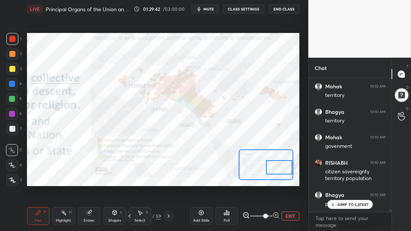
click at [143, 193] on div "Select" at bounding box center [140, 221] width 11 height 4
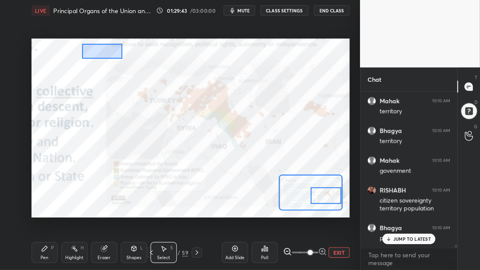
scroll to position [6802, 0]
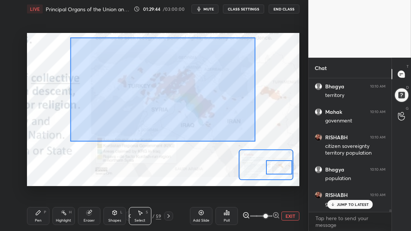
click at [279, 159] on div "0 ° Undo Copy Duplicate Duplicate to new slide Delete Setting up your live clas…" at bounding box center [163, 109] width 273 height 153
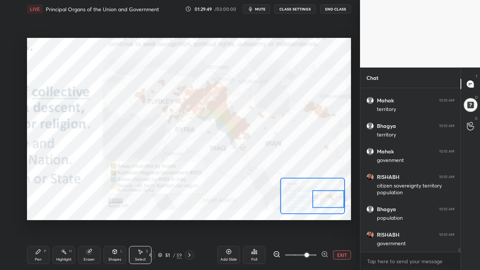
scroll to position [6494, 0]
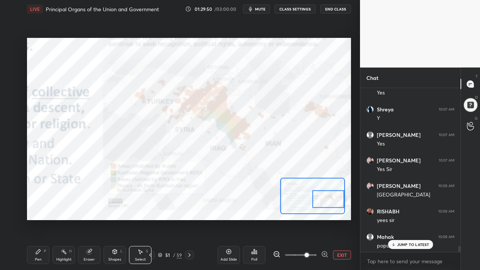
drag, startPoint x: 47, startPoint y: 257, endPoint x: 54, endPoint y: 248, distance: 12.5
click at [47, 193] on div "Pen P" at bounding box center [38, 255] width 23 height 18
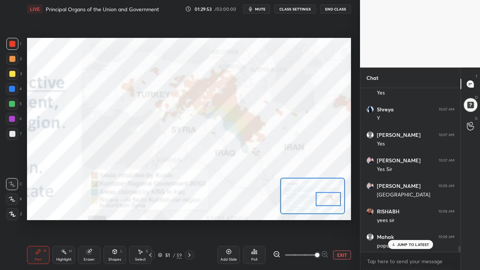
drag, startPoint x: 309, startPoint y: 256, endPoint x: 322, endPoint y: 257, distance: 13.1
click at [320, 193] on span at bounding box center [317, 255] width 5 height 5
click at [72, 193] on div "Highlight H" at bounding box center [64, 255] width 23 height 18
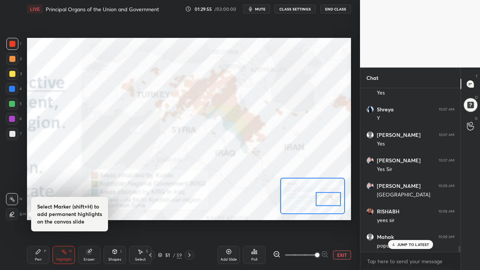
drag, startPoint x: 39, startPoint y: 258, endPoint x: 52, endPoint y: 245, distance: 18.0
click at [40, 193] on div "Pen" at bounding box center [38, 260] width 7 height 4
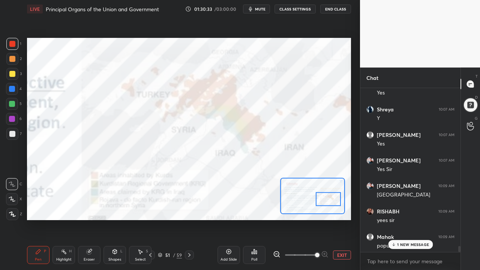
click at [344, 193] on div "Add Slide Poll EXIT" at bounding box center [285, 255] width 134 height 42
click at [339, 193] on button "EXIT" at bounding box center [342, 255] width 18 height 9
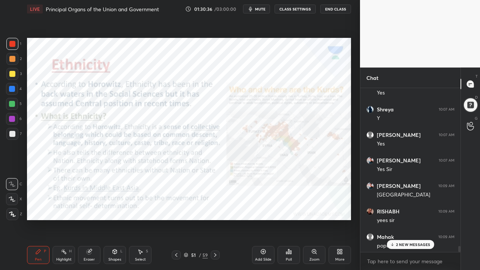
click at [15, 45] on div at bounding box center [12, 44] width 6 height 6
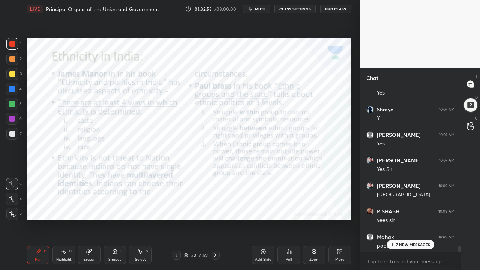
click at [14, 87] on div at bounding box center [12, 89] width 6 height 6
drag, startPoint x: 14, startPoint y: 79, endPoint x: 13, endPoint y: 68, distance: 10.9
click at [14, 77] on div at bounding box center [12, 74] width 12 height 12
click at [14, 56] on div at bounding box center [12, 59] width 6 height 6
click at [15, 54] on div at bounding box center [12, 59] width 12 height 12
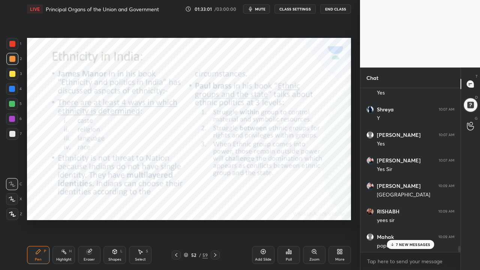
click at [15, 48] on div at bounding box center [12, 44] width 12 height 12
click at [384, 193] on p "8 NEW MESSAGES" at bounding box center [413, 244] width 35 height 5
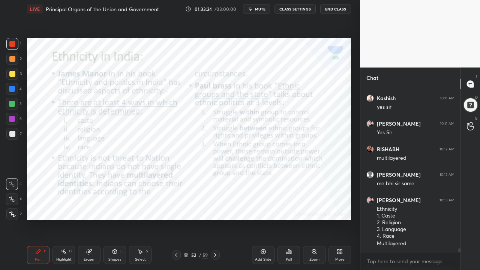
scroll to position [6915, 0]
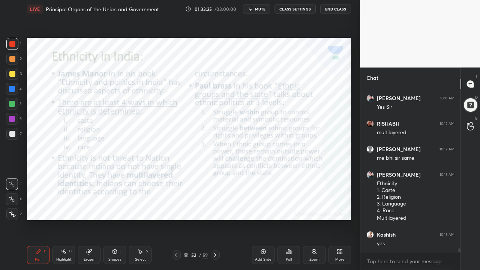
click at [135, 193] on div "Select S" at bounding box center [140, 255] width 23 height 18
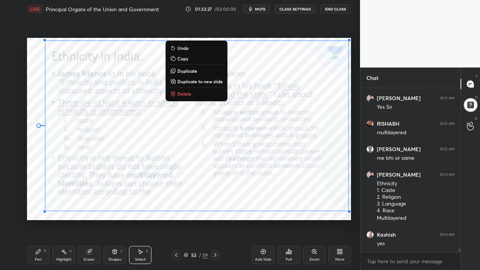
drag, startPoint x: 38, startPoint y: 40, endPoint x: 458, endPoint y: 270, distance: 478.7
click at [384, 193] on div "1 2 3 4 5 6 7 C X Z C X Z E E Erase all H H LIVE Principal Organs of the Union …" at bounding box center [240, 135] width 480 height 270
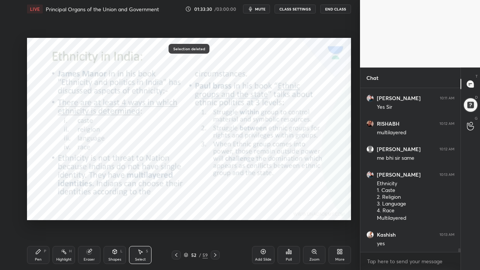
drag, startPoint x: 41, startPoint y: 262, endPoint x: 46, endPoint y: 268, distance: 8.0
click at [41, 193] on div "Pen P" at bounding box center [38, 255] width 23 height 18
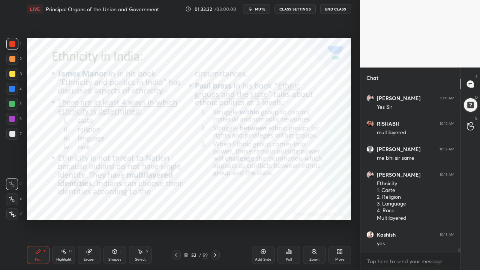
scroll to position [6940, 0]
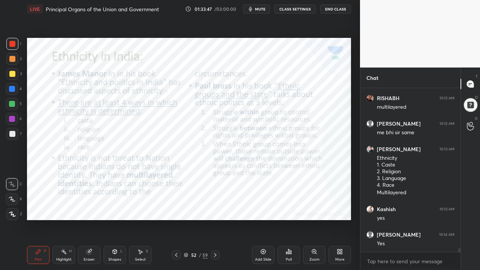
click at [14, 95] on div at bounding box center [12, 89] width 12 height 12
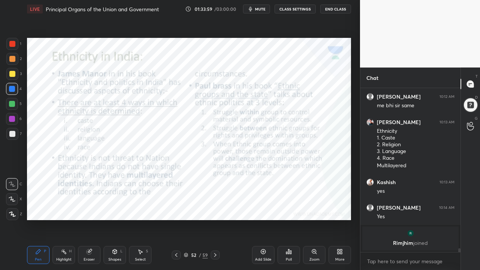
drag, startPoint x: 13, startPoint y: 62, endPoint x: 12, endPoint y: 53, distance: 8.6
click at [13, 60] on div at bounding box center [12, 59] width 6 height 6
drag, startPoint x: 11, startPoint y: 51, endPoint x: 14, endPoint y: 48, distance: 4.2
click at [13, 48] on div "1" at bounding box center [13, 45] width 15 height 15
click at [19, 47] on div "1" at bounding box center [13, 44] width 15 height 12
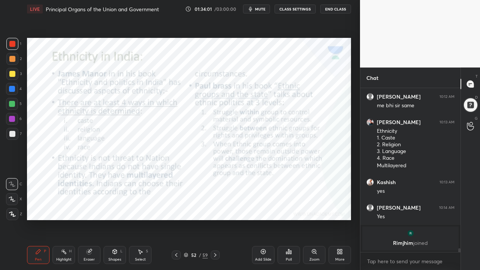
drag, startPoint x: 146, startPoint y: 257, endPoint x: 147, endPoint y: 249, distance: 8.0
click at [146, 193] on div "Select S" at bounding box center [140, 255] width 23 height 18
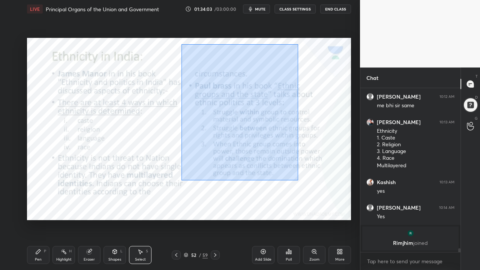
drag, startPoint x: 190, startPoint y: 51, endPoint x: 445, endPoint y: 237, distance: 316.1
click at [384, 193] on div "1 2 3 4 5 6 7 C X Z C X Z E E Erase all H H LIVE Principal Organs of the Union …" at bounding box center [240, 135] width 480 height 270
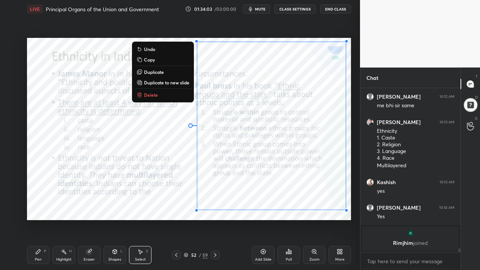
scroll to position [6891, 0]
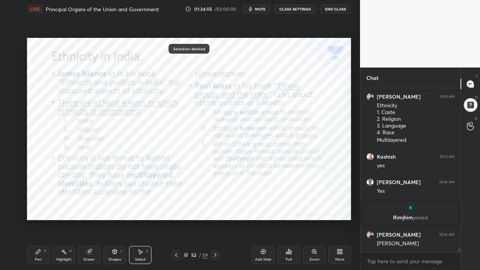
click at [38, 193] on div "Pen" at bounding box center [38, 260] width 7 height 4
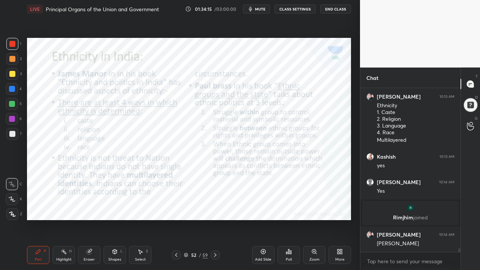
click at [13, 94] on div at bounding box center [12, 89] width 12 height 12
click at [12, 122] on div at bounding box center [12, 119] width 12 height 12
click at [14, 122] on div at bounding box center [12, 119] width 12 height 12
click at [265, 193] on icon at bounding box center [263, 252] width 6 height 6
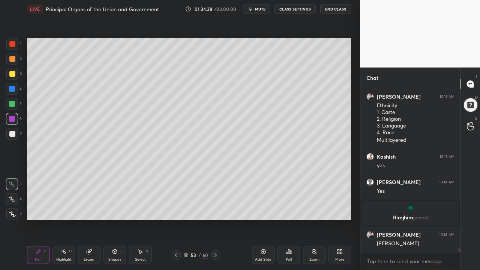
drag, startPoint x: 15, startPoint y: 59, endPoint x: 11, endPoint y: 60, distance: 4.7
click at [13, 60] on div at bounding box center [12, 59] width 12 height 12
click at [13, 47] on div at bounding box center [12, 44] width 12 height 12
click at [18, 75] on div "3" at bounding box center [13, 74] width 15 height 12
drag, startPoint x: 25, startPoint y: 96, endPoint x: 22, endPoint y: 94, distance: 3.9
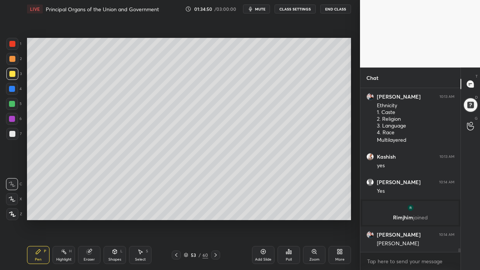
click at [24, 96] on div "Setting up your live class Poll for secs No correct answer Start poll" at bounding box center [189, 129] width 330 height 222
click at [19, 94] on div "4" at bounding box center [14, 89] width 16 height 12
click at [18, 106] on div "5" at bounding box center [14, 104] width 16 height 12
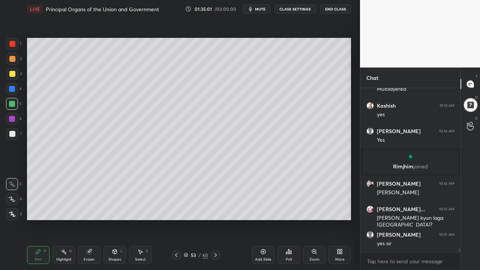
scroll to position [6968, 0]
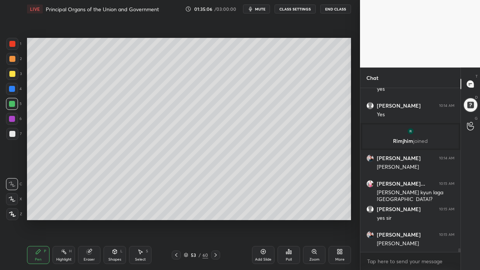
click at [14, 129] on div at bounding box center [12, 134] width 12 height 12
click at [15, 135] on div at bounding box center [12, 134] width 12 height 12
click at [14, 85] on div at bounding box center [12, 89] width 12 height 12
click at [17, 78] on div "3" at bounding box center [13, 74] width 15 height 12
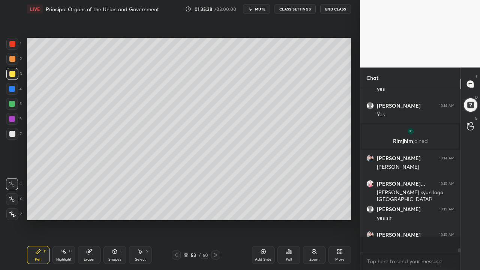
scroll to position [6968, 0]
drag, startPoint x: 17, startPoint y: 107, endPoint x: 18, endPoint y: 119, distance: 11.4
click at [18, 107] on div at bounding box center [12, 104] width 12 height 12
click at [15, 125] on div "6" at bounding box center [14, 120] width 16 height 15
click at [16, 134] on div at bounding box center [12, 134] width 12 height 12
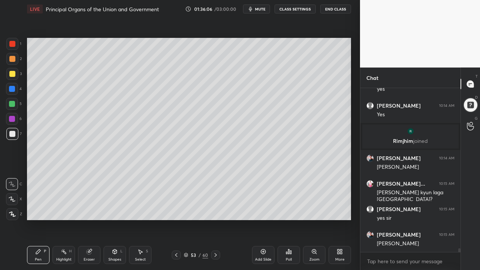
click at [271, 193] on div "Add Slide" at bounding box center [263, 260] width 17 height 4
click at [5, 79] on div "1 2 3 4 5 6 7 C X Z C X Z E E Erase all H H" at bounding box center [12, 129] width 24 height 182
click at [10, 80] on div "3" at bounding box center [13, 75] width 15 height 15
click at [11, 62] on div at bounding box center [12, 59] width 12 height 12
click at [9, 94] on div at bounding box center [12, 89] width 12 height 12
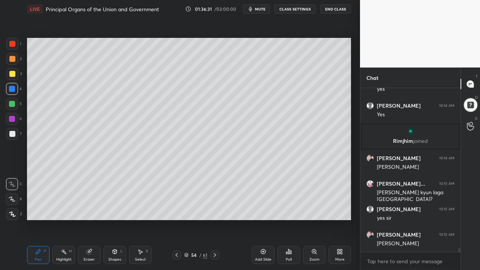
click at [5, 138] on div "1 2 3 4 5 6 7 C X Z C X Z E E Erase all H H" at bounding box center [12, 129] width 24 height 182
click at [13, 135] on div at bounding box center [12, 134] width 6 height 6
drag, startPoint x: 4, startPoint y: 113, endPoint x: 9, endPoint y: 109, distance: 5.6
click at [6, 112] on div "1 2 3 4 5 6 7 C X Z C X Z E E Erase all H H" at bounding box center [12, 129] width 24 height 182
click at [14, 110] on div "5" at bounding box center [14, 105] width 16 height 15
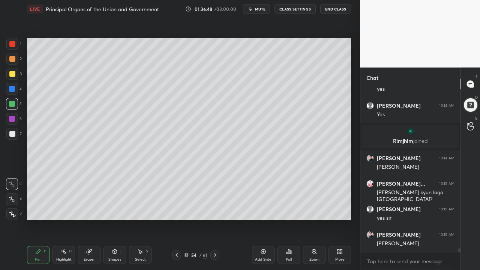
drag, startPoint x: 19, startPoint y: 135, endPoint x: 14, endPoint y: 140, distance: 7.2
click at [17, 138] on div "7" at bounding box center [13, 134] width 15 height 12
click at [14, 140] on div "7" at bounding box center [13, 135] width 15 height 15
click at [268, 193] on div "Setting up your live class Poll for secs No correct answer Start poll" at bounding box center [189, 129] width 330 height 222
click at [11, 78] on div "3" at bounding box center [13, 75] width 15 height 15
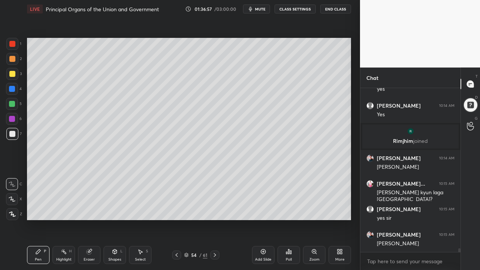
click at [11, 75] on div at bounding box center [12, 74] width 6 height 6
click at [15, 89] on div at bounding box center [12, 89] width 12 height 12
click at [17, 94] on div at bounding box center [12, 89] width 12 height 12
click at [265, 193] on div "Add Slide" at bounding box center [263, 260] width 17 height 4
click at [10, 65] on div "2" at bounding box center [13, 60] width 15 height 15
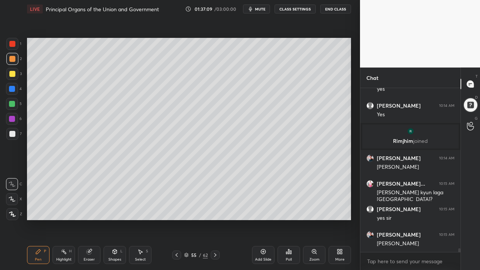
click at [14, 48] on div "1 2 3 4 5 6 7" at bounding box center [14, 90] width 16 height 105
drag, startPoint x: 13, startPoint y: 99, endPoint x: 15, endPoint y: 96, distance: 3.9
click at [13, 99] on div at bounding box center [12, 104] width 12 height 12
click at [9, 129] on div at bounding box center [12, 134] width 12 height 12
click at [8, 134] on div at bounding box center [12, 134] width 12 height 12
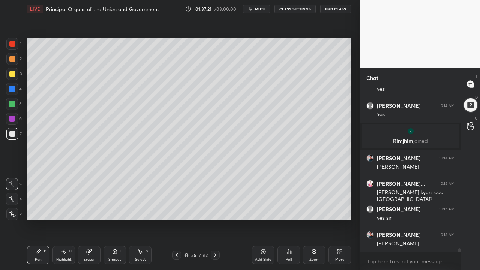
drag, startPoint x: 14, startPoint y: 134, endPoint x: 14, endPoint y: 115, distance: 18.4
click at [14, 134] on div at bounding box center [12, 134] width 6 height 6
drag, startPoint x: 11, startPoint y: 114, endPoint x: 9, endPoint y: 111, distance: 4.2
click at [10, 114] on div at bounding box center [12, 119] width 12 height 12
click at [9, 105] on div at bounding box center [12, 104] width 6 height 6
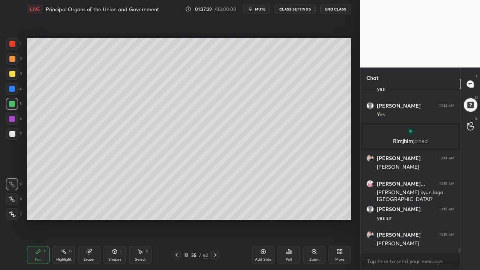
click at [11, 89] on div at bounding box center [12, 89] width 6 height 6
drag, startPoint x: 12, startPoint y: 87, endPoint x: 7, endPoint y: 86, distance: 5.7
click at [12, 87] on div at bounding box center [12, 89] width 6 height 6
drag, startPoint x: 6, startPoint y: 66, endPoint x: 16, endPoint y: 60, distance: 11.3
click at [10, 64] on div "2" at bounding box center [13, 60] width 15 height 15
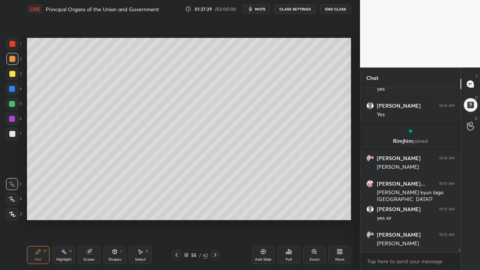
click at [17, 62] on div at bounding box center [12, 59] width 12 height 12
drag, startPoint x: 14, startPoint y: 78, endPoint x: 20, endPoint y: 77, distance: 6.3
click at [14, 78] on div at bounding box center [12, 74] width 12 height 12
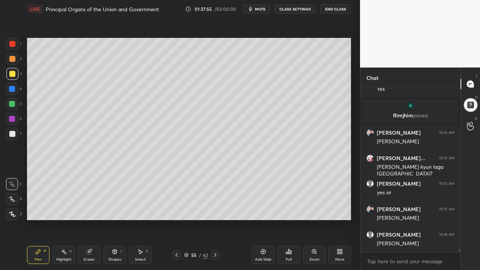
click at [8, 97] on div "1 2 3 4 5 6 7" at bounding box center [14, 90] width 16 height 105
click at [13, 101] on div at bounding box center [12, 104] width 6 height 6
click at [17, 108] on div at bounding box center [12, 104] width 12 height 12
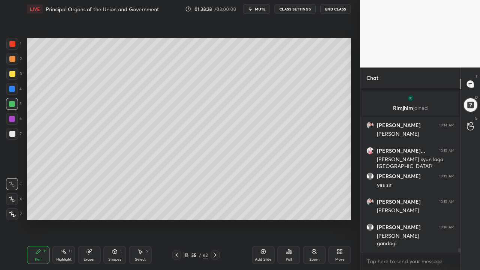
scroll to position [7033, 0]
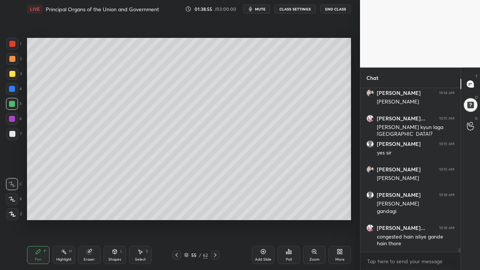
drag, startPoint x: 262, startPoint y: 260, endPoint x: 247, endPoint y: 254, distance: 15.9
click at [262, 193] on div "Add Slide" at bounding box center [263, 260] width 17 height 4
click at [13, 77] on div at bounding box center [12, 74] width 6 height 6
drag, startPoint x: 15, startPoint y: 112, endPoint x: 18, endPoint y: 105, distance: 7.1
click at [15, 112] on div "5" at bounding box center [14, 105] width 16 height 15
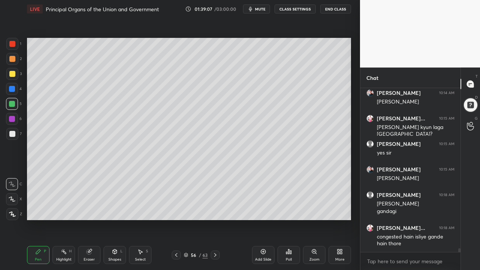
scroll to position [7059, 0]
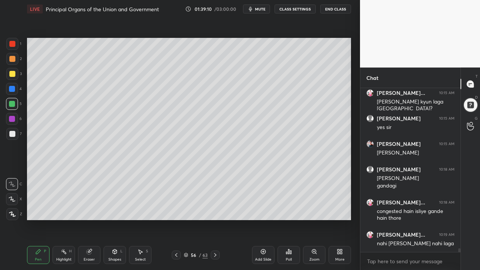
click at [20, 85] on div "1 2 3 4 5 6 7 C X Z C X Z E E Erase all H H" at bounding box center [12, 129] width 24 height 182
click at [17, 81] on div "3" at bounding box center [13, 75] width 15 height 15
click at [20, 108] on div "5" at bounding box center [14, 104] width 16 height 12
click at [3, 84] on div "1 2 3 4 5 6 7 C X Z C X Z E E Erase all H H" at bounding box center [12, 129] width 24 height 182
click at [9, 72] on div at bounding box center [12, 74] width 12 height 12
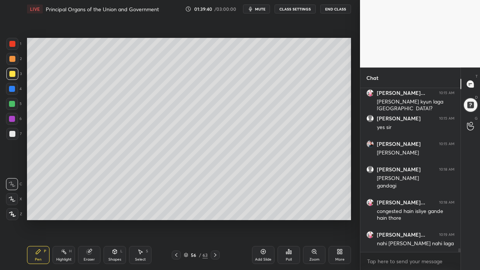
drag, startPoint x: 15, startPoint y: 67, endPoint x: 18, endPoint y: 69, distance: 3.9
click at [15, 66] on div "2" at bounding box center [13, 60] width 15 height 15
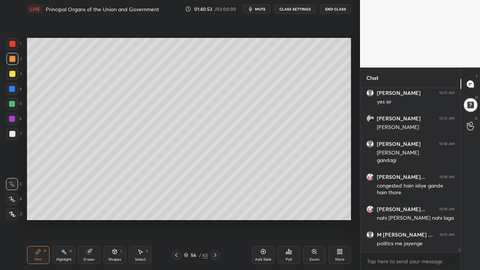
scroll to position [7123, 0]
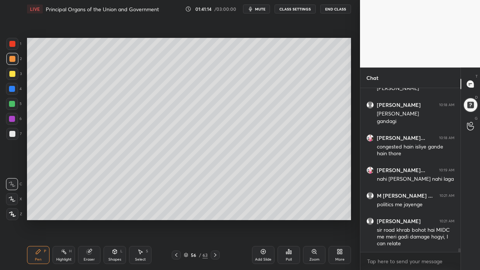
click at [12, 97] on div "1 2 3 4 5 6 7" at bounding box center [14, 90] width 16 height 105
click at [15, 97] on div "4" at bounding box center [14, 90] width 16 height 15
drag, startPoint x: 264, startPoint y: 252, endPoint x: 258, endPoint y: 252, distance: 6.8
click at [265, 193] on icon at bounding box center [263, 252] width 6 height 6
click at [17, 108] on div at bounding box center [12, 104] width 12 height 12
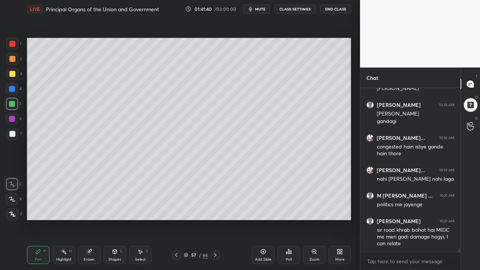
click at [17, 110] on div "5" at bounding box center [14, 105] width 16 height 15
click at [14, 126] on div "6" at bounding box center [14, 120] width 16 height 15
click at [15, 138] on div at bounding box center [12, 134] width 12 height 12
click at [15, 89] on div at bounding box center [12, 89] width 12 height 12
click at [14, 103] on div at bounding box center [12, 104] width 6 height 6
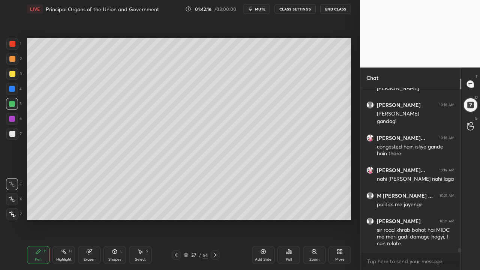
click at [9, 96] on div "1 2 3 4 5 6 7" at bounding box center [14, 90] width 16 height 105
click at [13, 95] on div "4" at bounding box center [14, 90] width 16 height 15
drag, startPoint x: 15, startPoint y: 75, endPoint x: 22, endPoint y: 77, distance: 7.7
click at [15, 75] on div at bounding box center [12, 74] width 12 height 12
click at [13, 105] on div at bounding box center [12, 104] width 6 height 6
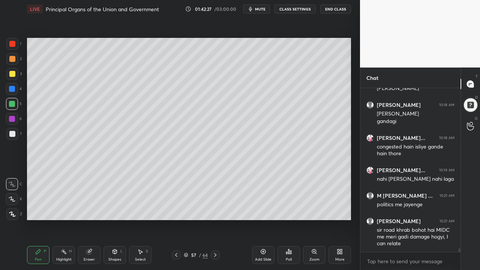
drag, startPoint x: 13, startPoint y: 107, endPoint x: 13, endPoint y: 112, distance: 4.9
click at [13, 110] on div at bounding box center [12, 104] width 12 height 12
click at [14, 119] on div at bounding box center [12, 119] width 12 height 12
click at [16, 118] on div at bounding box center [12, 119] width 12 height 12
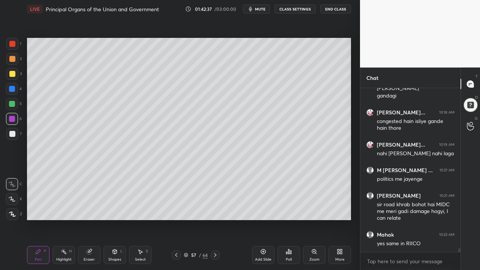
click at [12, 99] on div "1 2 3 4 5 6 7" at bounding box center [14, 90] width 16 height 105
click at [15, 107] on div at bounding box center [12, 104] width 12 height 12
drag, startPoint x: 18, startPoint y: 60, endPoint x: 26, endPoint y: 55, distance: 8.9
click at [19, 59] on div "2" at bounding box center [13, 59] width 15 height 12
click at [20, 73] on div "3" at bounding box center [13, 74] width 15 height 12
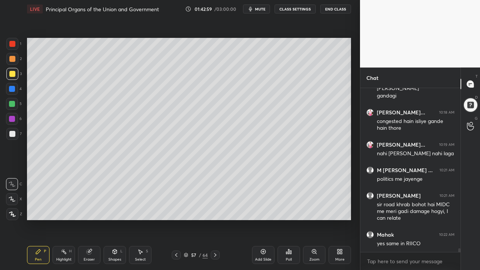
drag, startPoint x: 19, startPoint y: 75, endPoint x: 25, endPoint y: 73, distance: 6.8
click at [20, 75] on div "3" at bounding box center [13, 74] width 15 height 12
click at [17, 46] on div at bounding box center [12, 44] width 12 height 12
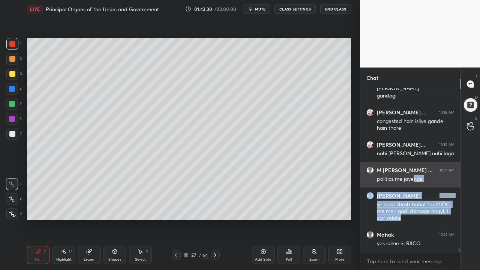
drag, startPoint x: 413, startPoint y: 221, endPoint x: 416, endPoint y: 164, distance: 57.1
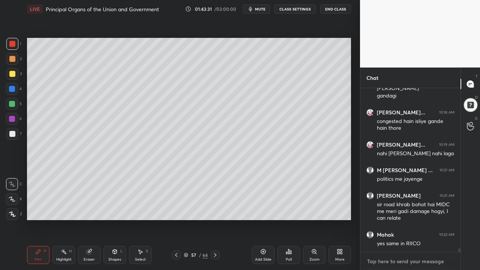
click at [384, 193] on textarea at bounding box center [410, 261] width 88 height 12
click at [9, 117] on div at bounding box center [12, 119] width 12 height 12
click at [14, 120] on div at bounding box center [12, 119] width 6 height 6
click at [261, 193] on div "Add Slide" at bounding box center [263, 260] width 17 height 4
click at [20, 79] on div "3" at bounding box center [13, 74] width 15 height 12
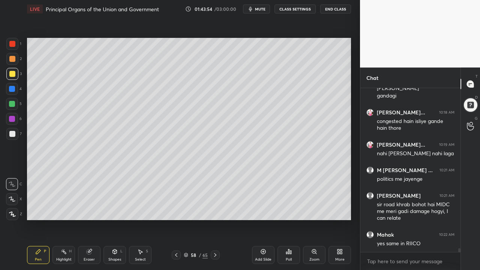
drag, startPoint x: 15, startPoint y: 74, endPoint x: 21, endPoint y: 77, distance: 6.4
click at [14, 74] on div at bounding box center [12, 74] width 12 height 12
click at [15, 112] on div "5" at bounding box center [14, 105] width 16 height 15
click at [12, 122] on div at bounding box center [12, 119] width 12 height 12
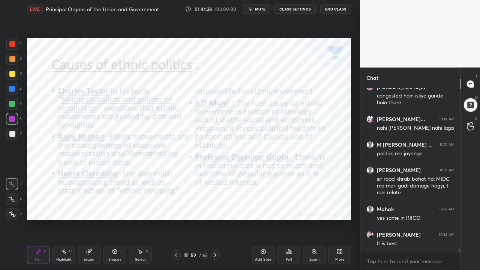
click at [17, 47] on div at bounding box center [12, 44] width 12 height 12
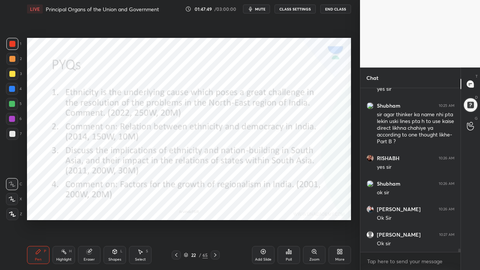
scroll to position [7380, 0]
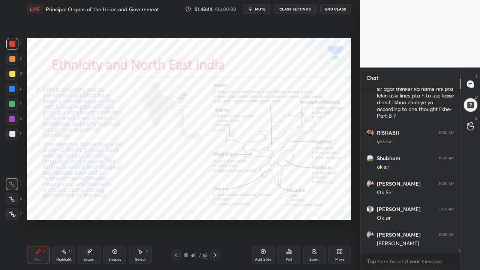
click at [317, 193] on div "Zoom" at bounding box center [314, 255] width 23 height 18
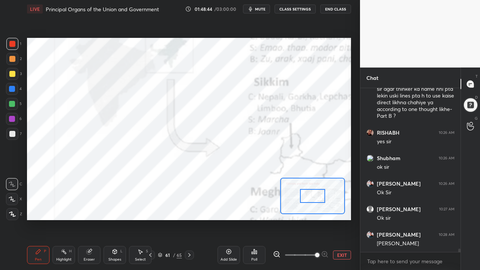
click at [316, 193] on span at bounding box center [317, 255] width 5 height 5
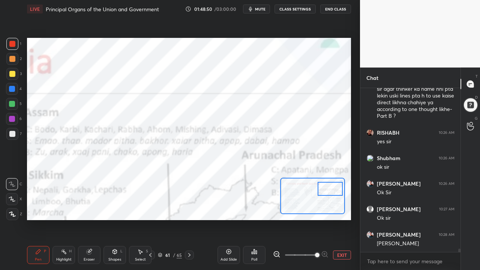
drag, startPoint x: 309, startPoint y: 195, endPoint x: 325, endPoint y: 189, distance: 16.7
click at [327, 189] on div at bounding box center [331, 189] width 26 height 14
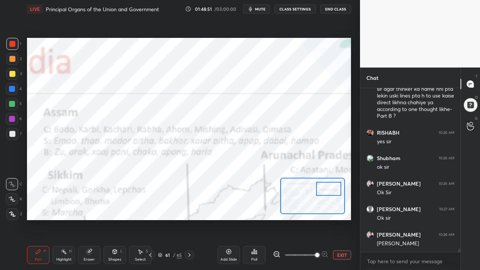
drag, startPoint x: 326, startPoint y: 186, endPoint x: 321, endPoint y: 187, distance: 5.3
click at [325, 185] on div at bounding box center [329, 189] width 26 height 14
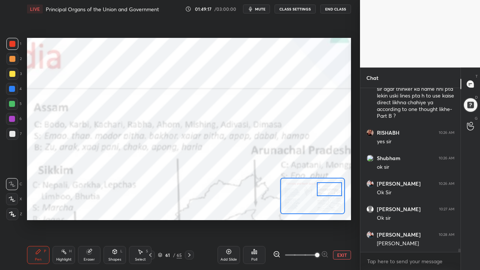
drag, startPoint x: 337, startPoint y: 253, endPoint x: 326, endPoint y: 252, distance: 11.3
click at [338, 193] on button "EXIT" at bounding box center [342, 255] width 18 height 9
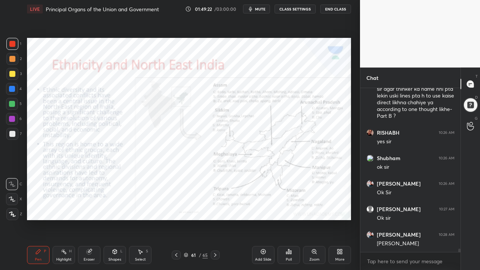
click at [313, 193] on icon at bounding box center [314, 252] width 6 height 6
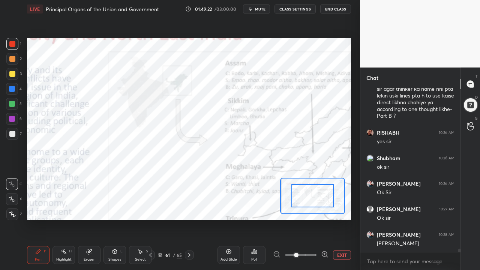
click at [315, 193] on span at bounding box center [301, 254] width 32 height 11
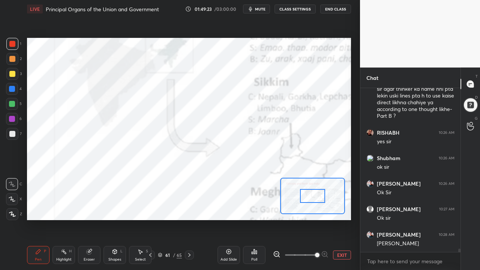
drag, startPoint x: 315, startPoint y: 252, endPoint x: 312, endPoint y: 243, distance: 10.0
click at [315, 193] on span at bounding box center [317, 255] width 5 height 5
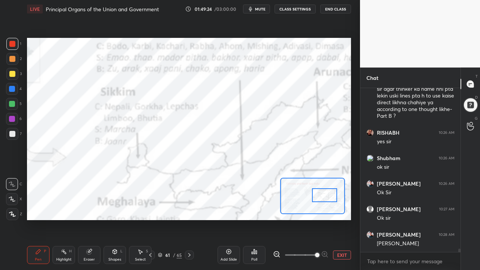
drag, startPoint x: 308, startPoint y: 201, endPoint x: 315, endPoint y: 202, distance: 6.8
click at [318, 193] on div at bounding box center [325, 195] width 26 height 14
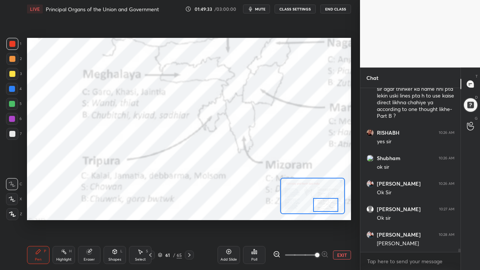
drag, startPoint x: 319, startPoint y: 196, endPoint x: 315, endPoint y: 204, distance: 9.6
click at [321, 193] on div at bounding box center [326, 205] width 26 height 14
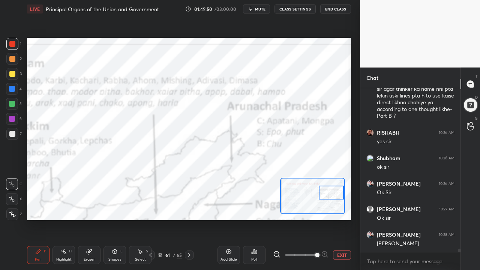
drag, startPoint x: 325, startPoint y: 203, endPoint x: 343, endPoint y: 191, distance: 22.0
click at [343, 191] on div at bounding box center [332, 193] width 26 height 14
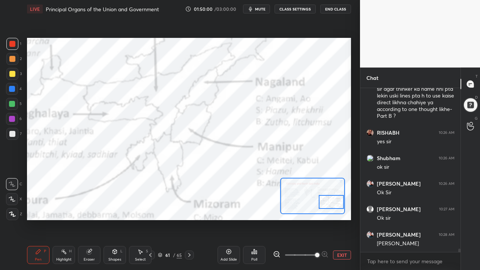
drag, startPoint x: 329, startPoint y: 194, endPoint x: 324, endPoint y: 197, distance: 5.1
click at [330, 193] on div at bounding box center [332, 202] width 26 height 14
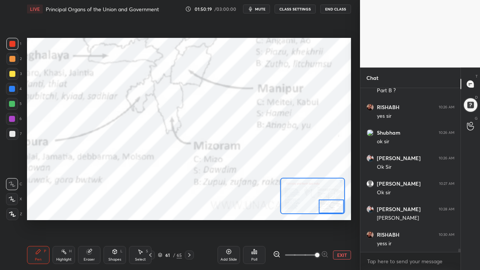
drag, startPoint x: 324, startPoint y: 197, endPoint x: 325, endPoint y: 201, distance: 4.4
click at [326, 193] on div at bounding box center [332, 207] width 26 height 14
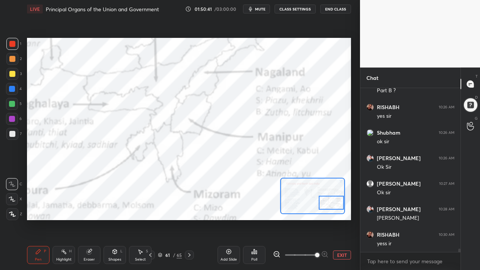
drag, startPoint x: 327, startPoint y: 207, endPoint x: 321, endPoint y: 201, distance: 8.0
click at [329, 193] on div at bounding box center [332, 203] width 26 height 14
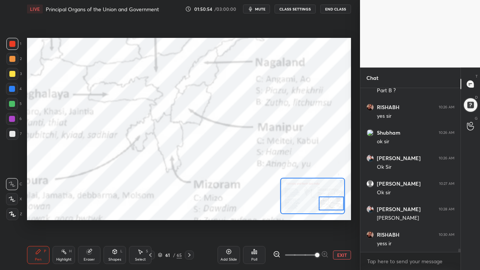
click at [341, 193] on button "EXIT" at bounding box center [342, 255] width 18 height 9
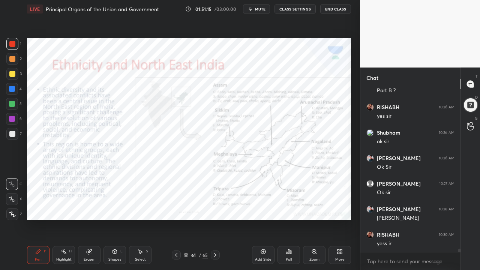
scroll to position [7431, 0]
click at [310, 193] on div "Zoom" at bounding box center [314, 255] width 23 height 18
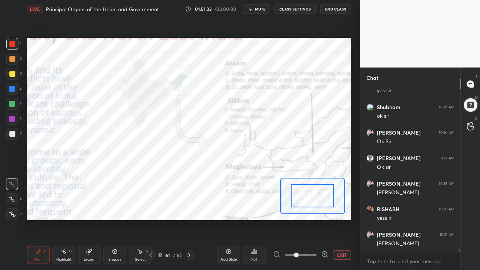
click at [312, 193] on span at bounding box center [301, 254] width 32 height 11
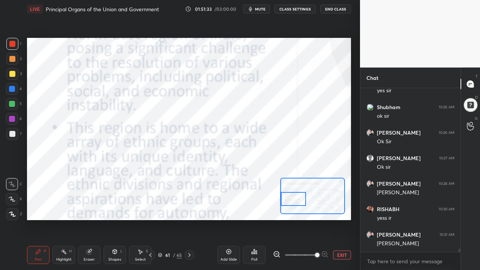
scroll to position [7456, 0]
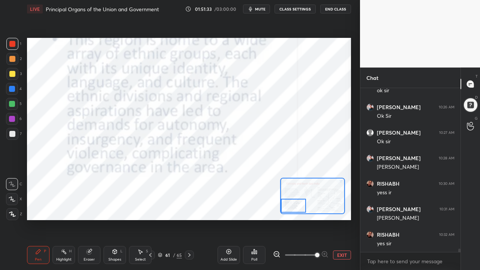
drag, startPoint x: 312, startPoint y: 202, endPoint x: 284, endPoint y: 210, distance: 29.3
click at [287, 193] on div at bounding box center [294, 206] width 26 height 14
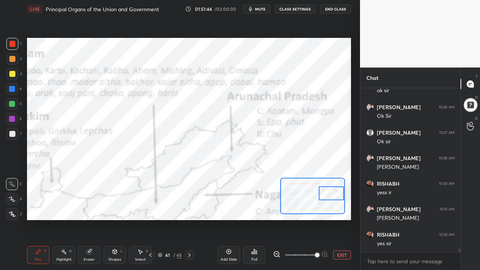
drag, startPoint x: 293, startPoint y: 207, endPoint x: 335, endPoint y: 198, distance: 43.8
click at [337, 193] on div at bounding box center [332, 193] width 26 height 14
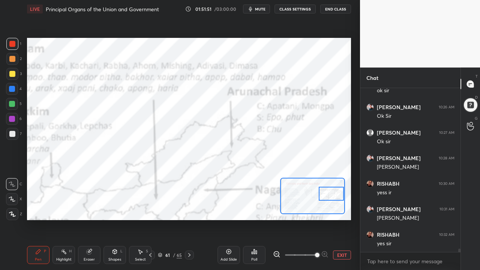
click at [337, 193] on button "EXIT" at bounding box center [342, 255] width 18 height 9
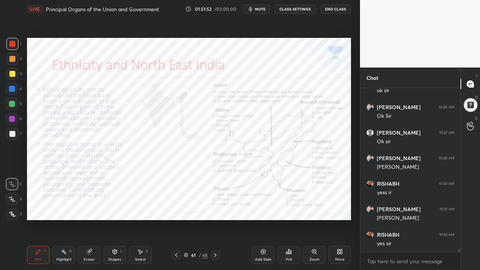
click at [264, 193] on div "Add Slide" at bounding box center [263, 255] width 23 height 18
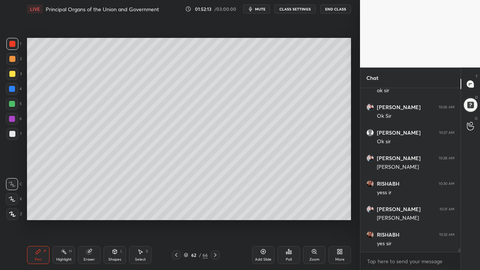
click at [11, 75] on div at bounding box center [12, 74] width 6 height 6
click at [12, 91] on div at bounding box center [12, 89] width 6 height 6
click at [14, 92] on div at bounding box center [12, 89] width 12 height 12
click at [11, 95] on div at bounding box center [12, 89] width 12 height 12
drag, startPoint x: 13, startPoint y: 106, endPoint x: 23, endPoint y: 105, distance: 10.2
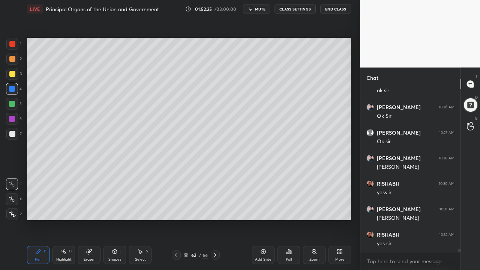
click at [13, 104] on div at bounding box center [12, 104] width 6 height 6
click at [14, 113] on div at bounding box center [12, 119] width 12 height 12
click at [17, 108] on div at bounding box center [12, 104] width 12 height 12
drag, startPoint x: 14, startPoint y: 109, endPoint x: 12, endPoint y: 117, distance: 8.4
click at [16, 110] on div "5" at bounding box center [14, 105] width 16 height 15
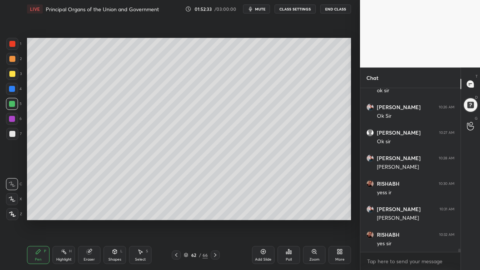
click at [11, 120] on div at bounding box center [12, 119] width 6 height 6
click at [8, 90] on div at bounding box center [12, 89] width 12 height 12
click at [15, 87] on div at bounding box center [12, 89] width 12 height 12
click at [12, 78] on div at bounding box center [12, 74] width 12 height 12
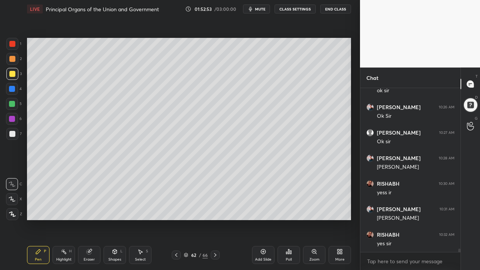
click at [15, 137] on div at bounding box center [12, 134] width 12 height 12
click at [11, 75] on div at bounding box center [12, 74] width 6 height 6
click at [15, 78] on div at bounding box center [12, 74] width 12 height 12
click at [2, 120] on div "1 2 3 4 5 6 7 C X Z C X Z E E Erase all H H" at bounding box center [12, 129] width 24 height 182
drag, startPoint x: 9, startPoint y: 128, endPoint x: 14, endPoint y: 125, distance: 4.7
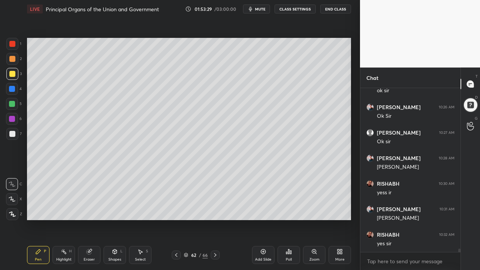
click at [11, 126] on div "6" at bounding box center [14, 120] width 16 height 15
drag, startPoint x: 13, startPoint y: 142, endPoint x: 22, endPoint y: 140, distance: 9.3
click at [13, 142] on div "7" at bounding box center [13, 135] width 15 height 15
click at [9, 101] on div at bounding box center [12, 104] width 12 height 12
click at [14, 107] on div at bounding box center [12, 104] width 12 height 12
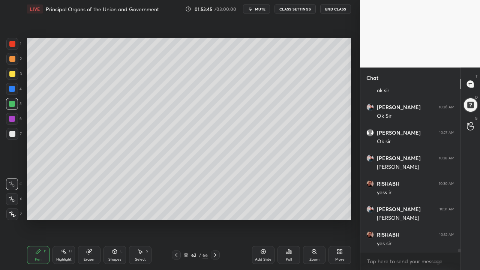
click at [11, 63] on div "2" at bounding box center [13, 60] width 15 height 15
click at [15, 59] on div at bounding box center [12, 59] width 6 height 6
click at [16, 47] on div at bounding box center [12, 44] width 12 height 12
click at [16, 46] on div at bounding box center [12, 44] width 12 height 12
drag, startPoint x: 27, startPoint y: 38, endPoint x: 16, endPoint y: 47, distance: 14.1
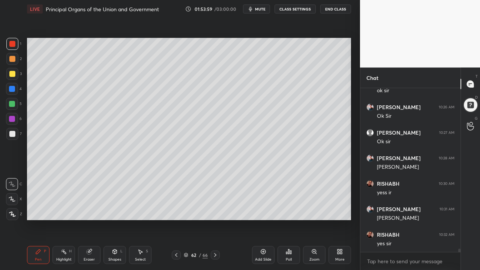
click at [26, 39] on div "Setting up your live class Poll for secs No correct answer Start poll" at bounding box center [189, 129] width 330 height 222
click at [15, 50] on div at bounding box center [12, 44] width 12 height 12
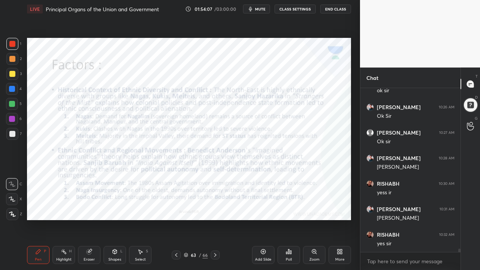
drag, startPoint x: 18, startPoint y: 46, endPoint x: 24, endPoint y: 48, distance: 6.2
click at [18, 45] on div at bounding box center [12, 44] width 12 height 12
drag, startPoint x: 264, startPoint y: 254, endPoint x: 260, endPoint y: 257, distance: 4.6
click at [262, 193] on div "Add Slide" at bounding box center [263, 255] width 23 height 18
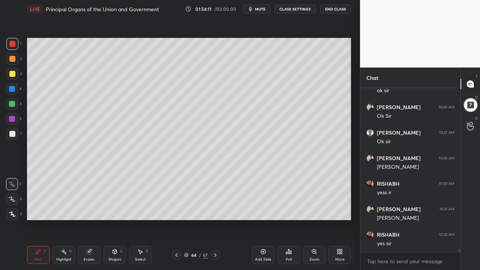
click at [3, 78] on div "1 2 3 4 5 6 7 C X Z C X Z E E Erase all H H" at bounding box center [12, 129] width 24 height 182
click at [9, 78] on div at bounding box center [12, 74] width 12 height 12
click at [17, 90] on div at bounding box center [12, 89] width 12 height 12
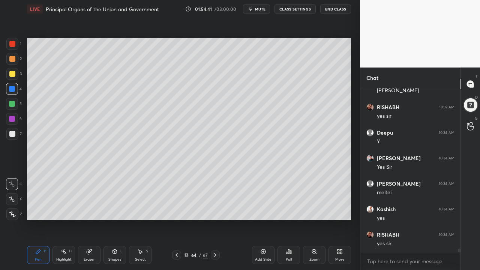
scroll to position [7609, 0]
click at [15, 84] on div at bounding box center [12, 89] width 12 height 12
click at [17, 80] on div "3" at bounding box center [13, 75] width 15 height 15
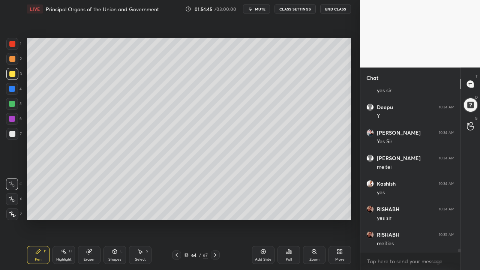
click at [16, 118] on div at bounding box center [12, 119] width 12 height 12
drag, startPoint x: 17, startPoint y: 119, endPoint x: 18, endPoint y: 115, distance: 3.8
click at [17, 119] on div at bounding box center [12, 119] width 12 height 12
click at [12, 109] on div at bounding box center [12, 104] width 12 height 12
drag, startPoint x: 15, startPoint y: 106, endPoint x: 25, endPoint y: 103, distance: 9.7
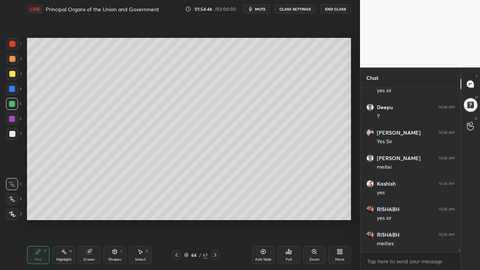
click at [16, 105] on div at bounding box center [12, 104] width 12 height 12
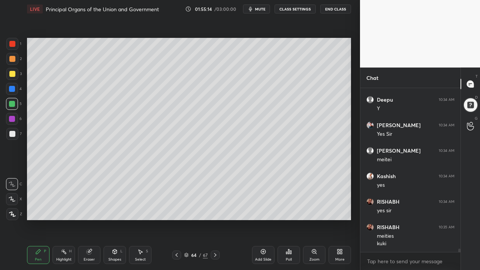
drag, startPoint x: 9, startPoint y: 67, endPoint x: 12, endPoint y: 70, distance: 5.0
click at [10, 68] on div "1 2 3 4 5 6 7" at bounding box center [14, 90] width 16 height 105
click at [11, 72] on div at bounding box center [12, 74] width 6 height 6
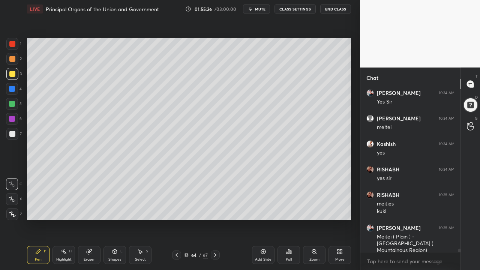
click at [6, 113] on div "1 2 3 4 5 6 7 C X Z C X Z E E Erase all H H" at bounding box center [12, 129] width 24 height 182
click at [15, 120] on div at bounding box center [12, 119] width 6 height 6
click at [17, 120] on div at bounding box center [12, 119] width 12 height 12
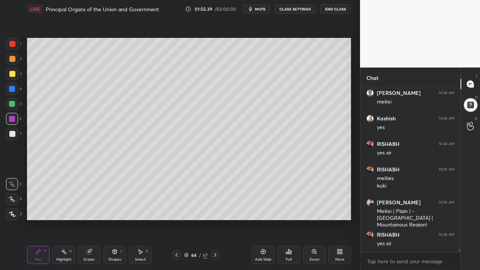
click at [13, 76] on div at bounding box center [12, 74] width 6 height 6
click at [21, 80] on div "1 2 3 4 5 6 7 C X Z C X Z E E Erase all H H LIVE Principal Organs of the Union …" at bounding box center [177, 135] width 354 height 270
click at [13, 89] on div at bounding box center [12, 89] width 6 height 6
click at [15, 108] on div at bounding box center [12, 104] width 12 height 12
click at [21, 75] on div "1 2 3 4 5 6 7 C X Z C X Z E E Erase all H H" at bounding box center [12, 129] width 24 height 182
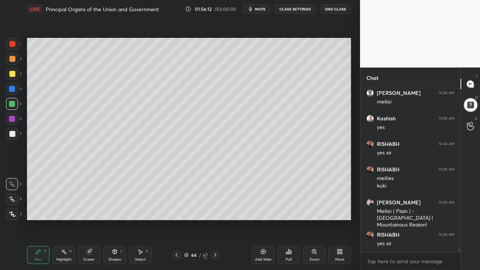
click at [20, 75] on div "3" at bounding box center [13, 74] width 15 height 12
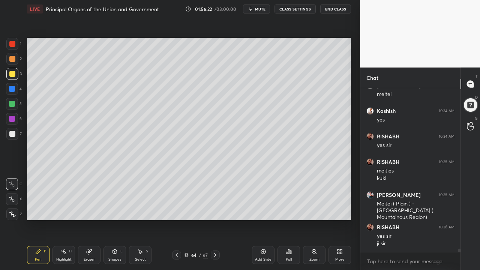
click at [19, 45] on div "1" at bounding box center [13, 44] width 15 height 12
drag, startPoint x: 16, startPoint y: 46, endPoint x: 25, endPoint y: 46, distance: 8.6
click at [19, 46] on div "1" at bounding box center [13, 44] width 15 height 12
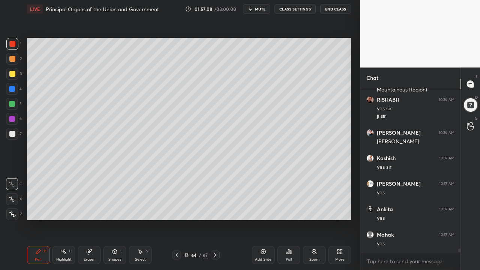
scroll to position [7835, 0]
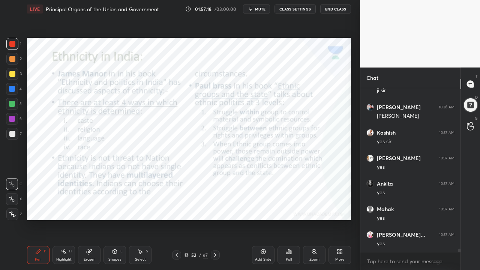
drag, startPoint x: 13, startPoint y: 50, endPoint x: 18, endPoint y: 56, distance: 8.3
click at [15, 50] on div "1" at bounding box center [13, 45] width 15 height 15
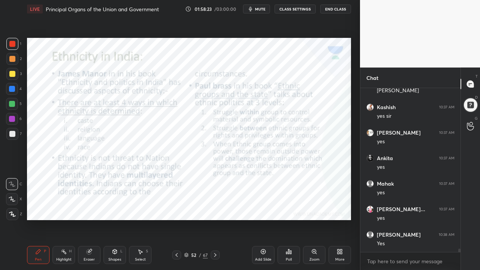
drag, startPoint x: 245, startPoint y: 246, endPoint x: 256, endPoint y: 257, distance: 15.9
click at [246, 193] on div "Pen P Highlight H Eraser Shapes L Select S 52 / 67 Add Slide Poll Zoom More" at bounding box center [189, 255] width 324 height 30
click at [256, 193] on div "Add Slide" at bounding box center [263, 260] width 17 height 4
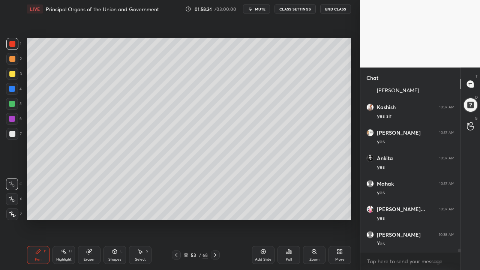
click at [12, 72] on div at bounding box center [12, 74] width 6 height 6
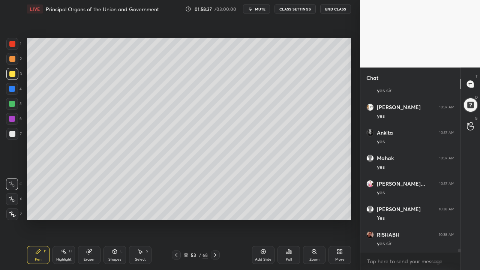
drag, startPoint x: 23, startPoint y: 94, endPoint x: 14, endPoint y: 100, distance: 11.7
click at [23, 94] on div "1 2 3 4 5 6 7 C X Z C X Z E E Erase all H H" at bounding box center [12, 129] width 24 height 182
click at [14, 103] on div at bounding box center [12, 104] width 6 height 6
drag, startPoint x: 6, startPoint y: 121, endPoint x: 17, endPoint y: 120, distance: 10.2
click at [9, 121] on div at bounding box center [12, 119] width 12 height 12
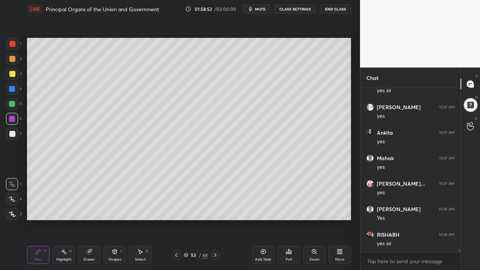
click at [18, 78] on div at bounding box center [12, 74] width 12 height 12
click at [14, 74] on div at bounding box center [12, 74] width 6 height 6
click at [14, 68] on div at bounding box center [12, 74] width 12 height 12
click at [18, 84] on div "4" at bounding box center [14, 89] width 16 height 12
click at [16, 91] on div at bounding box center [12, 89] width 12 height 12
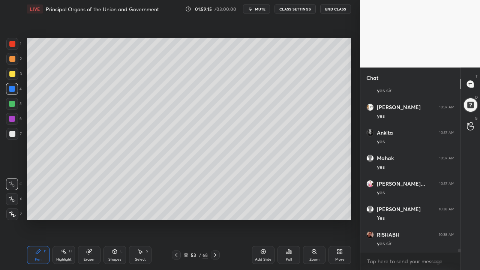
click at [4, 79] on div "1 2 3 4 5 6 7 C X Z C X Z E E Erase all H H" at bounding box center [12, 129] width 24 height 182
click at [14, 70] on div at bounding box center [12, 74] width 12 height 12
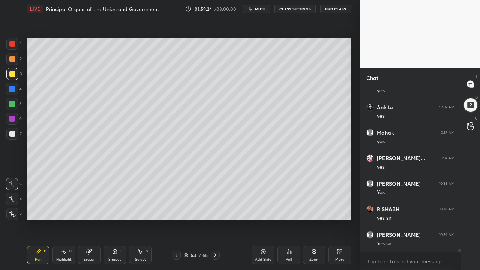
click at [20, 74] on div "3" at bounding box center [13, 74] width 15 height 12
click at [12, 65] on div at bounding box center [12, 59] width 12 height 12
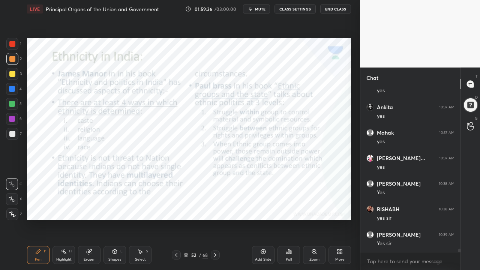
drag, startPoint x: 15, startPoint y: 45, endPoint x: 24, endPoint y: 53, distance: 12.3
click at [14, 45] on div at bounding box center [12, 44] width 6 height 6
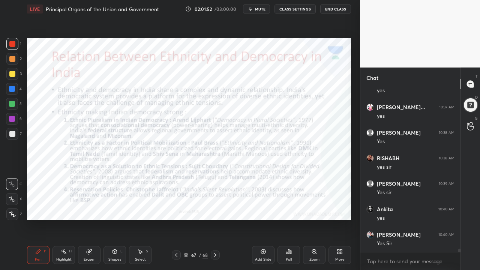
scroll to position [7995, 0]
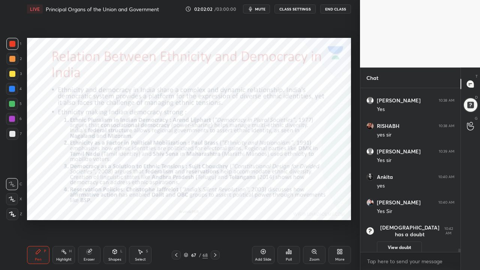
drag, startPoint x: 187, startPoint y: 253, endPoint x: 188, endPoint y: 248, distance: 5.0
click at [187, 193] on icon at bounding box center [186, 255] width 5 height 5
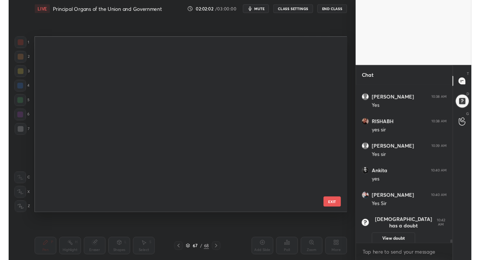
scroll to position [180, 320]
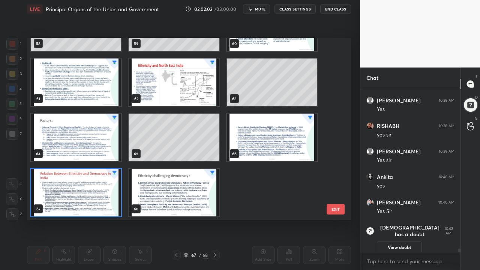
click at [100, 88] on img "grid" at bounding box center [76, 83] width 90 height 48
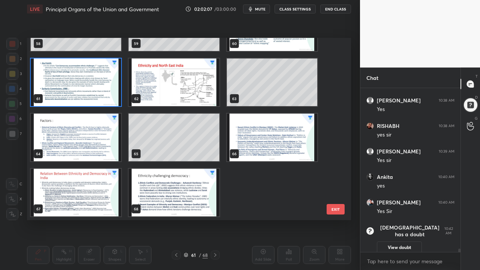
click at [100, 88] on img "grid" at bounding box center [76, 83] width 90 height 48
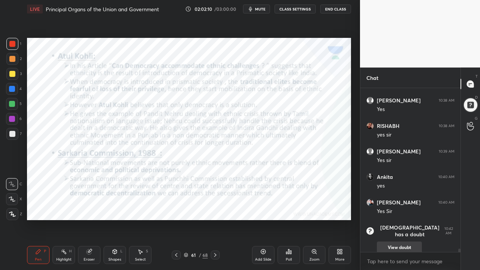
click at [383, 193] on button "View doubt" at bounding box center [399, 248] width 45 height 12
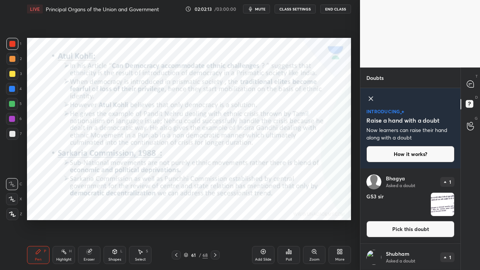
click at [384, 193] on button "Pick this doubt" at bounding box center [410, 229] width 88 height 17
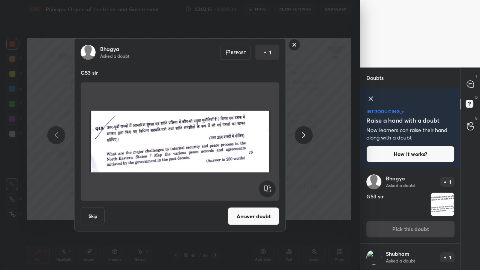
click at [261, 193] on button "Answer doubt" at bounding box center [254, 216] width 52 height 18
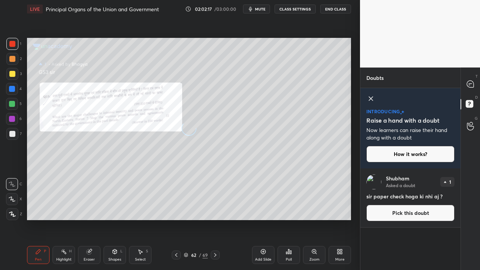
click at [12, 45] on div at bounding box center [12, 44] width 6 height 6
click at [14, 46] on div at bounding box center [12, 44] width 6 height 6
click at [305, 193] on div "Zoom" at bounding box center [314, 255] width 23 height 18
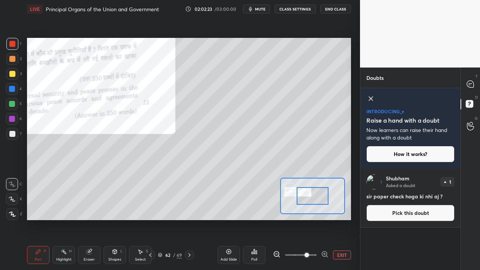
click at [298, 192] on div at bounding box center [312, 196] width 65 height 36
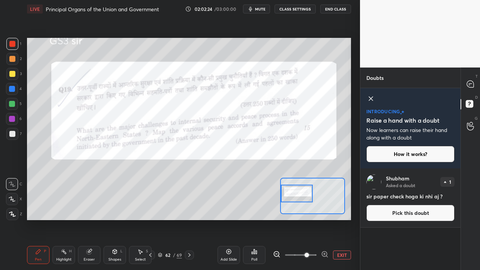
drag, startPoint x: 300, startPoint y: 192, endPoint x: 280, endPoint y: 180, distance: 23.7
click at [288, 193] on div at bounding box center [297, 194] width 32 height 18
click at [336, 193] on button "EXIT" at bounding box center [342, 255] width 18 height 9
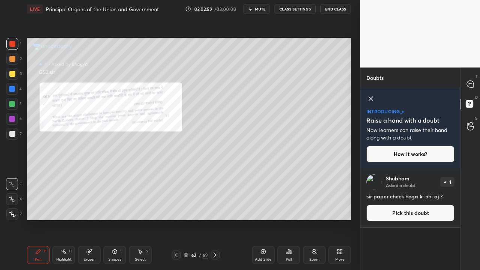
click at [341, 193] on div "More" at bounding box center [340, 255] width 23 height 18
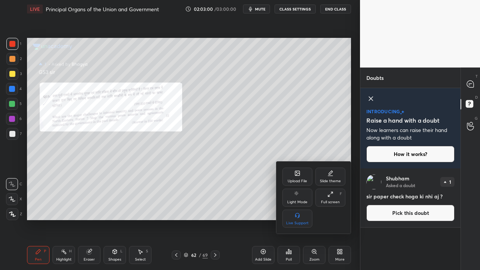
click at [305, 178] on div "Upload File" at bounding box center [297, 177] width 30 height 18
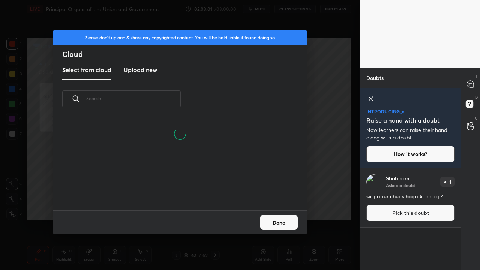
click at [131, 73] on h3 "Upload new" at bounding box center [140, 69] width 34 height 9
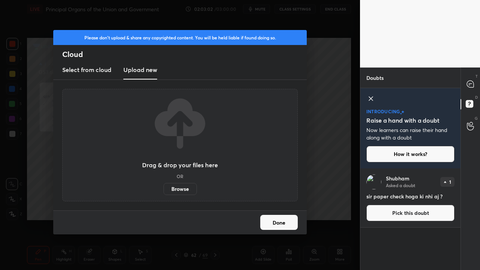
click at [182, 189] on label "Browse" at bounding box center [180, 189] width 33 height 12
click at [164, 189] on input "Browse" at bounding box center [164, 189] width 0 height 12
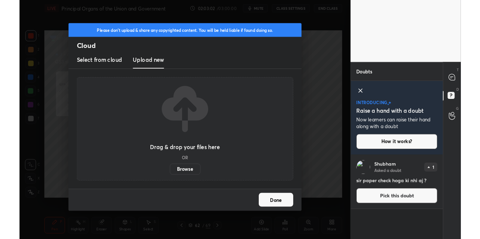
scroll to position [37317, 37178]
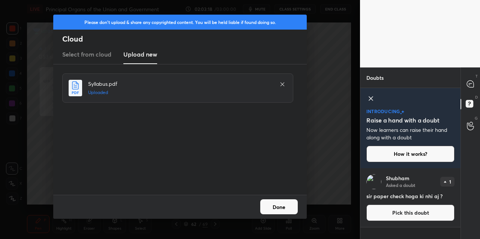
click at [288, 193] on button "Done" at bounding box center [279, 207] width 38 height 15
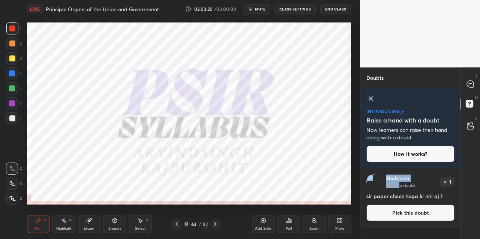
drag, startPoint x: 400, startPoint y: 173, endPoint x: 405, endPoint y: 136, distance: 37.2
click at [384, 150] on div "introducing Raise a hand with a doubt Now learners can raise their hand along w…" at bounding box center [410, 163] width 100 height 151
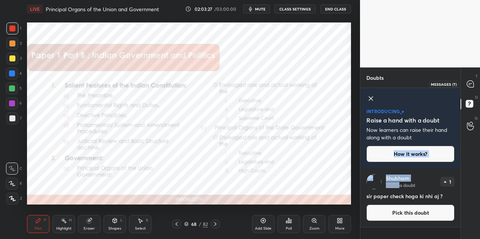
click at [384, 83] on icon at bounding box center [470, 84] width 7 height 7
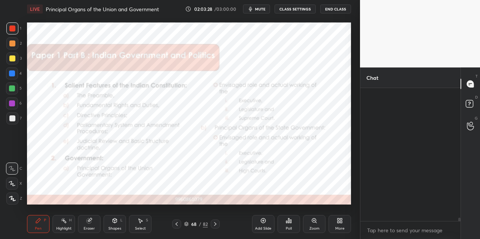
scroll to position [131, 98]
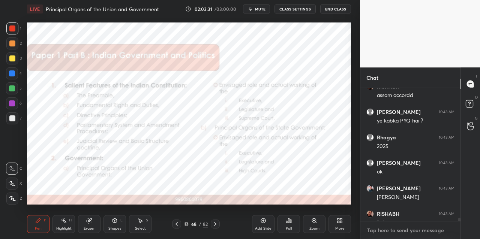
click at [384, 193] on textarea at bounding box center [410, 231] width 88 height 12
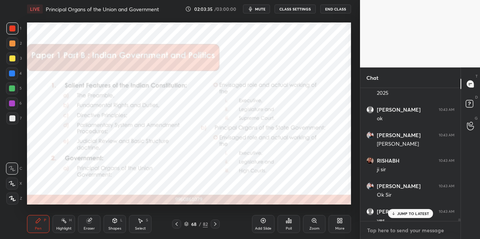
scroll to position [8301, 0]
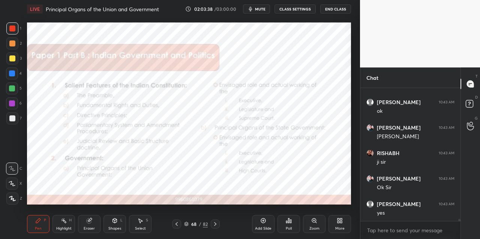
click at [12, 22] on div "1 2 3 4 5 6 7 C X Z C X Z E E Erase all H H LIVE Principal Organs of the Union …" at bounding box center [177, 119] width 354 height 239
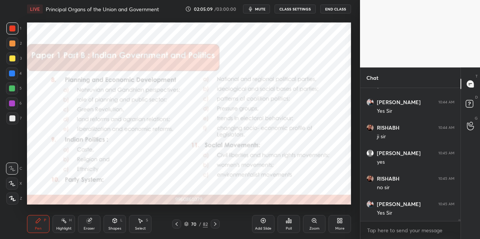
scroll to position [8632, 0]
drag, startPoint x: 178, startPoint y: 226, endPoint x: 168, endPoint y: 207, distance: 20.8
click at [177, 193] on icon at bounding box center [177, 224] width 6 height 6
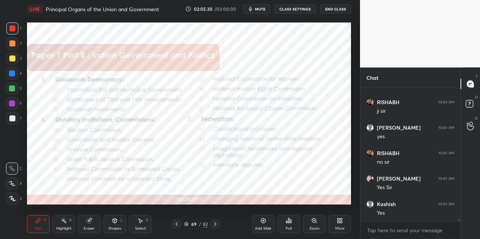
scroll to position [8658, 0]
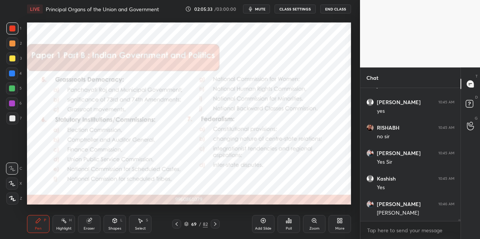
drag, startPoint x: 217, startPoint y: 224, endPoint x: 214, endPoint y: 216, distance: 8.1
click at [217, 193] on icon at bounding box center [215, 224] width 6 height 6
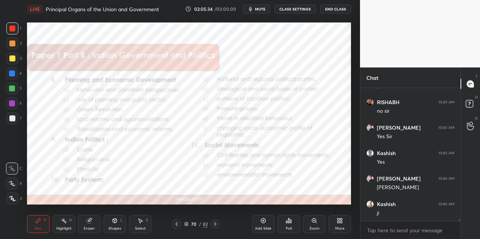
click at [178, 193] on icon at bounding box center [177, 224] width 6 height 6
click at [177, 193] on icon at bounding box center [177, 224] width 6 height 6
click at [215, 193] on icon at bounding box center [215, 224] width 6 height 6
drag, startPoint x: 159, startPoint y: 235, endPoint x: 166, endPoint y: 233, distance: 7.0
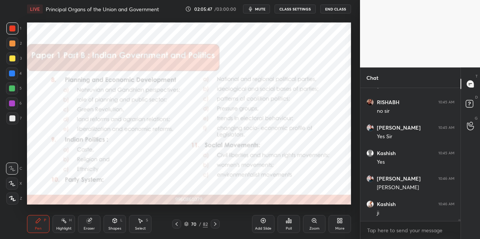
click at [161, 193] on div "Pen P Highlight H Eraser Shapes L Select S 70 / 82 Add Slide Poll Zoom More" at bounding box center [189, 224] width 324 height 30
click at [177, 193] on icon at bounding box center [177, 224] width 6 height 6
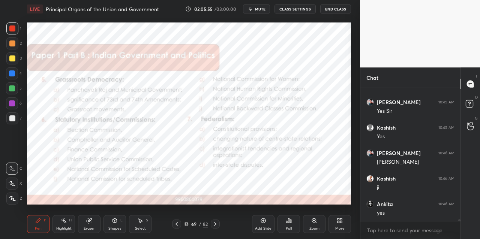
click at [338, 12] on button "End Class" at bounding box center [335, 9] width 31 height 9
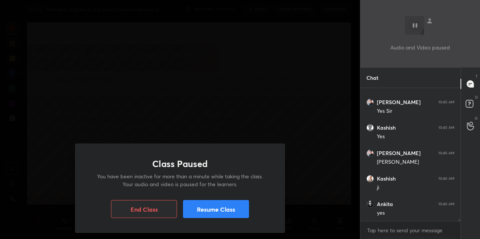
click at [232, 193] on button "Resume Class" at bounding box center [216, 209] width 66 height 18
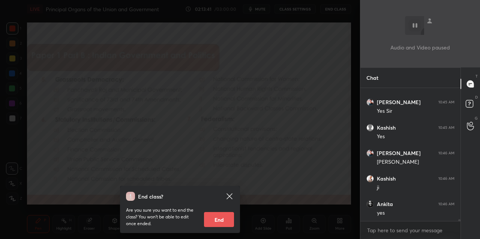
click at [286, 132] on div "End class? Are you sure you want to end the class? You won’t be able to edit on…" at bounding box center [180, 119] width 360 height 239
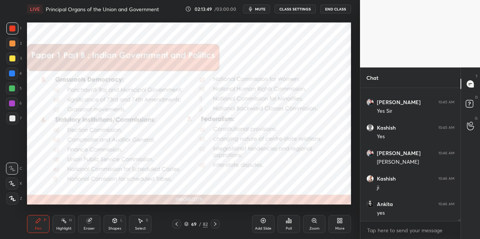
click at [258, 193] on div "Add Slide" at bounding box center [263, 224] width 23 height 18
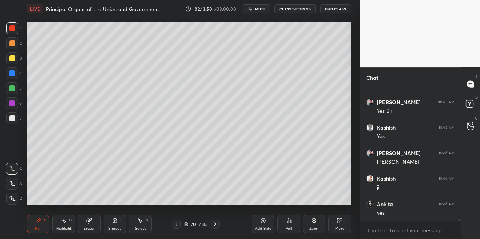
drag, startPoint x: 15, startPoint y: 56, endPoint x: 18, endPoint y: 62, distance: 6.1
click at [15, 57] on div at bounding box center [12, 59] width 12 height 12
click at [9, 46] on div at bounding box center [12, 44] width 12 height 12
click at [14, 110] on div "6" at bounding box center [14, 105] width 16 height 15
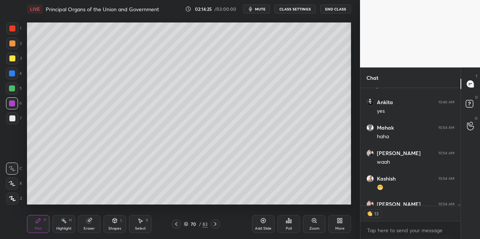
click at [18, 105] on div at bounding box center [12, 104] width 12 height 12
click at [25, 50] on div "Setting up your live class Poll for secs No correct answer Start poll" at bounding box center [189, 113] width 330 height 191
click at [13, 49] on div at bounding box center [12, 44] width 12 height 12
click at [17, 42] on div at bounding box center [12, 44] width 12 height 12
click at [0, 66] on div "1 2 3 4 5 6 7 C X Z C X Z E E Erase all H H" at bounding box center [12, 114] width 24 height 182
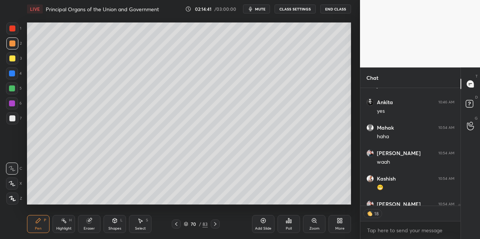
drag, startPoint x: 11, startPoint y: 65, endPoint x: 17, endPoint y: 64, distance: 5.8
click at [11, 65] on div "3" at bounding box center [13, 60] width 15 height 15
drag, startPoint x: 17, startPoint y: 64, endPoint x: 24, endPoint y: 56, distance: 10.9
click at [17, 64] on div at bounding box center [12, 59] width 12 height 12
type textarea "x"
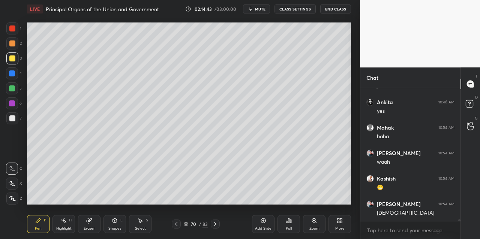
scroll to position [8811, 0]
click at [11, 80] on div "4" at bounding box center [14, 75] width 16 height 15
click at [14, 80] on div "4" at bounding box center [14, 75] width 16 height 15
drag, startPoint x: 8, startPoint y: 121, endPoint x: 12, endPoint y: 124, distance: 4.6
click at [9, 122] on div at bounding box center [12, 119] width 12 height 12
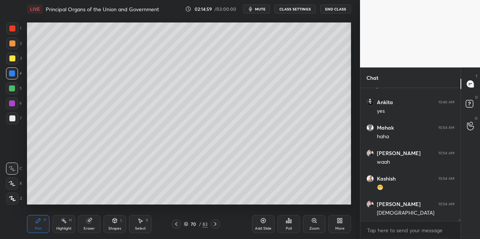
click at [15, 125] on div "7" at bounding box center [13, 120] width 15 height 15
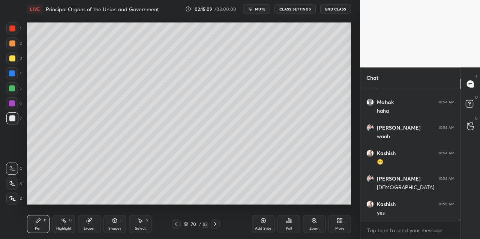
click at [257, 193] on div "Add Slide" at bounding box center [263, 224] width 23 height 18
click at [15, 56] on div at bounding box center [12, 59] width 6 height 6
click at [20, 88] on div "5" at bounding box center [14, 89] width 16 height 12
click at [18, 93] on div "5" at bounding box center [14, 89] width 16 height 12
click at [257, 193] on div "Add Slide" at bounding box center [263, 224] width 23 height 18
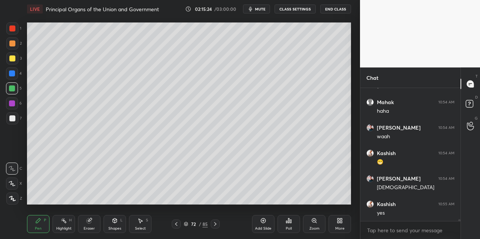
drag, startPoint x: 23, startPoint y: 89, endPoint x: 18, endPoint y: 82, distance: 8.3
click at [23, 89] on div "1 2 3 4 5 6 7 C X Z C X Z E E Erase all H H" at bounding box center [12, 114] width 24 height 182
click at [15, 76] on div at bounding box center [12, 74] width 12 height 12
drag, startPoint x: 263, startPoint y: 224, endPoint x: 259, endPoint y: 221, distance: 4.6
click at [263, 193] on icon at bounding box center [263, 221] width 6 height 6
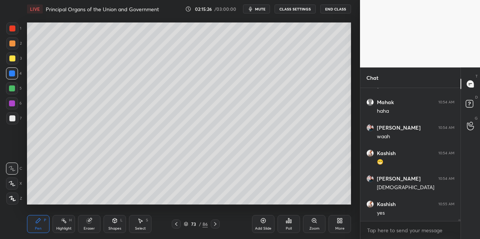
scroll to position [8862, 0]
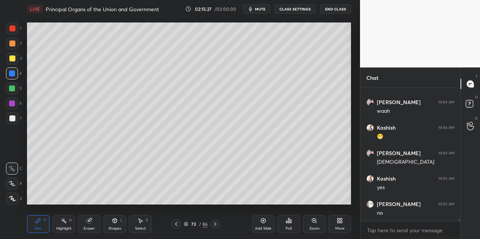
click at [15, 63] on div at bounding box center [12, 59] width 12 height 12
click at [177, 193] on icon at bounding box center [176, 224] width 6 height 6
drag, startPoint x: 255, startPoint y: 227, endPoint x: 262, endPoint y: 213, distance: 15.4
click at [255, 193] on div "Add Slide" at bounding box center [263, 224] width 23 height 18
click at [16, 44] on div at bounding box center [12, 44] width 12 height 12
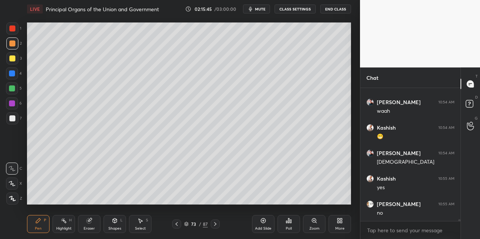
click at [10, 65] on div "3" at bounding box center [13, 60] width 15 height 15
click at [15, 47] on div at bounding box center [12, 44] width 12 height 12
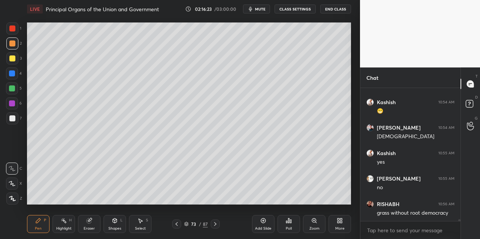
click at [14, 89] on div at bounding box center [12, 89] width 6 height 6
click at [266, 193] on div "Add Slide" at bounding box center [263, 229] width 17 height 4
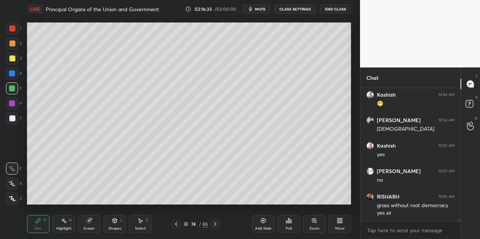
drag, startPoint x: 16, startPoint y: 121, endPoint x: 19, endPoint y: 117, distance: 5.1
click at [16, 121] on div at bounding box center [12, 119] width 12 height 12
click at [12, 84] on div at bounding box center [12, 89] width 12 height 12
click at [11, 112] on div "6" at bounding box center [14, 105] width 16 height 15
click at [13, 126] on div "7" at bounding box center [13, 120] width 15 height 15
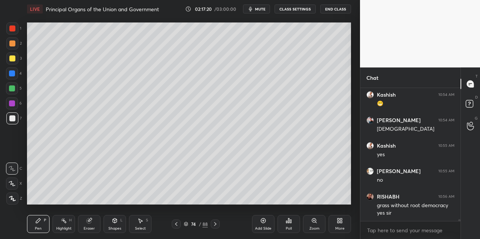
click at [10, 52] on div "2" at bounding box center [13, 45] width 15 height 15
click at [17, 49] on div "2" at bounding box center [13, 44] width 15 height 12
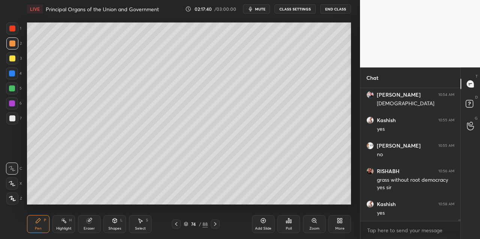
click at [265, 193] on div "Add Slide" at bounding box center [263, 224] width 23 height 18
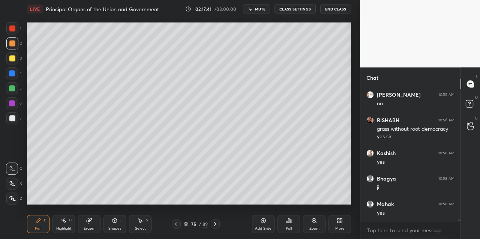
scroll to position [8997, 0]
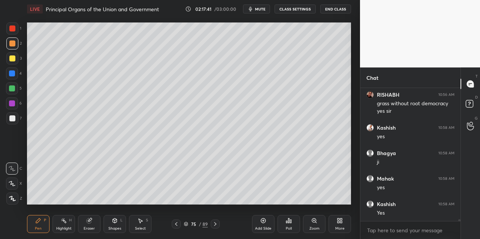
click at [9, 91] on div at bounding box center [12, 89] width 12 height 12
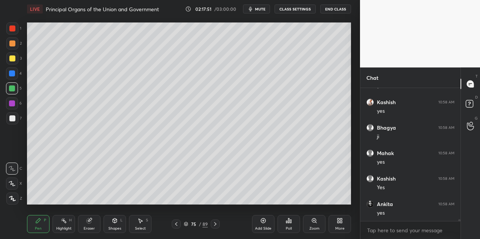
click at [11, 63] on div at bounding box center [12, 59] width 12 height 12
click at [13, 64] on div at bounding box center [12, 59] width 12 height 12
drag, startPoint x: 12, startPoint y: 76, endPoint x: 14, endPoint y: 83, distance: 7.0
click at [13, 77] on div at bounding box center [12, 74] width 12 height 12
click at [13, 88] on div at bounding box center [12, 89] width 6 height 6
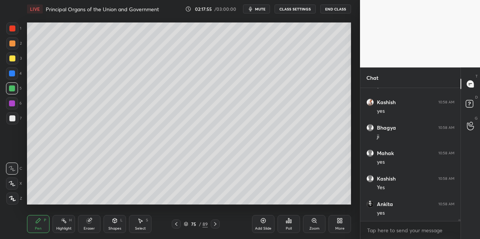
click at [12, 96] on div "5" at bounding box center [14, 90] width 16 height 15
click at [177, 193] on icon at bounding box center [176, 224] width 6 height 6
drag, startPoint x: 217, startPoint y: 225, endPoint x: 217, endPoint y: 221, distance: 4.5
click at [217, 193] on icon at bounding box center [215, 224] width 6 height 6
click at [261, 193] on div "Add Slide" at bounding box center [263, 224] width 23 height 18
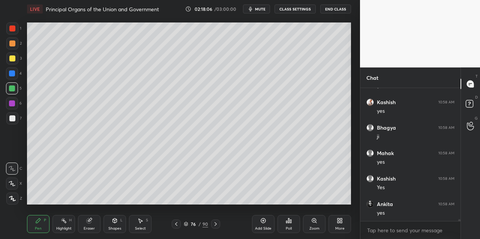
drag, startPoint x: 16, startPoint y: 60, endPoint x: 21, endPoint y: 61, distance: 5.4
click at [17, 60] on div at bounding box center [12, 59] width 12 height 12
click at [15, 47] on div at bounding box center [12, 44] width 12 height 12
drag, startPoint x: 18, startPoint y: 36, endPoint x: 16, endPoint y: 30, distance: 6.9
click at [17, 33] on div "1" at bounding box center [13, 30] width 15 height 15
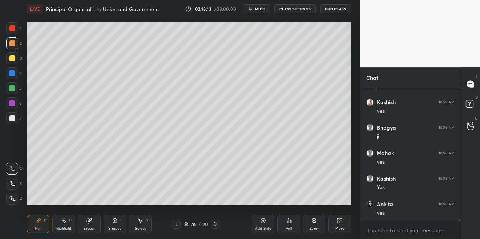
click at [16, 30] on div at bounding box center [12, 29] width 12 height 12
click at [14, 70] on div "1 2 3 4 5 6 7" at bounding box center [14, 75] width 16 height 105
click at [14, 83] on div "1 2 3 4 5 6 7" at bounding box center [14, 75] width 16 height 105
drag, startPoint x: 16, startPoint y: 79, endPoint x: 18, endPoint y: 83, distance: 4.7
click at [17, 81] on div "4" at bounding box center [14, 75] width 16 height 15
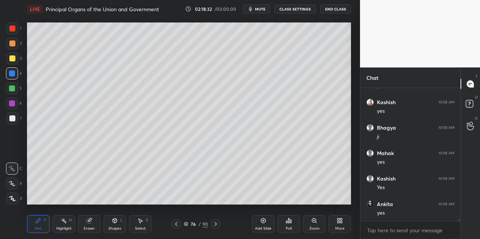
click at [15, 91] on div at bounding box center [12, 89] width 12 height 12
drag, startPoint x: 9, startPoint y: 57, endPoint x: 13, endPoint y: 60, distance: 4.8
click at [12, 57] on div at bounding box center [12, 59] width 6 height 6
click at [15, 46] on div at bounding box center [12, 44] width 6 height 6
drag, startPoint x: 12, startPoint y: 35, endPoint x: 14, endPoint y: 50, distance: 15.9
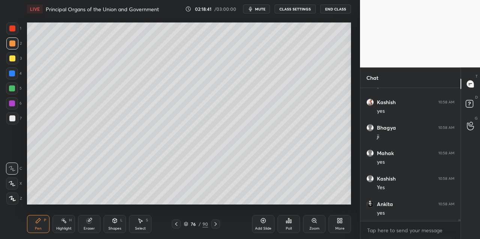
click at [12, 38] on div "1 2 3 4 5 6 7" at bounding box center [14, 75] width 16 height 105
click at [11, 94] on div at bounding box center [12, 89] width 12 height 12
click at [15, 94] on div at bounding box center [12, 89] width 12 height 12
click at [7, 92] on div at bounding box center [12, 89] width 12 height 12
click at [12, 79] on div "1 2 3 4 5 6 7" at bounding box center [14, 75] width 16 height 105
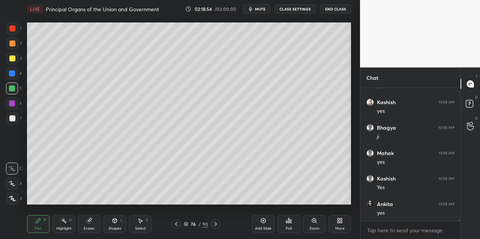
drag, startPoint x: 17, startPoint y: 77, endPoint x: 20, endPoint y: 70, distance: 7.7
click at [17, 77] on div at bounding box center [12, 74] width 12 height 12
click at [177, 193] on icon at bounding box center [176, 224] width 6 height 6
click at [11, 56] on div at bounding box center [12, 59] width 12 height 12
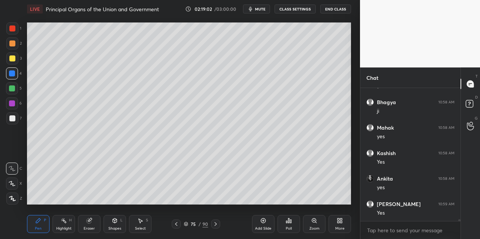
click at [12, 53] on div at bounding box center [12, 59] width 12 height 12
drag, startPoint x: 14, startPoint y: 49, endPoint x: 14, endPoint y: 57, distance: 8.3
click at [14, 50] on div "2" at bounding box center [13, 45] width 15 height 15
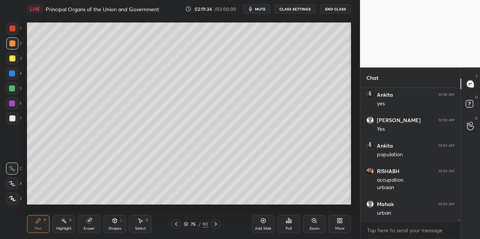
scroll to position [9157, 0]
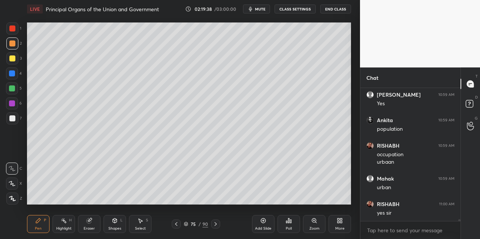
click at [12, 120] on div at bounding box center [12, 119] width 6 height 6
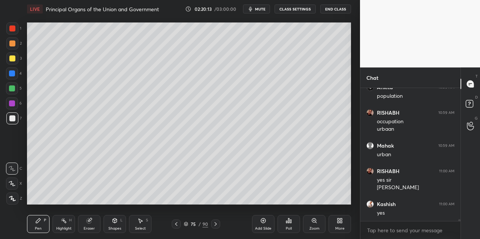
scroll to position [9216, 0]
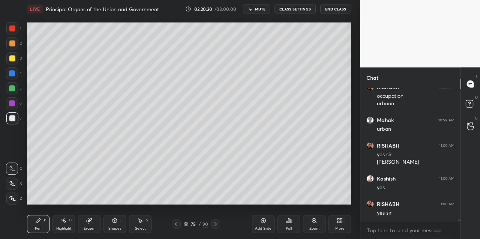
drag, startPoint x: 16, startPoint y: 41, endPoint x: 18, endPoint y: 46, distance: 5.6
click at [15, 41] on div at bounding box center [12, 44] width 12 height 12
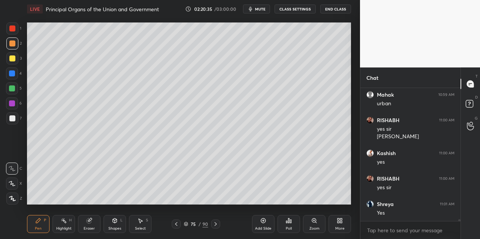
click at [17, 73] on div at bounding box center [12, 74] width 12 height 12
click at [20, 72] on div "4" at bounding box center [14, 74] width 16 height 12
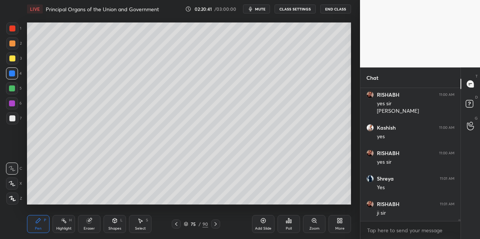
click at [14, 54] on div at bounding box center [12, 59] width 12 height 12
click at [12, 45] on div at bounding box center [12, 44] width 6 height 6
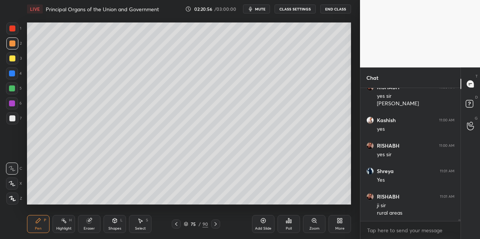
click at [216, 193] on icon at bounding box center [216, 224] width 6 height 6
drag, startPoint x: 10, startPoint y: 69, endPoint x: 13, endPoint y: 62, distance: 6.9
click at [10, 65] on div "1 2 3 4 5 6 7" at bounding box center [14, 75] width 16 height 105
click at [13, 62] on div at bounding box center [12, 59] width 12 height 12
drag, startPoint x: 13, startPoint y: 32, endPoint x: 12, endPoint y: 27, distance: 5.3
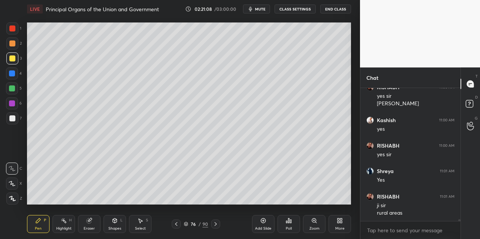
click at [12, 32] on div at bounding box center [12, 29] width 12 height 12
click at [12, 27] on div at bounding box center [12, 29] width 6 height 6
click at [217, 193] on icon at bounding box center [216, 224] width 6 height 6
click at [175, 193] on icon at bounding box center [176, 224] width 6 height 6
click at [176, 193] on icon at bounding box center [176, 224] width 6 height 6
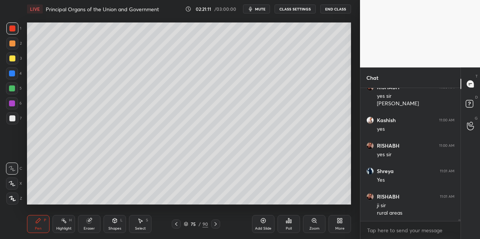
click at [176, 193] on icon at bounding box center [176, 224] width 6 height 6
click at [217, 193] on icon at bounding box center [216, 224] width 6 height 6
click at [261, 193] on div "Add Slide" at bounding box center [263, 229] width 17 height 4
click at [15, 60] on div at bounding box center [12, 59] width 6 height 6
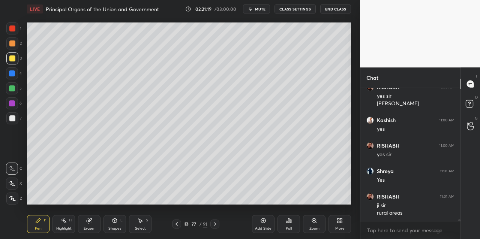
click at [11, 78] on div at bounding box center [12, 74] width 12 height 12
click at [15, 89] on div at bounding box center [12, 89] width 6 height 6
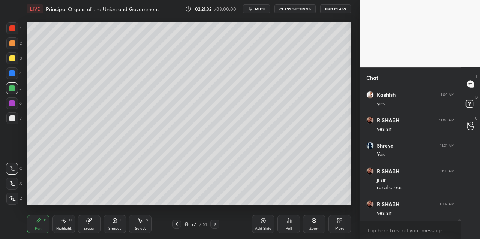
drag, startPoint x: 13, startPoint y: 119, endPoint x: 17, endPoint y: 124, distance: 6.5
click at [15, 119] on div at bounding box center [12, 119] width 12 height 12
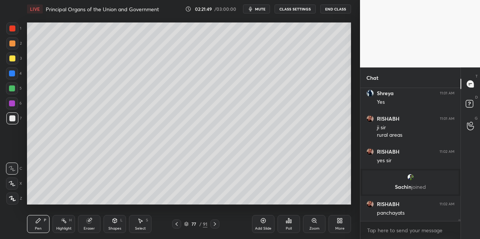
scroll to position [8579, 0]
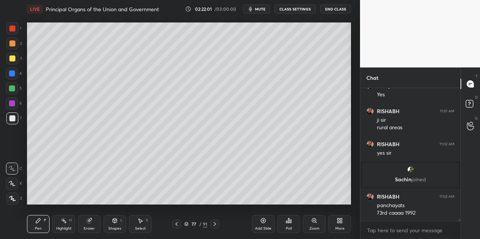
drag, startPoint x: 14, startPoint y: 77, endPoint x: 16, endPoint y: 66, distance: 10.7
click at [15, 75] on div at bounding box center [12, 74] width 12 height 12
click at [15, 59] on div at bounding box center [12, 59] width 6 height 6
click at [266, 193] on div "Add Slide" at bounding box center [263, 224] width 23 height 18
click at [11, 45] on div at bounding box center [12, 44] width 12 height 12
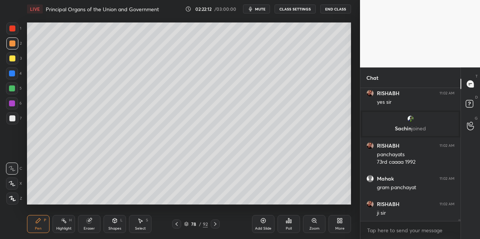
scroll to position [8655, 0]
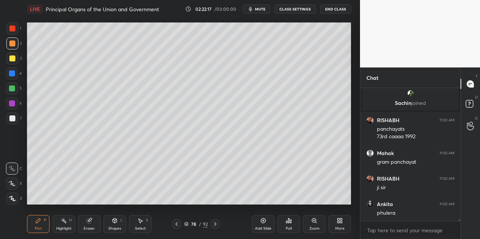
click at [14, 69] on div at bounding box center [12, 74] width 12 height 12
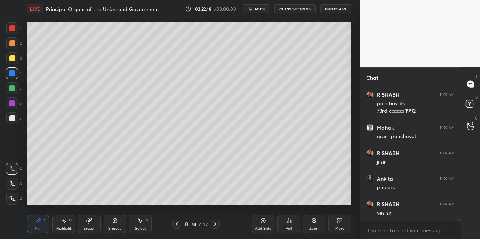
click at [15, 60] on div at bounding box center [12, 59] width 12 height 12
drag, startPoint x: 8, startPoint y: 92, endPoint x: 17, endPoint y: 91, distance: 9.1
click at [10, 92] on div at bounding box center [12, 89] width 12 height 12
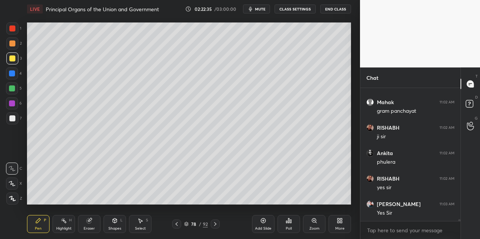
click at [17, 91] on div at bounding box center [12, 89] width 12 height 12
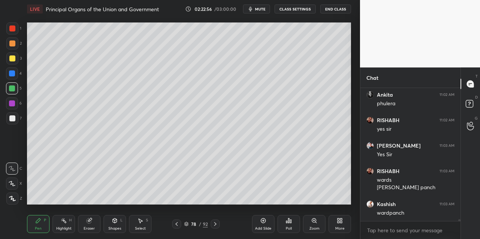
scroll to position [8790, 0]
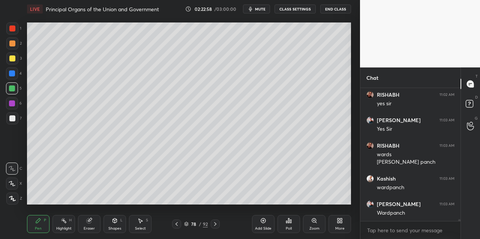
drag, startPoint x: 8, startPoint y: 54, endPoint x: 15, endPoint y: 57, distance: 7.1
click at [10, 56] on div "3" at bounding box center [13, 59] width 15 height 12
click at [17, 57] on div at bounding box center [12, 59] width 12 height 12
click at [336, 13] on button "End Class" at bounding box center [335, 9] width 31 height 9
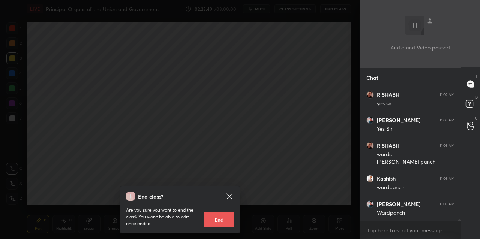
click at [194, 128] on div "End class? Are you sure you want to end the class? You won’t be able to edit on…" at bounding box center [180, 119] width 360 height 239
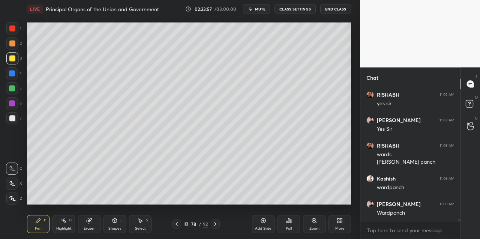
click at [17, 77] on div at bounding box center [12, 74] width 12 height 12
click at [16, 90] on div at bounding box center [12, 89] width 12 height 12
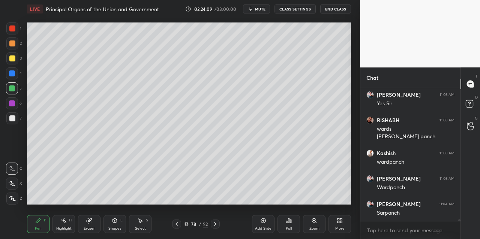
click at [14, 95] on div "5" at bounding box center [14, 90] width 16 height 15
click at [15, 105] on div at bounding box center [12, 104] width 6 height 6
click at [14, 110] on div "6" at bounding box center [14, 105] width 16 height 15
drag, startPoint x: 16, startPoint y: 123, endPoint x: 16, endPoint y: 112, distance: 11.3
click at [16, 123] on div at bounding box center [12, 119] width 12 height 12
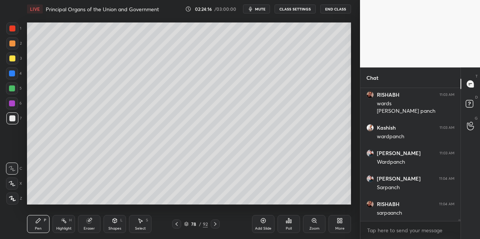
scroll to position [8867, 0]
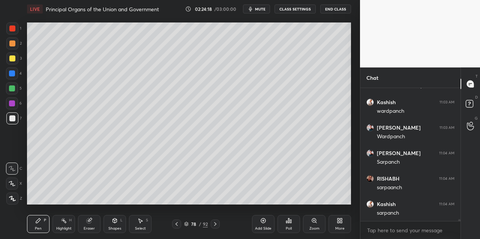
drag, startPoint x: 12, startPoint y: 45, endPoint x: 13, endPoint y: 36, distance: 9.0
click at [14, 37] on div "1 2 3 4 5 6 7" at bounding box center [14, 75] width 16 height 105
drag, startPoint x: 13, startPoint y: 36, endPoint x: 18, endPoint y: 30, distance: 7.7
click at [12, 35] on div "1" at bounding box center [13, 30] width 15 height 15
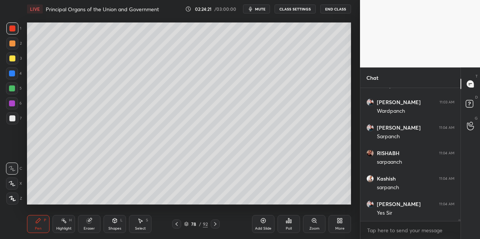
click at [258, 193] on div "Add Slide" at bounding box center [263, 224] width 23 height 18
click at [15, 80] on div "4" at bounding box center [14, 75] width 16 height 15
click at [16, 92] on div at bounding box center [12, 89] width 12 height 12
drag, startPoint x: 15, startPoint y: 93, endPoint x: 26, endPoint y: 90, distance: 10.9
click at [17, 93] on div at bounding box center [12, 89] width 12 height 12
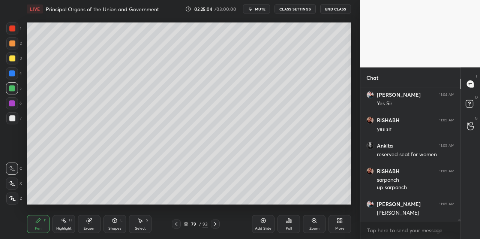
scroll to position [9028, 0]
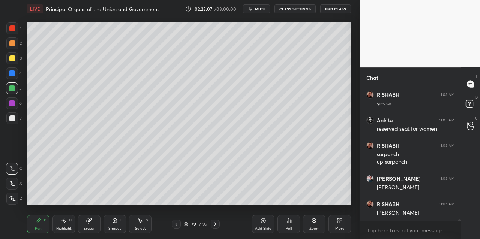
click at [12, 111] on div "6" at bounding box center [14, 105] width 16 height 15
drag, startPoint x: 15, startPoint y: 109, endPoint x: 22, endPoint y: 116, distance: 9.6
click at [15, 109] on div at bounding box center [12, 104] width 12 height 12
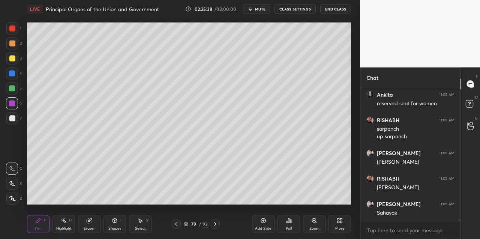
scroll to position [9079, 0]
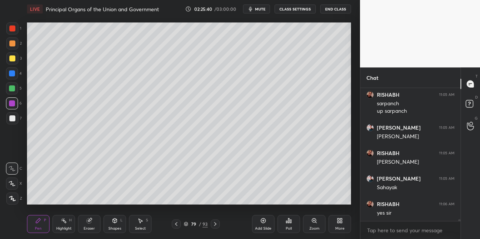
click at [16, 93] on div at bounding box center [12, 89] width 12 height 12
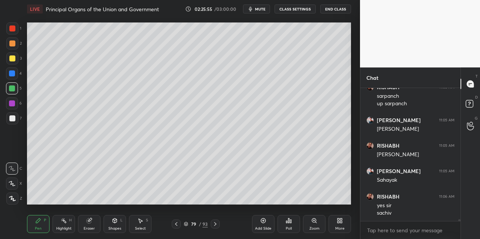
drag, startPoint x: 258, startPoint y: 225, endPoint x: 249, endPoint y: 209, distance: 18.5
click at [258, 193] on div "Add Slide" at bounding box center [263, 224] width 23 height 18
click at [14, 61] on div at bounding box center [12, 59] width 6 height 6
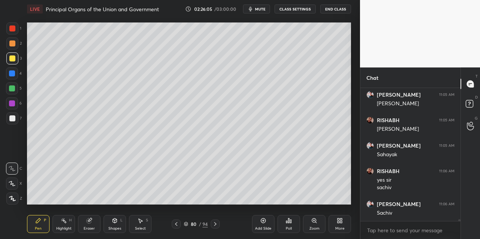
click at [177, 193] on div "Pen P Highlight H Eraser Shapes L Select S 80 / 94 Add Slide Poll Zoom More" at bounding box center [189, 224] width 324 height 30
click at [176, 193] on icon at bounding box center [176, 224] width 6 height 6
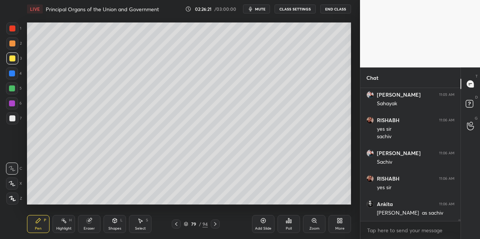
scroll to position [9188, 0]
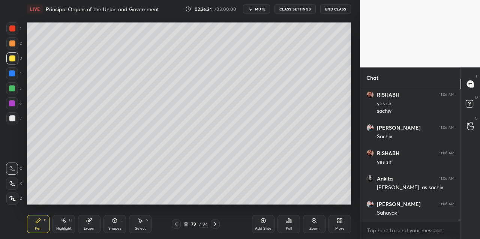
click at [12, 122] on div at bounding box center [12, 119] width 12 height 12
click at [15, 121] on div at bounding box center [12, 119] width 12 height 12
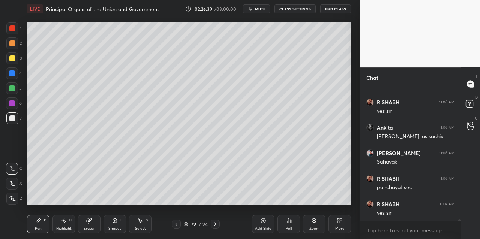
scroll to position [9265, 0]
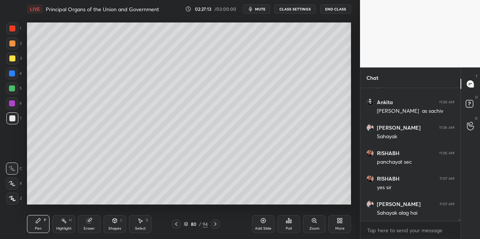
drag, startPoint x: 255, startPoint y: 227, endPoint x: 246, endPoint y: 216, distance: 13.9
click at [255, 193] on div "Add Slide" at bounding box center [263, 224] width 23 height 18
click at [18, 61] on div at bounding box center [12, 59] width 12 height 12
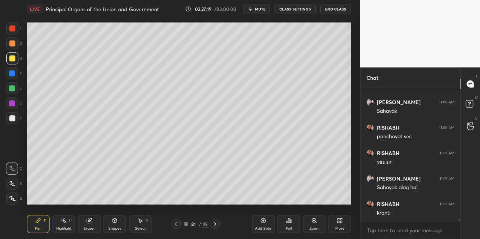
scroll to position [9298, 0]
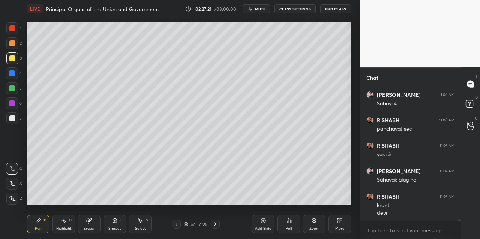
click at [8, 70] on div "4" at bounding box center [14, 74] width 16 height 12
click at [14, 77] on div at bounding box center [12, 74] width 12 height 12
click at [13, 94] on div at bounding box center [12, 89] width 12 height 12
click at [10, 107] on div at bounding box center [12, 104] width 12 height 12
click at [16, 107] on div at bounding box center [12, 104] width 12 height 12
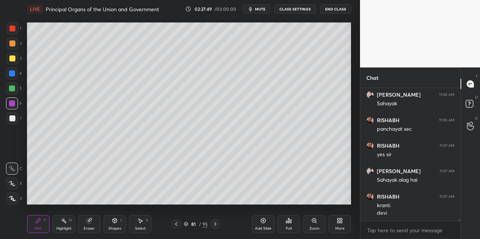
scroll to position [9323, 0]
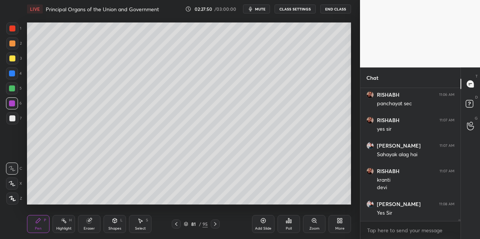
click at [13, 76] on div at bounding box center [12, 74] width 12 height 12
drag, startPoint x: 15, startPoint y: 69, endPoint x: 14, endPoint y: 63, distance: 6.6
click at [14, 68] on div "1 2 3 4 5 6 7" at bounding box center [14, 75] width 16 height 105
click at [14, 63] on div at bounding box center [12, 59] width 12 height 12
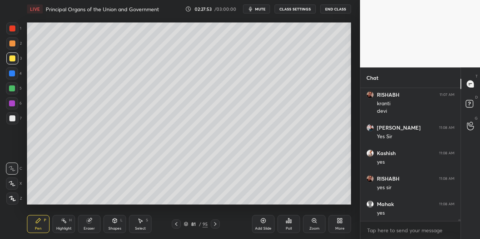
click at [175, 193] on icon at bounding box center [176, 224] width 6 height 6
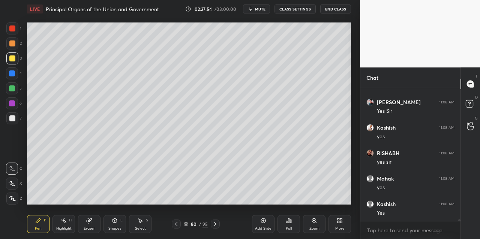
click at [174, 193] on icon at bounding box center [176, 224] width 6 height 6
click at [262, 193] on div "Add Slide" at bounding box center [263, 229] width 17 height 4
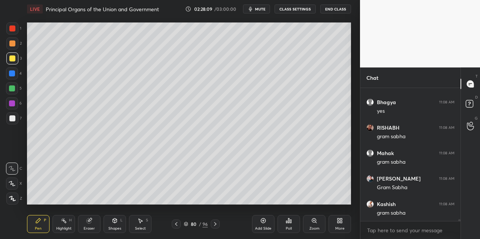
scroll to position [9578, 0]
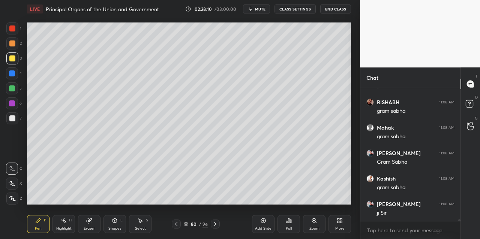
drag, startPoint x: 14, startPoint y: 41, endPoint x: 13, endPoint y: 34, distance: 7.2
click at [15, 41] on div at bounding box center [12, 44] width 12 height 12
click at [12, 32] on div at bounding box center [12, 29] width 12 height 12
drag, startPoint x: 15, startPoint y: 90, endPoint x: 14, endPoint y: 79, distance: 11.4
click at [15, 90] on div at bounding box center [12, 89] width 12 height 12
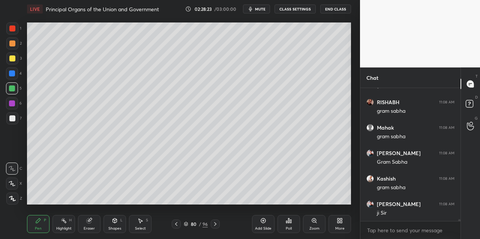
click at [9, 80] on div "4" at bounding box center [14, 75] width 16 height 15
click at [17, 75] on div at bounding box center [12, 74] width 12 height 12
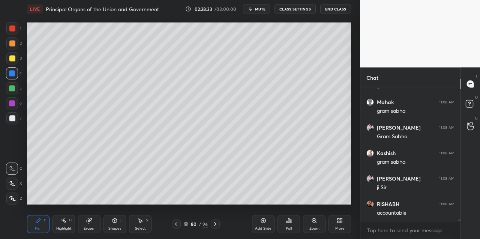
click at [15, 64] on div at bounding box center [12, 59] width 12 height 12
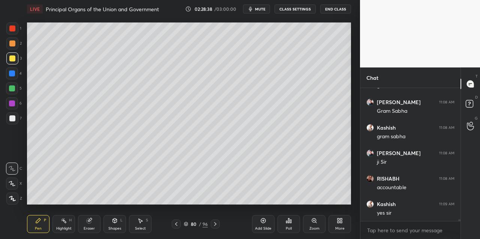
scroll to position [9655, 0]
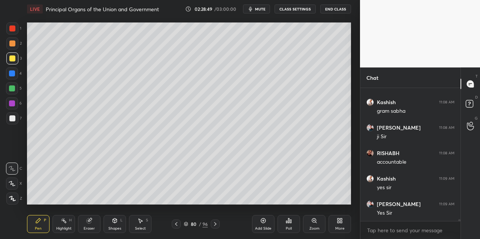
drag, startPoint x: 13, startPoint y: 71, endPoint x: 13, endPoint y: 77, distance: 6.0
click at [13, 72] on div at bounding box center [12, 74] width 6 height 6
click at [14, 81] on div "4" at bounding box center [14, 75] width 16 height 15
click at [14, 102] on div at bounding box center [12, 104] width 6 height 6
click at [13, 107] on div at bounding box center [12, 104] width 12 height 12
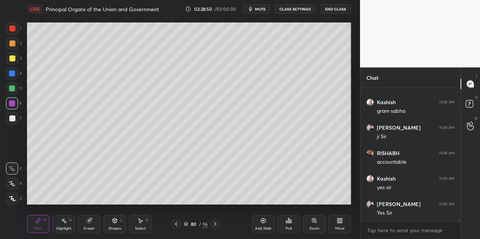
click at [10, 91] on div at bounding box center [12, 89] width 12 height 12
click at [14, 92] on div at bounding box center [12, 89] width 12 height 12
click at [12, 63] on div at bounding box center [12, 59] width 12 height 12
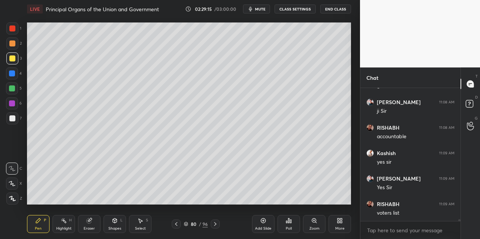
click at [15, 74] on div at bounding box center [12, 74] width 12 height 12
click at [14, 78] on div at bounding box center [12, 74] width 12 height 12
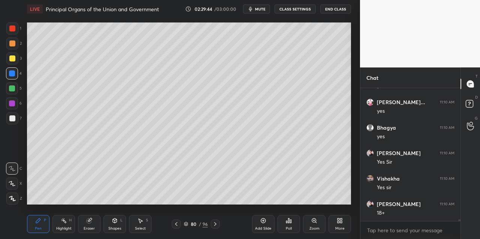
scroll to position [9986, 0]
click at [11, 94] on div "5" at bounding box center [14, 90] width 16 height 15
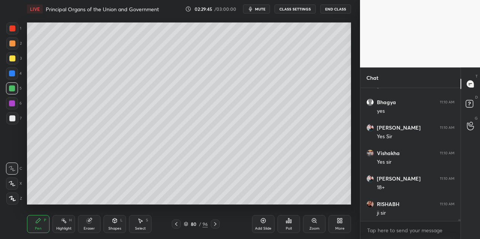
click at [14, 91] on div at bounding box center [12, 89] width 6 height 6
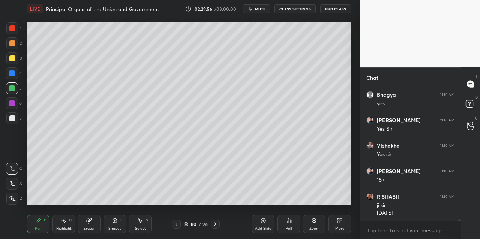
scroll to position [10019, 0]
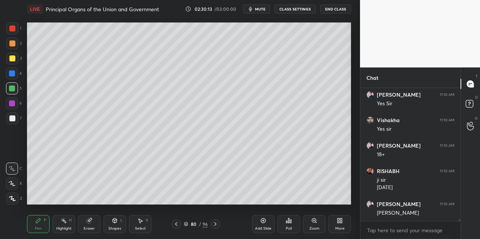
click at [263, 193] on icon at bounding box center [263, 221] width 6 height 6
click at [19, 57] on div "3" at bounding box center [13, 59] width 15 height 12
click at [22, 44] on div "1 2 3 4 5 6 7 C X Z C X Z E E Erase all H H" at bounding box center [12, 114] width 24 height 182
click at [17, 47] on div at bounding box center [12, 44] width 12 height 12
click at [15, 43] on div at bounding box center [12, 44] width 12 height 12
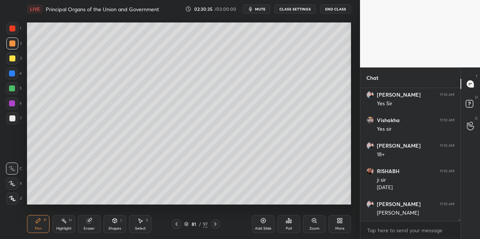
click at [17, 33] on div at bounding box center [12, 29] width 12 height 12
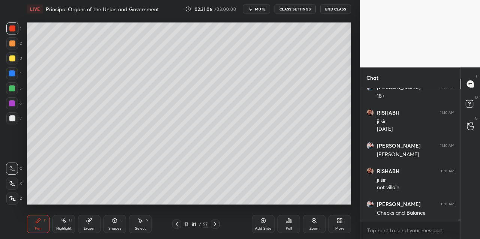
scroll to position [10103, 0]
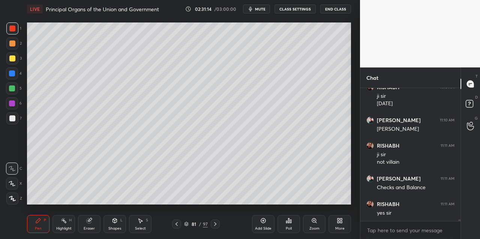
drag, startPoint x: 5, startPoint y: 83, endPoint x: 10, endPoint y: 83, distance: 4.9
click at [8, 83] on div "1 2 3 4 5 6 7 C X Z C X Z E E Erase all H H" at bounding box center [12, 114] width 24 height 182
click at [15, 78] on div at bounding box center [12, 74] width 12 height 12
drag, startPoint x: 15, startPoint y: 89, endPoint x: 18, endPoint y: 85, distance: 4.8
click at [15, 88] on div at bounding box center [12, 89] width 6 height 6
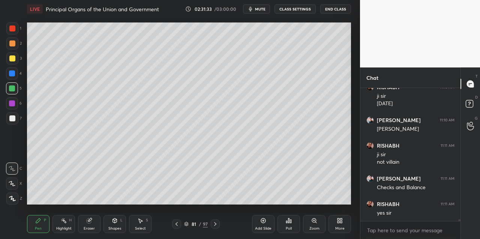
scroll to position [10129, 0]
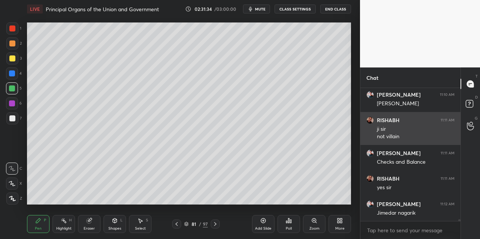
click at [368, 129] on div "1 2 3 4 5 6 7 C X Z C X Z E E Erase all H H LIVE Principal Organs of the Union …" at bounding box center [240, 119] width 480 height 239
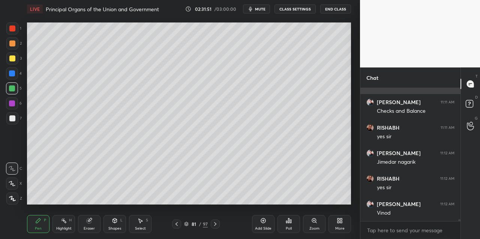
scroll to position [10205, 0]
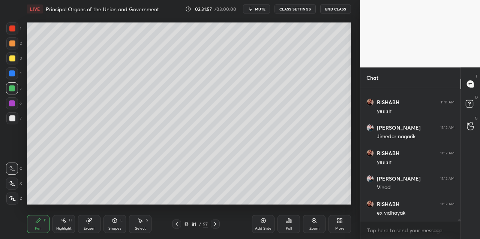
drag, startPoint x: 6, startPoint y: 74, endPoint x: 15, endPoint y: 65, distance: 12.2
click at [7, 74] on div "1 2 3 4 5 6 7 C X Z C X Z E E Erase all H H" at bounding box center [12, 114] width 24 height 182
click at [15, 65] on div "3" at bounding box center [13, 60] width 15 height 15
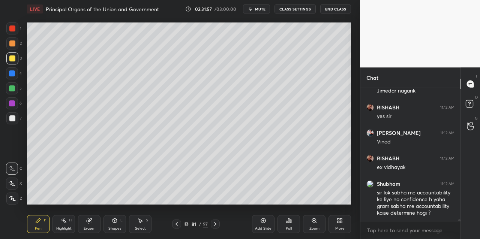
drag, startPoint x: 15, startPoint y: 62, endPoint x: 17, endPoint y: 66, distance: 5.1
click at [15, 62] on div at bounding box center [12, 59] width 12 height 12
click at [174, 193] on icon at bounding box center [177, 224] width 6 height 6
click at [178, 193] on icon at bounding box center [177, 224] width 6 height 6
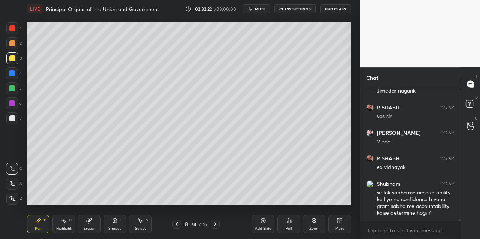
click at [176, 193] on icon at bounding box center [177, 224] width 6 height 6
click at [178, 193] on icon at bounding box center [177, 224] width 6 height 6
click at [269, 193] on div "Add Slide" at bounding box center [263, 224] width 23 height 18
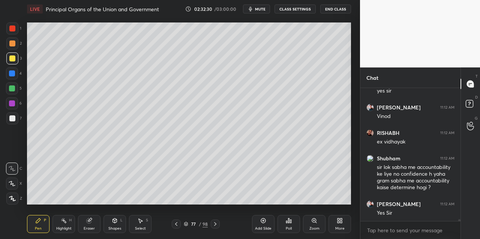
click at [17, 114] on div at bounding box center [12, 119] width 12 height 12
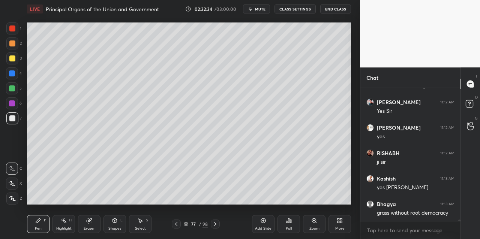
scroll to position [10404, 0]
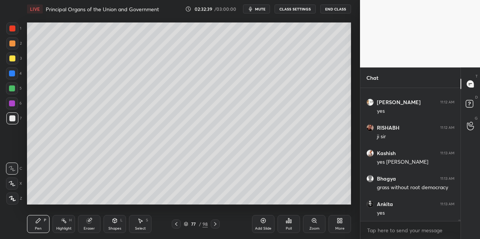
click at [12, 93] on div at bounding box center [12, 89] width 12 height 12
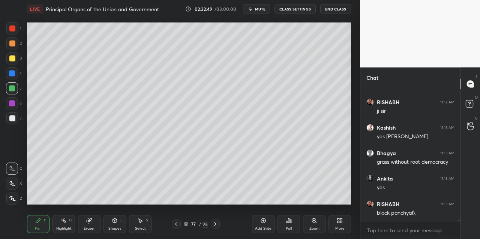
scroll to position [10455, 0]
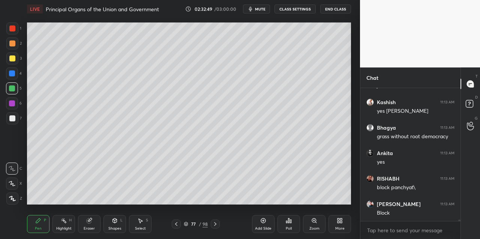
click at [5, 88] on div "1 2 3 4 5 6 7 C X Z C X Z E E Erase all H H" at bounding box center [12, 114] width 24 height 182
drag, startPoint x: 14, startPoint y: 79, endPoint x: 17, endPoint y: 76, distance: 4.1
click at [14, 79] on div at bounding box center [12, 74] width 12 height 12
click at [15, 77] on div at bounding box center [12, 74] width 12 height 12
click at [16, 63] on div at bounding box center [12, 59] width 12 height 12
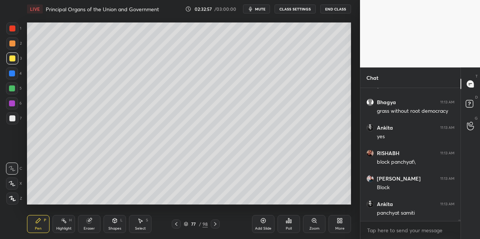
scroll to position [10506, 0]
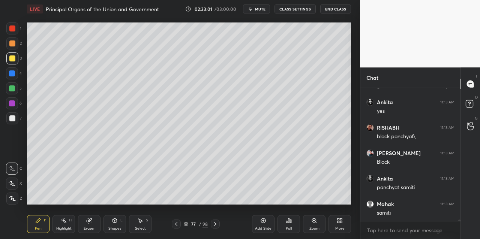
click at [8, 98] on div "1 2 3 4 5 6 7 C X Z C X Z E E Erase all H H" at bounding box center [12, 114] width 24 height 182
click at [14, 97] on div "5" at bounding box center [14, 90] width 16 height 15
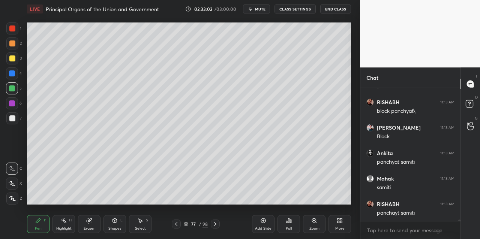
click at [12, 108] on div at bounding box center [12, 104] width 12 height 12
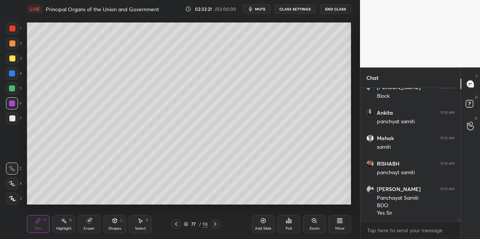
scroll to position [10598, 0]
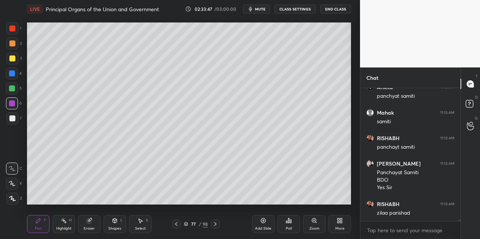
click at [12, 94] on div "5" at bounding box center [14, 90] width 16 height 15
drag, startPoint x: 12, startPoint y: 90, endPoint x: 12, endPoint y: 81, distance: 8.7
click at [11, 89] on div at bounding box center [12, 89] width 6 height 6
drag, startPoint x: 11, startPoint y: 81, endPoint x: 17, endPoint y: 79, distance: 6.3
click at [11, 81] on div "4" at bounding box center [14, 75] width 16 height 15
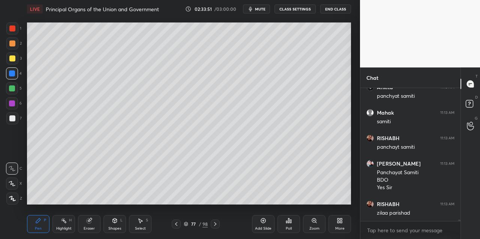
click at [324, 9] on button "End Class" at bounding box center [335, 9] width 31 height 9
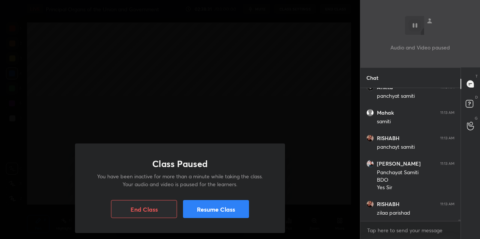
click at [228, 193] on button "Resume Class" at bounding box center [216, 209] width 66 height 18
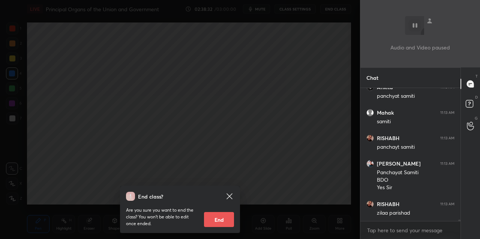
click at [233, 134] on div "End class? Are you sure you want to end the class? You won’t be able to edit on…" at bounding box center [180, 119] width 360 height 239
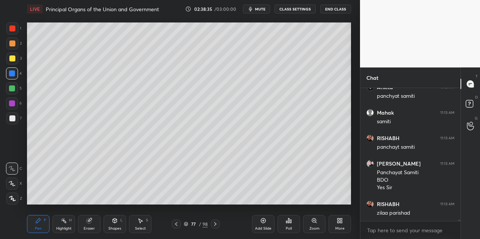
click at [13, 32] on div at bounding box center [12, 29] width 6 height 6
